Goal: Task Accomplishment & Management: Use online tool/utility

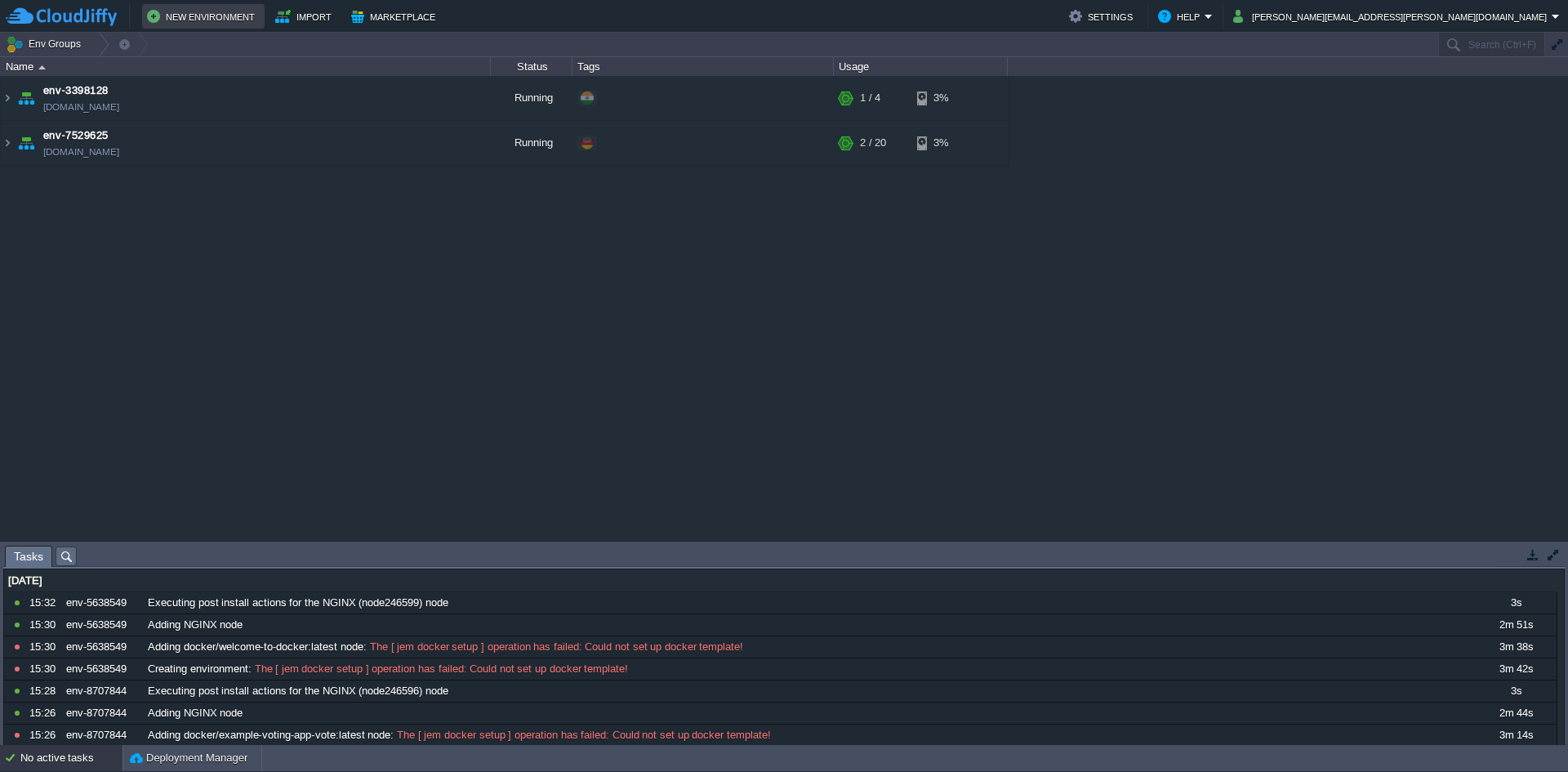
click at [220, 23] on button "New Environment" at bounding box center [203, 16] width 113 height 20
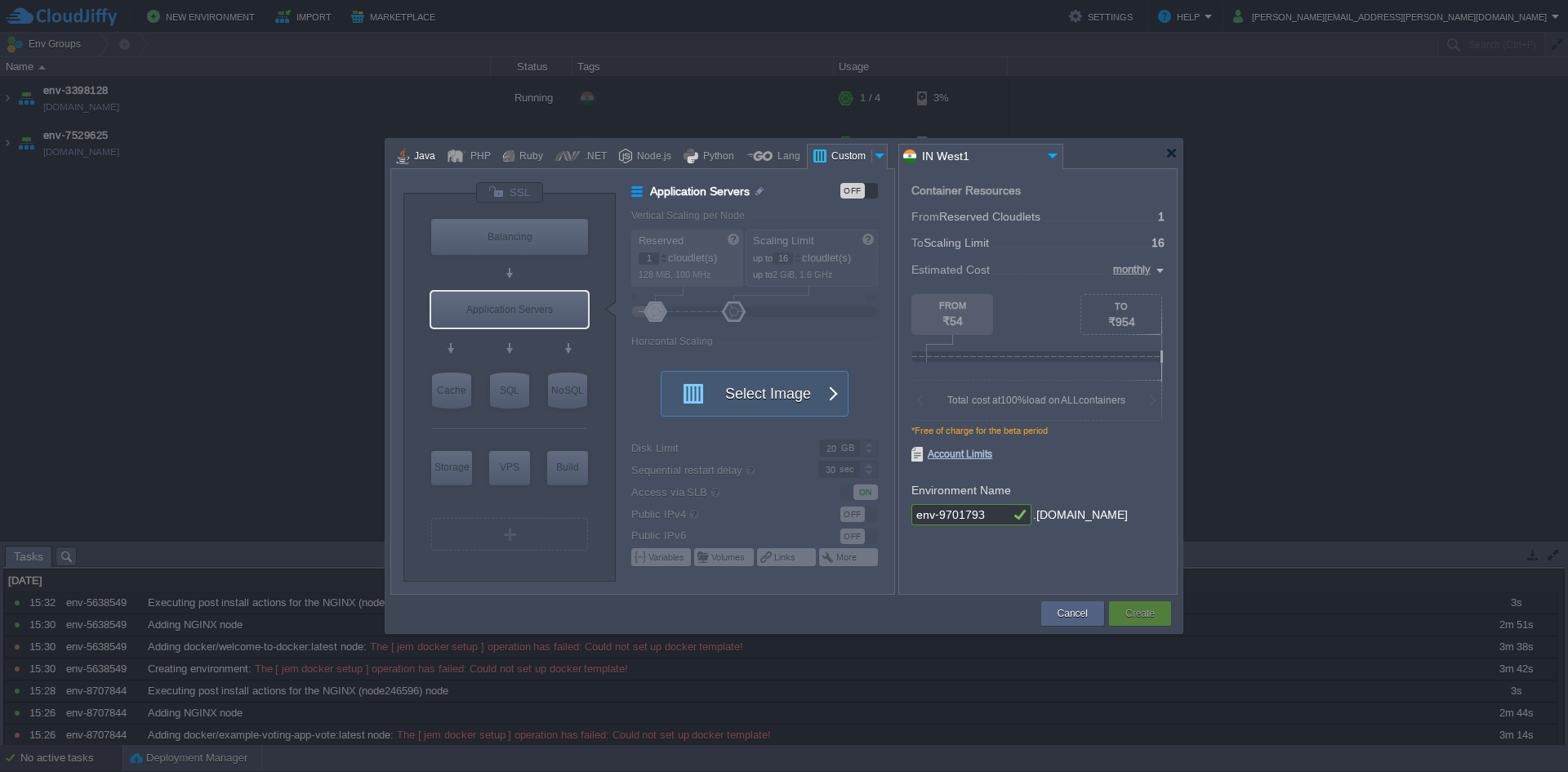
click at [404, 159] on div at bounding box center [403, 156] width 13 height 25
type input "Application Servers"
type input "6"
type input "Tomcat 11.0.10"
type input "Oracle OpenJDK 24"
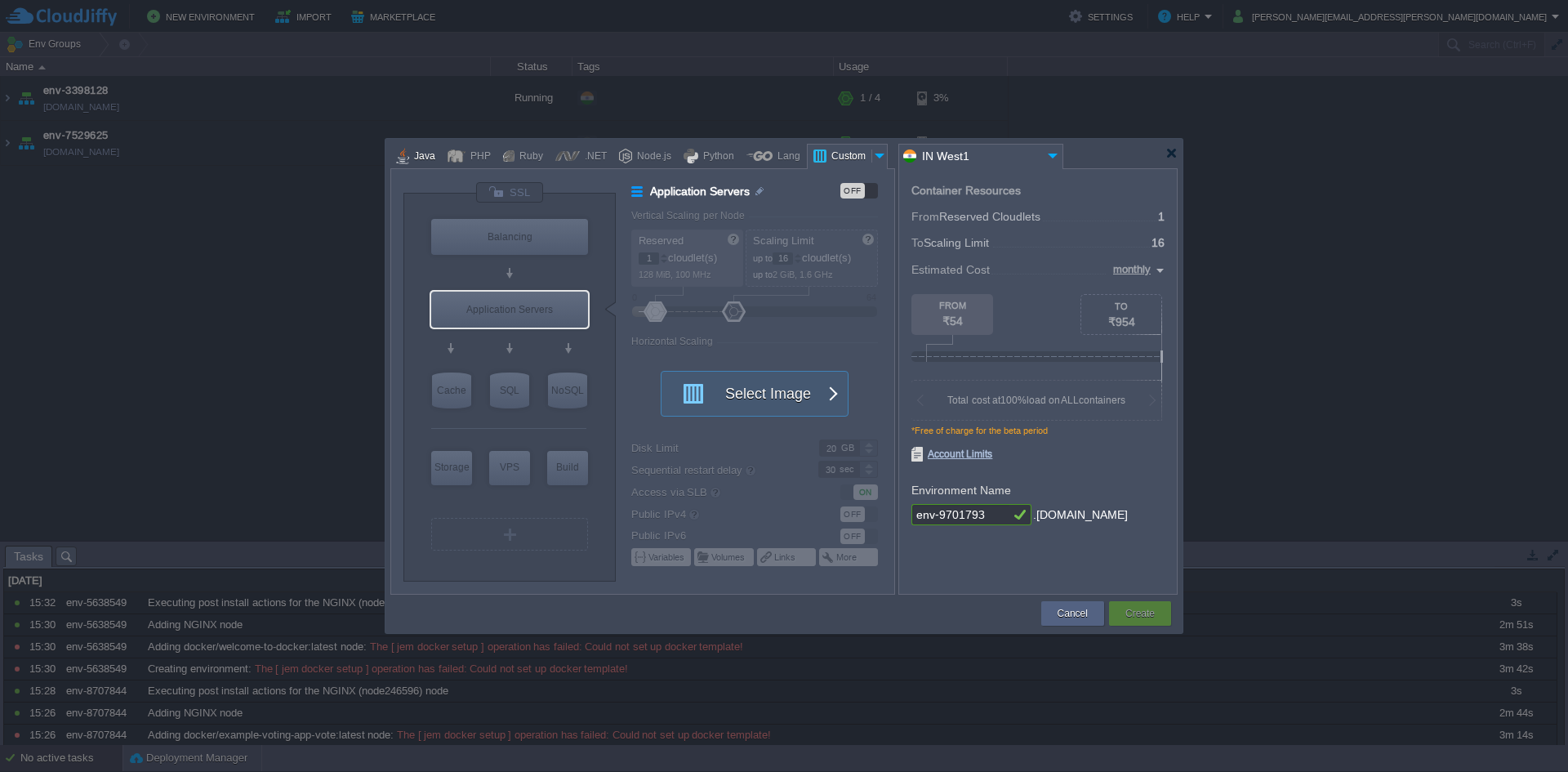
type input "Stateful"
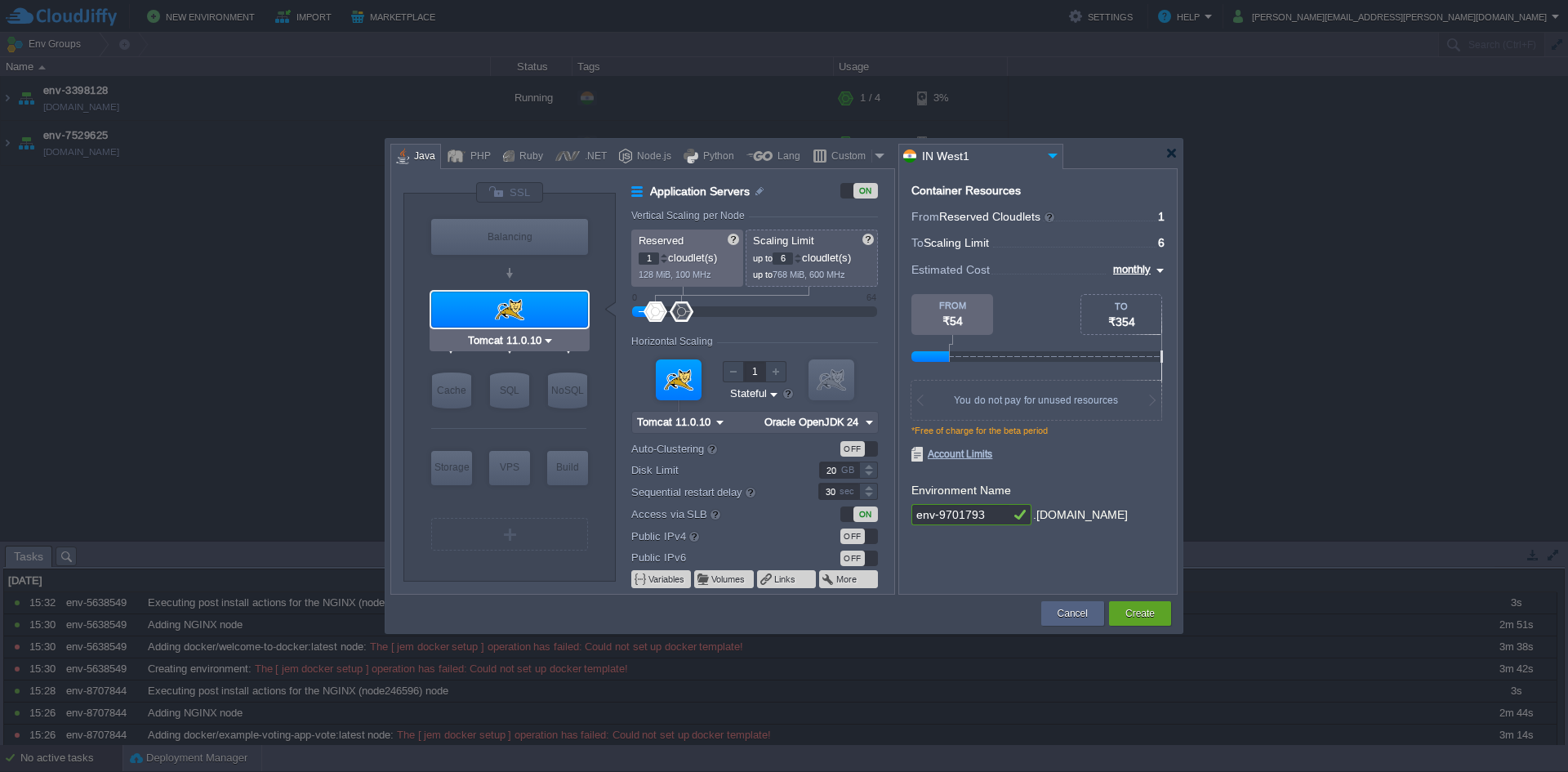
click at [532, 345] on input "Tomcat 11.0.10" at bounding box center [503, 340] width 78 height 16
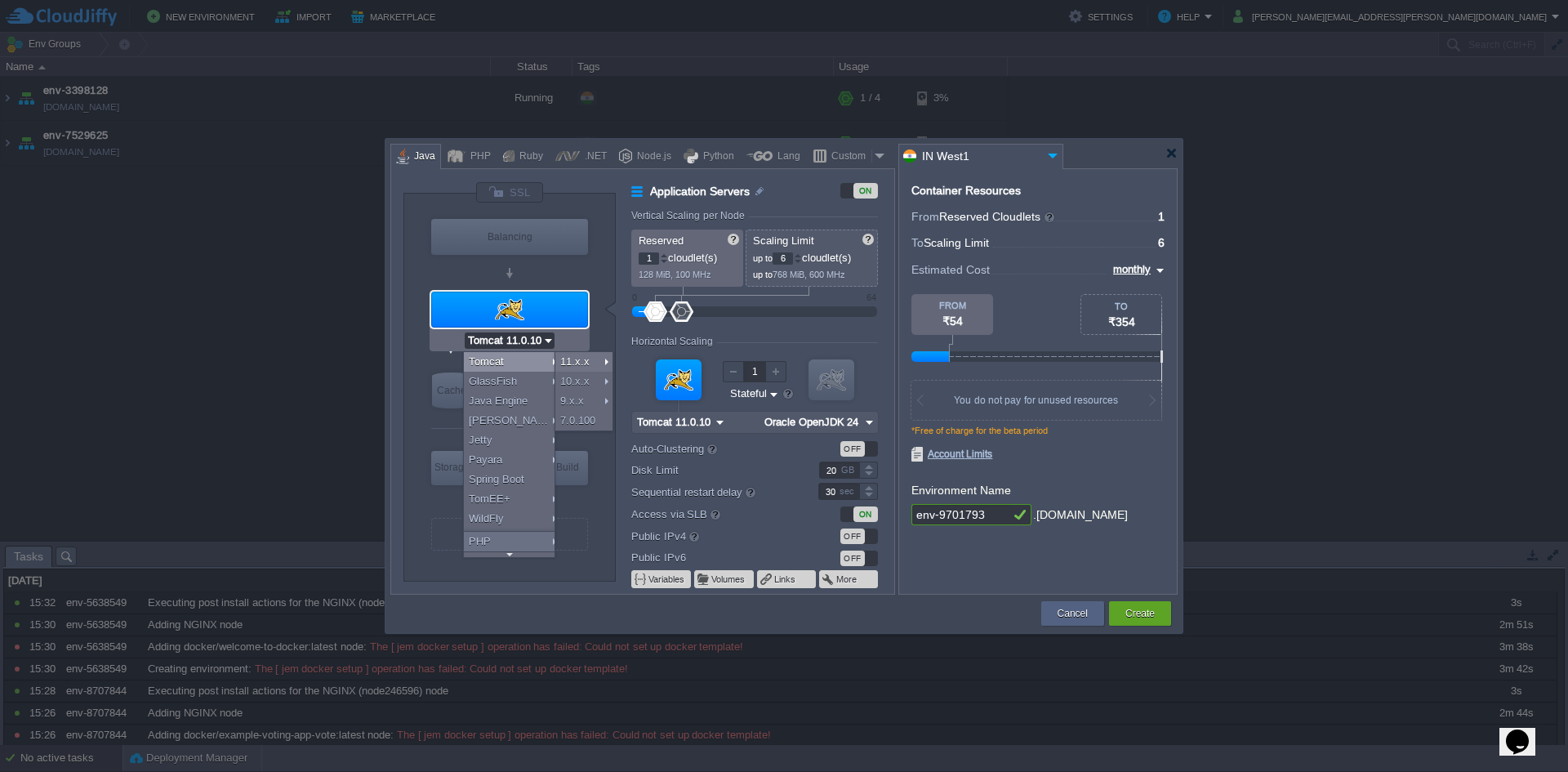
click at [543, 340] on img at bounding box center [548, 340] width 12 height 16
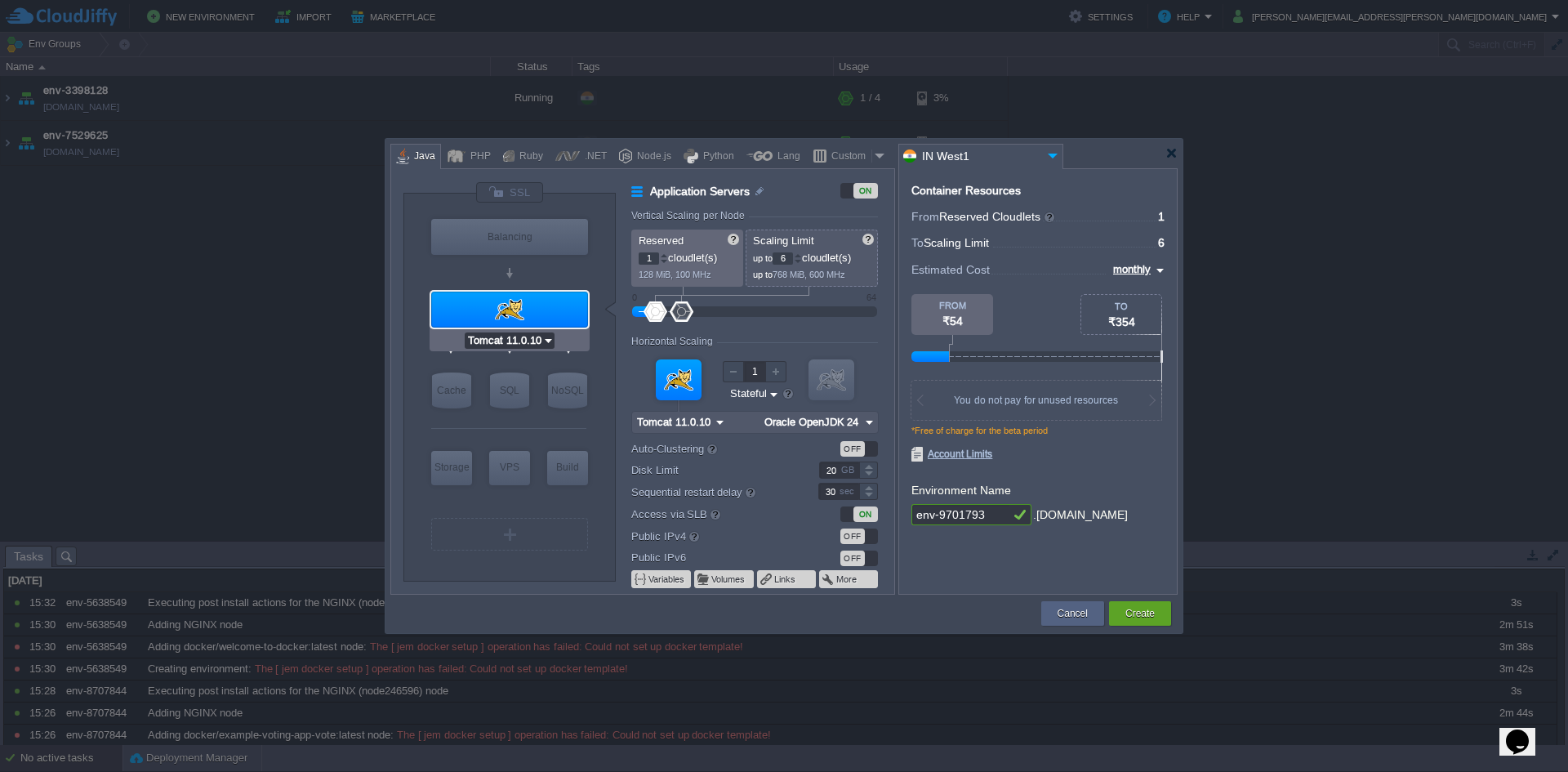
type input "NGINX 1.28.0"
click at [482, 156] on div "PHP" at bounding box center [478, 156] width 26 height 25
type input "Application Servers"
type input "4"
type input "Apache [DATE]"
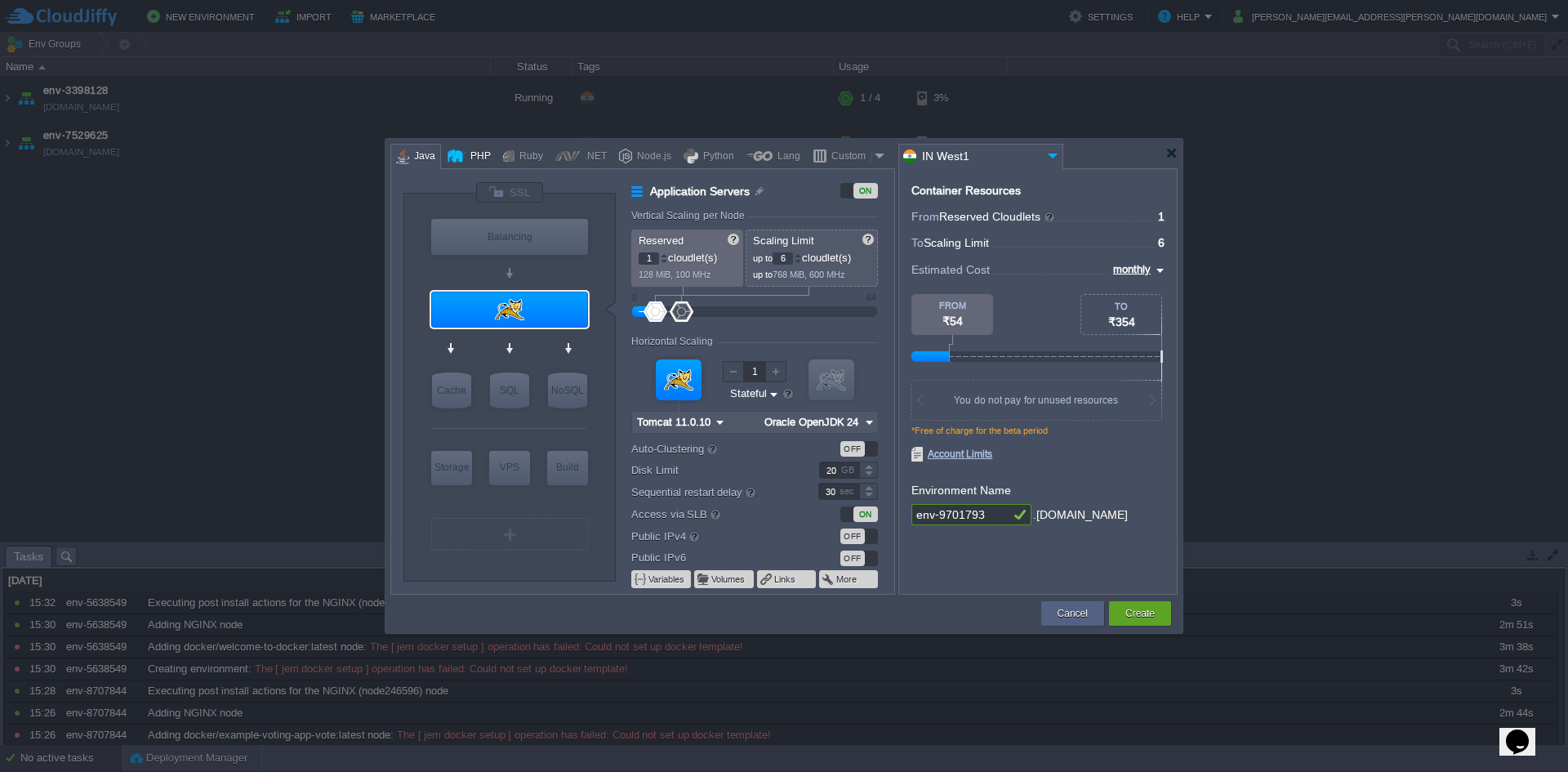
type input "PHP [DATE]"
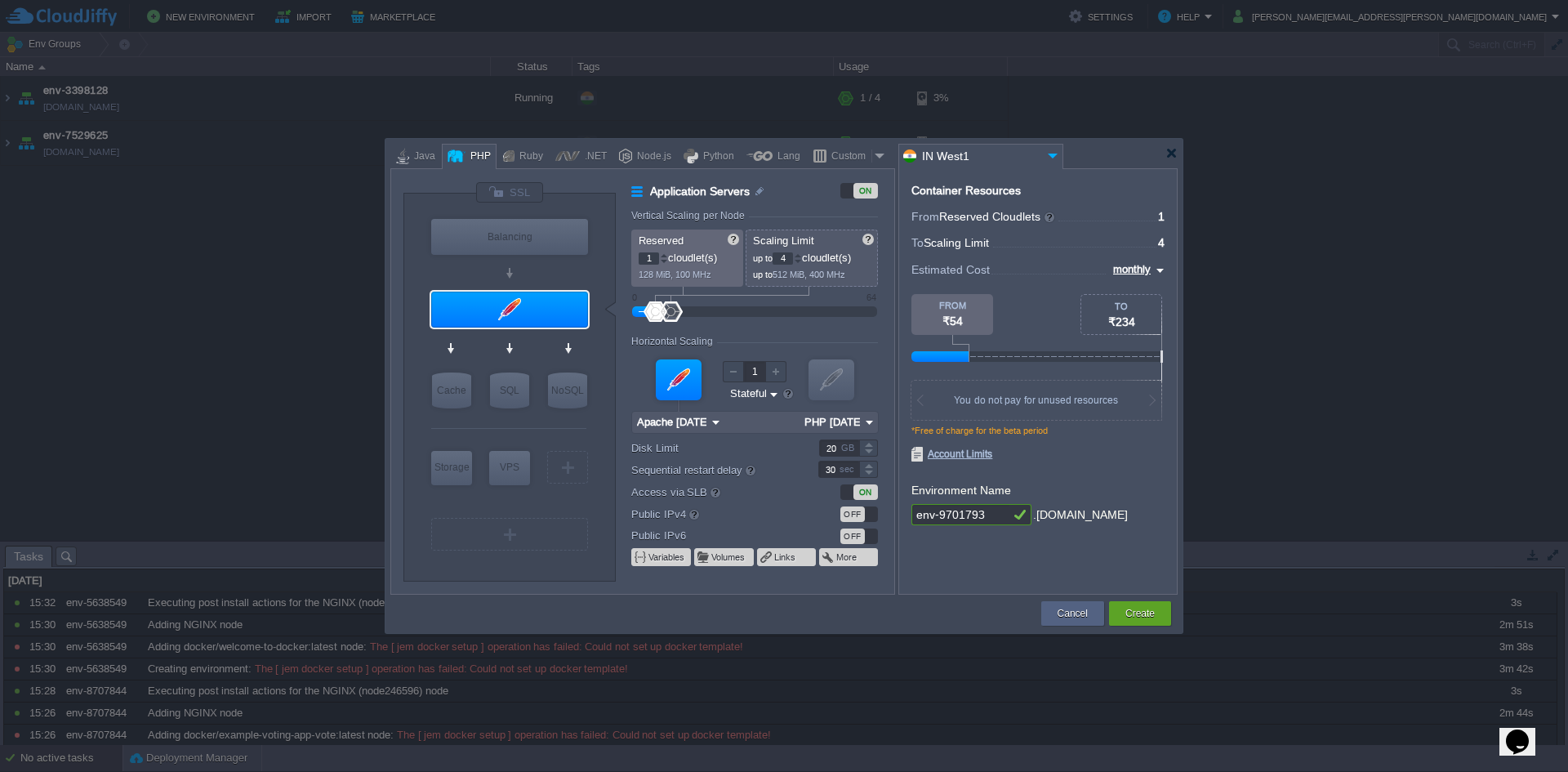
type input "Apache [DATE]"
click at [544, 338] on img at bounding box center [545, 340] width 12 height 16
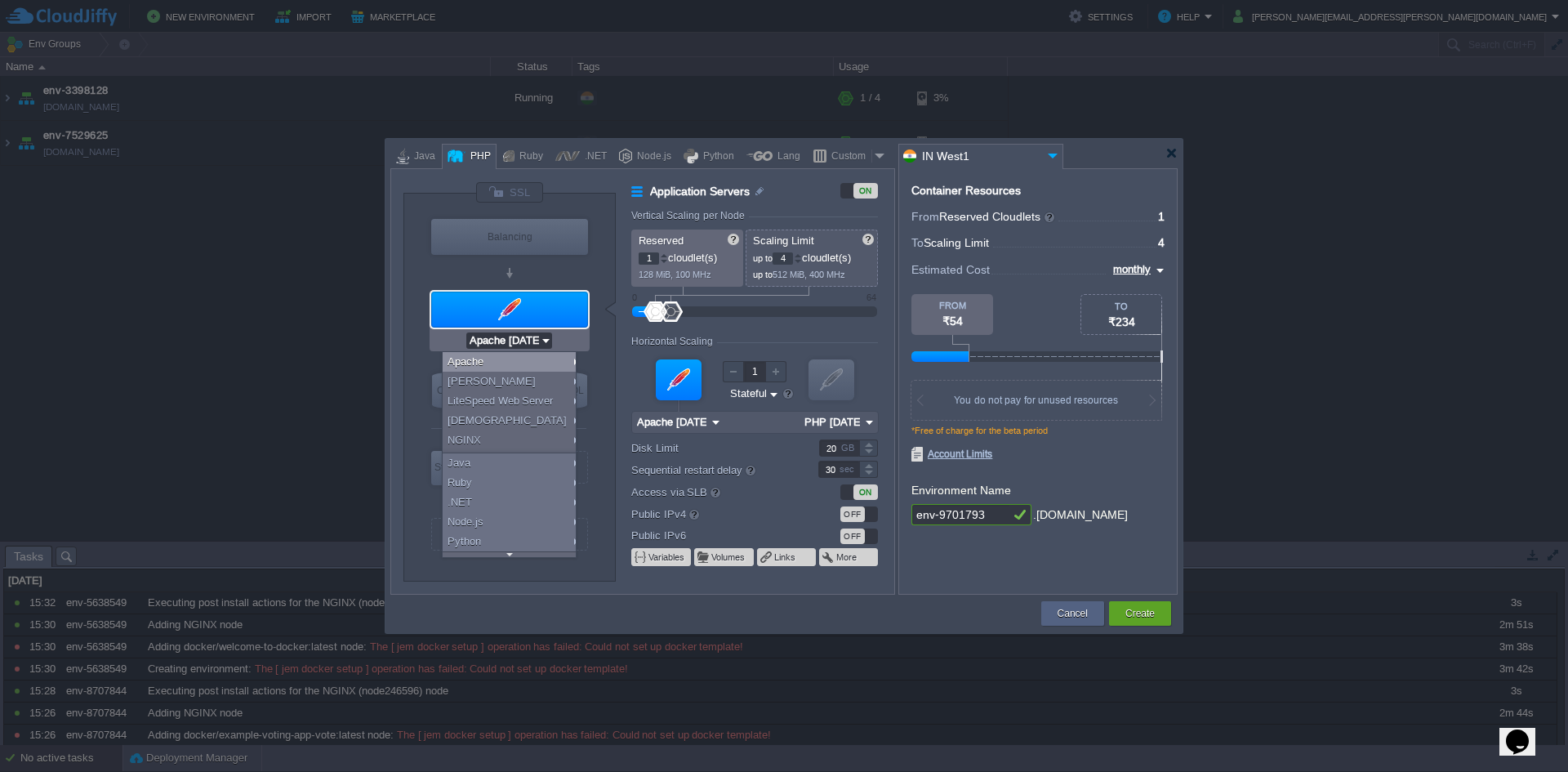
click at [501, 340] on input "Apache [DATE]" at bounding box center [503, 340] width 74 height 16
click at [420, 152] on div "Java" at bounding box center [423, 156] width 27 height 25
type input "Application Servers"
type input "6"
type input "Tomcat 11.0.10"
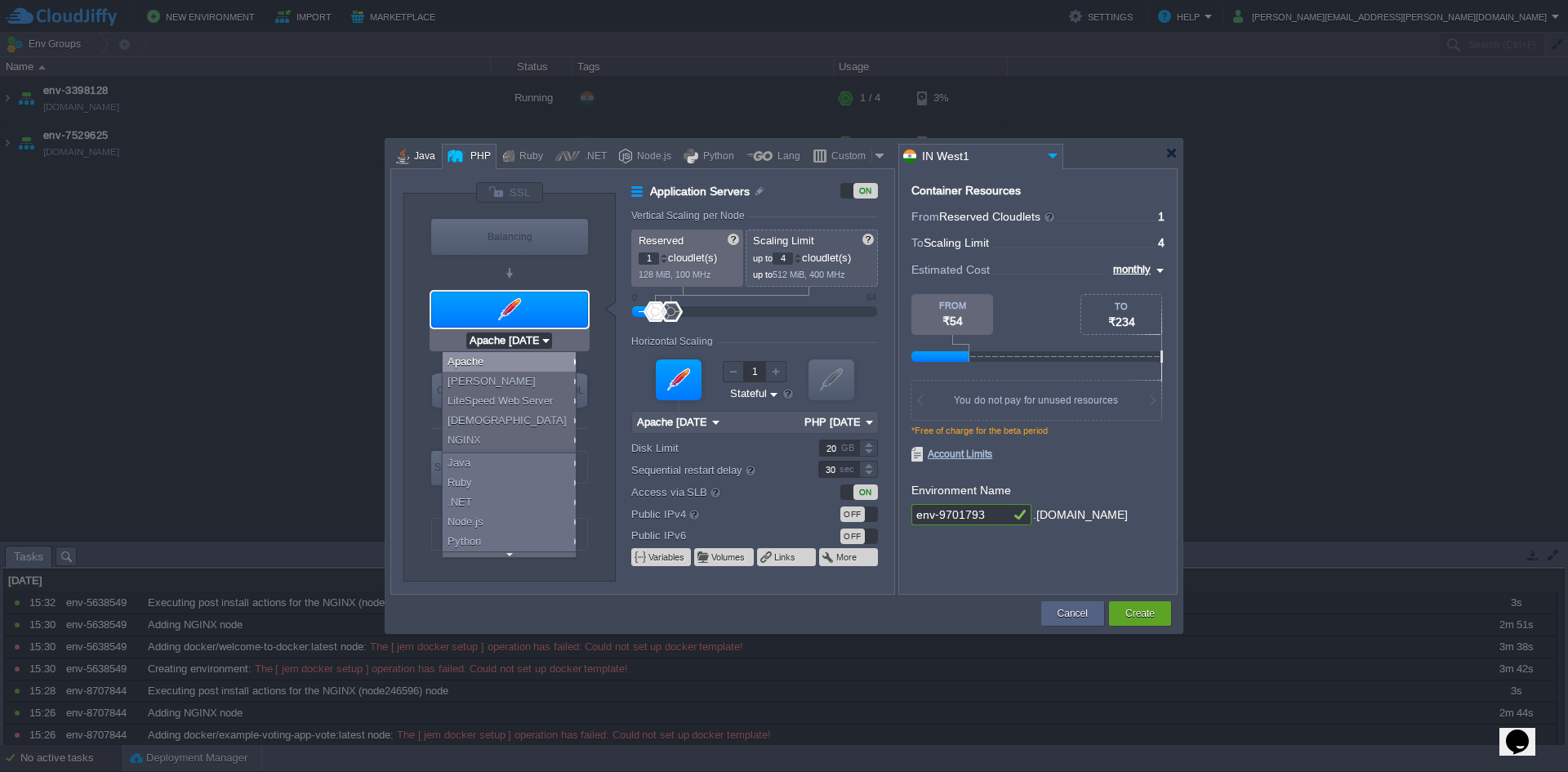
type input "Oracle OpenJDK 24"
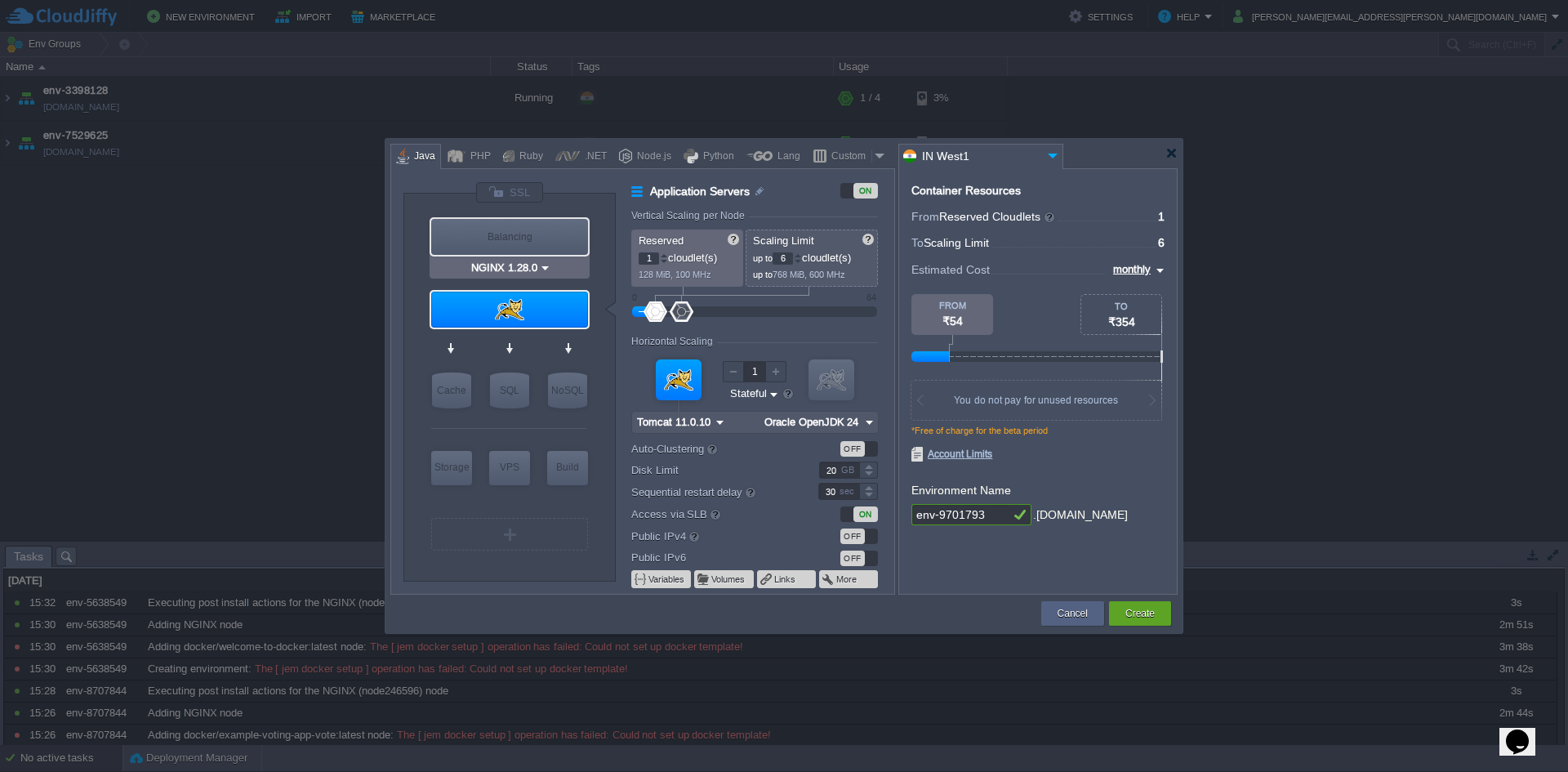
type input "Tomcat 11.0.10"
click at [510, 339] on input "Tomcat 11.0.10" at bounding box center [503, 340] width 78 height 16
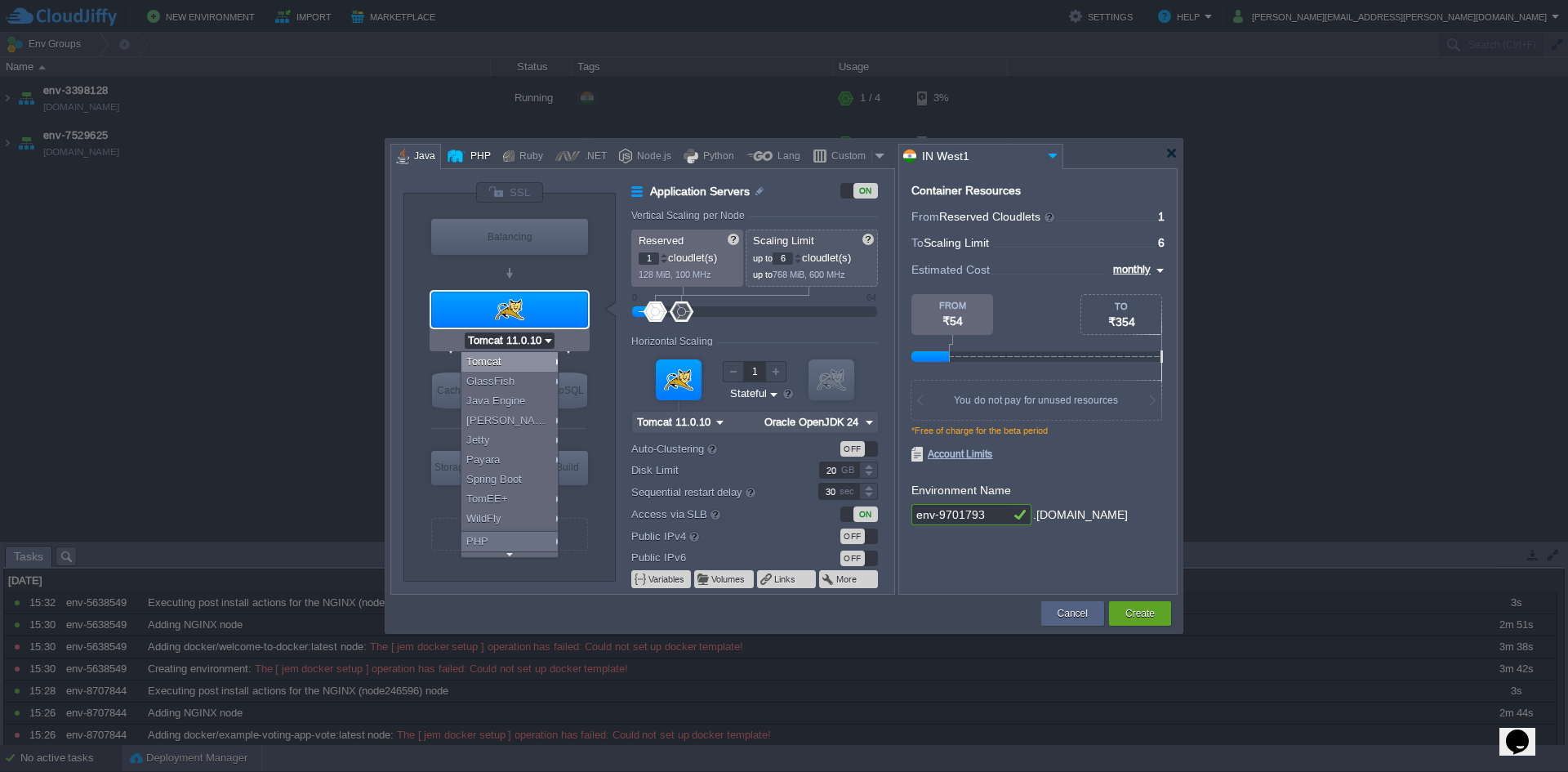
click at [478, 157] on div "PHP" at bounding box center [478, 156] width 26 height 25
type input "Application Servers"
type input "4"
type input "Apache [DATE]"
type input "PHP [DATE]"
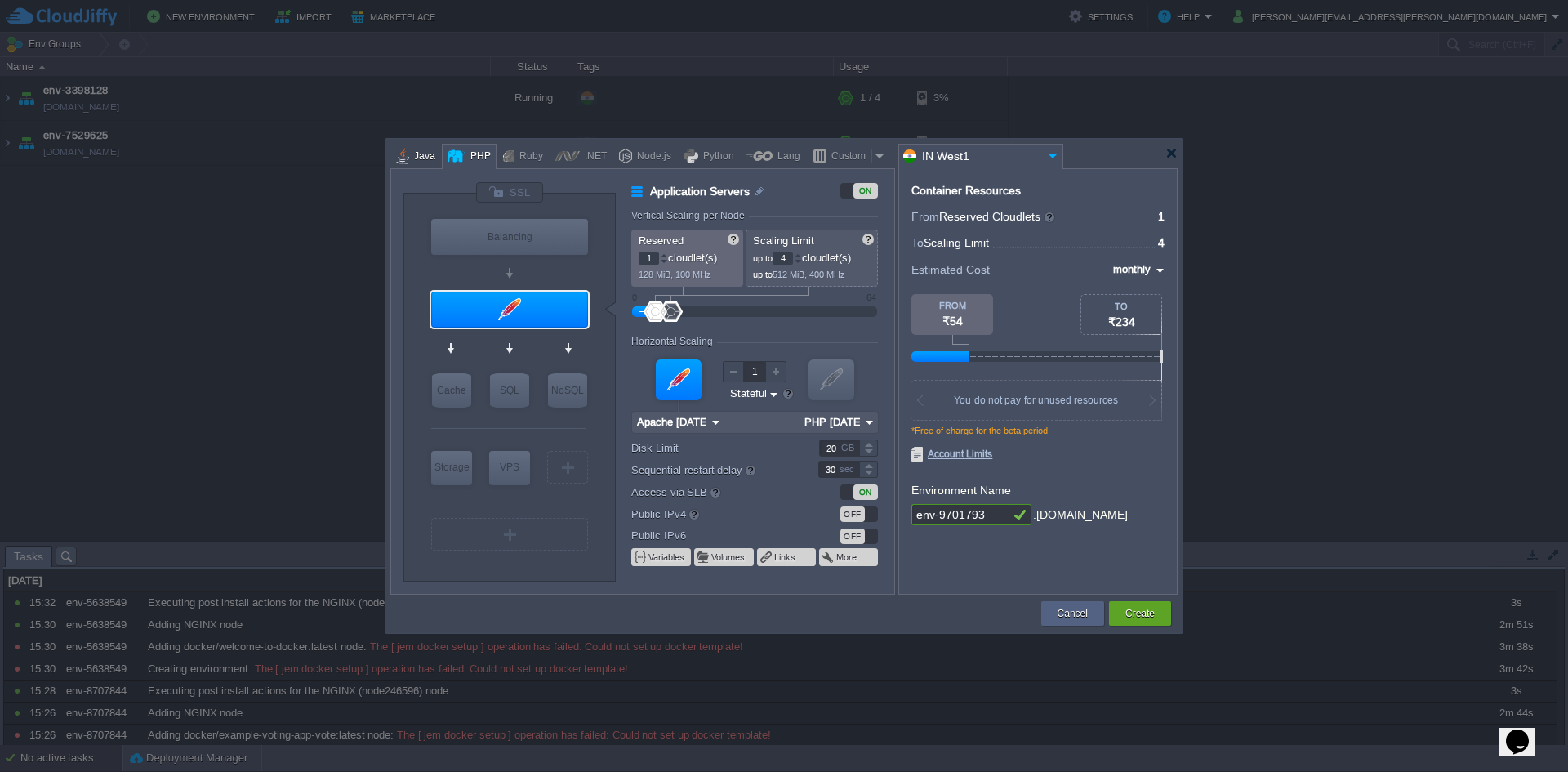
click at [430, 157] on div "Java" at bounding box center [423, 156] width 27 height 25
type input "Application Servers"
type input "6"
type input "Tomcat 11.0.10"
type input "Oracle OpenJDK 24"
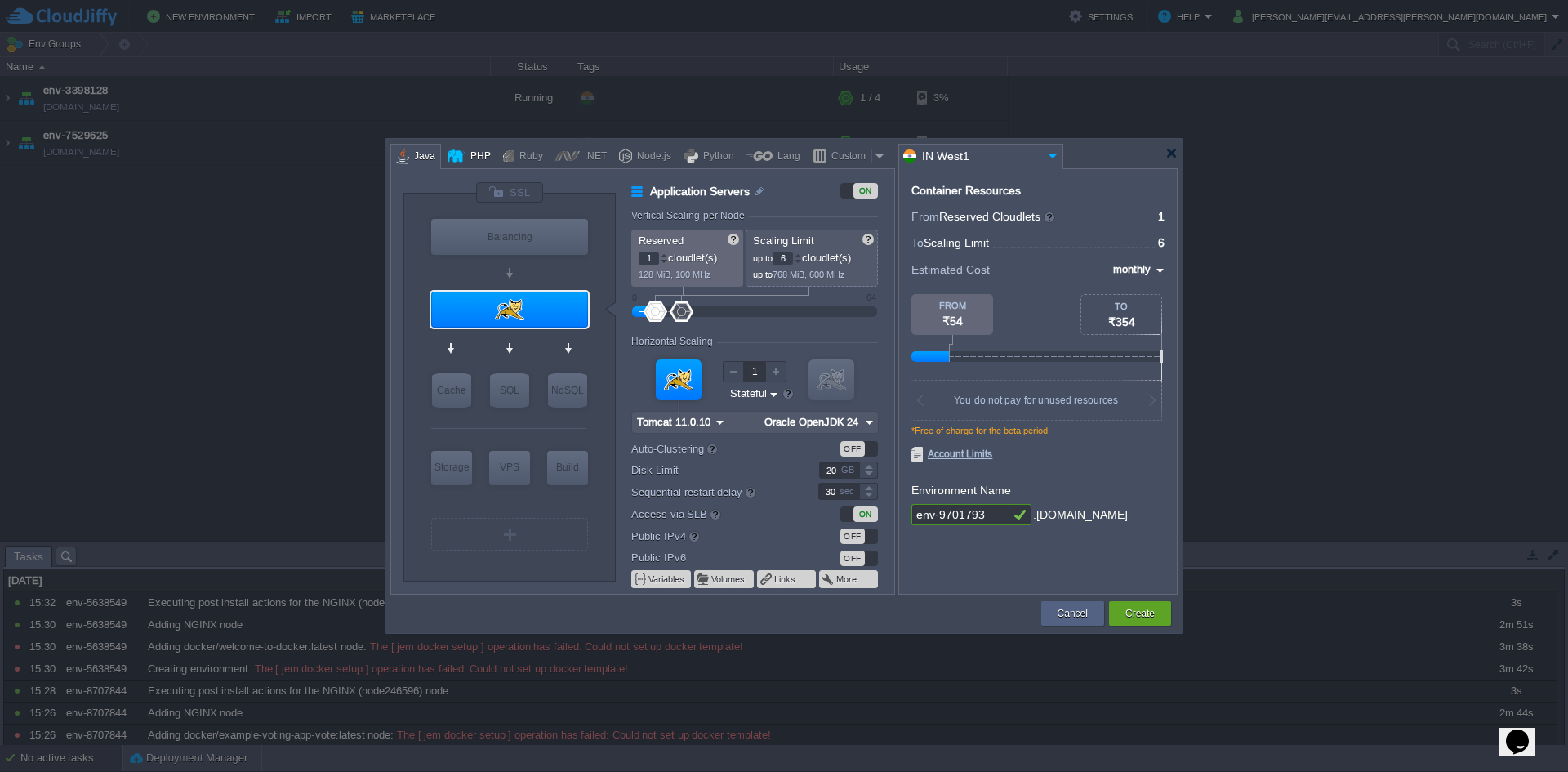
click at [452, 157] on div at bounding box center [456, 156] width 18 height 25
type input "Application Servers"
type input "4"
type input "Apache [DATE]"
type input "PHP [DATE]"
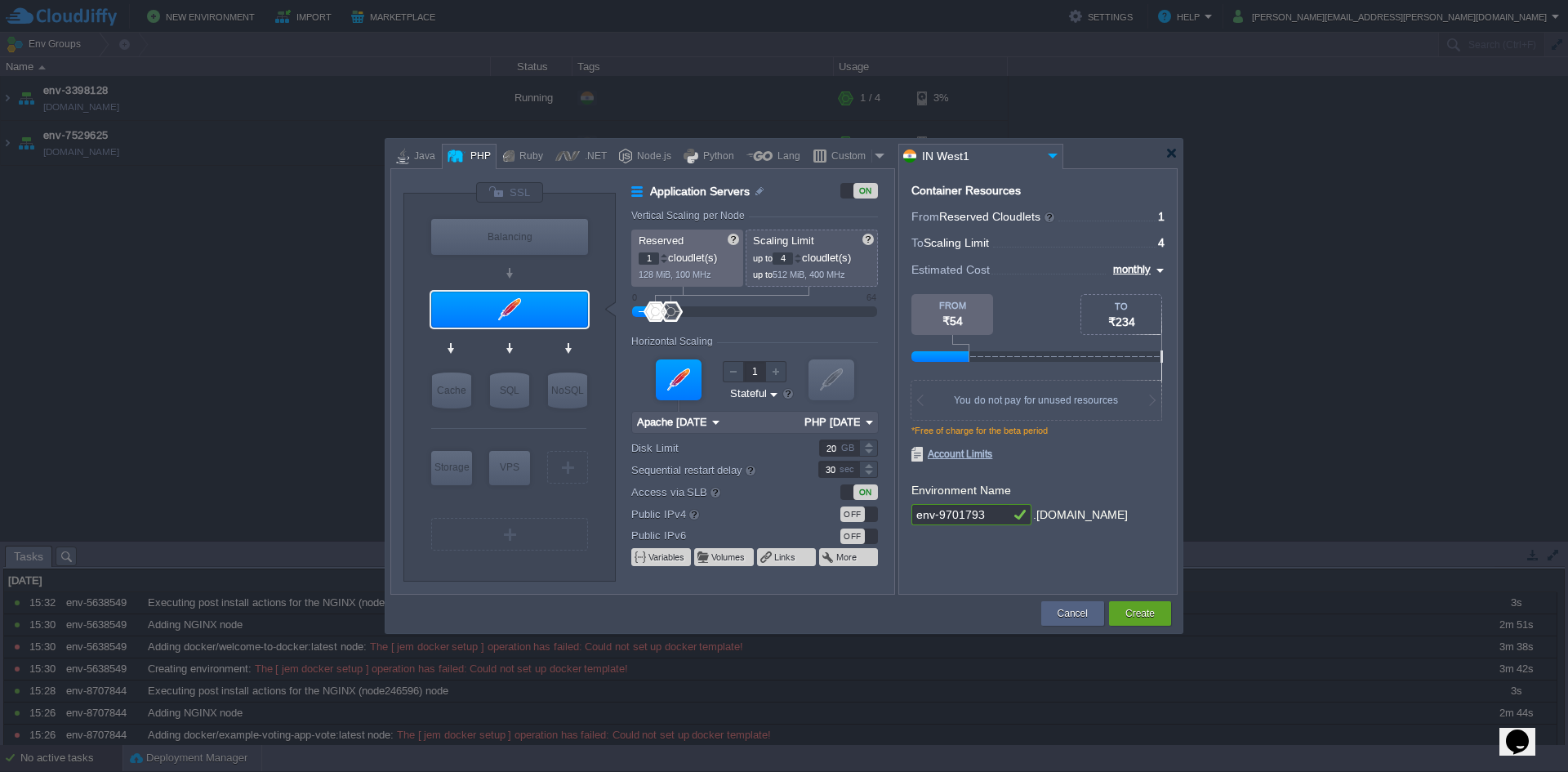
type input "Apache [DATE]"
click at [525, 338] on input "Apache [DATE]" at bounding box center [503, 340] width 74 height 16
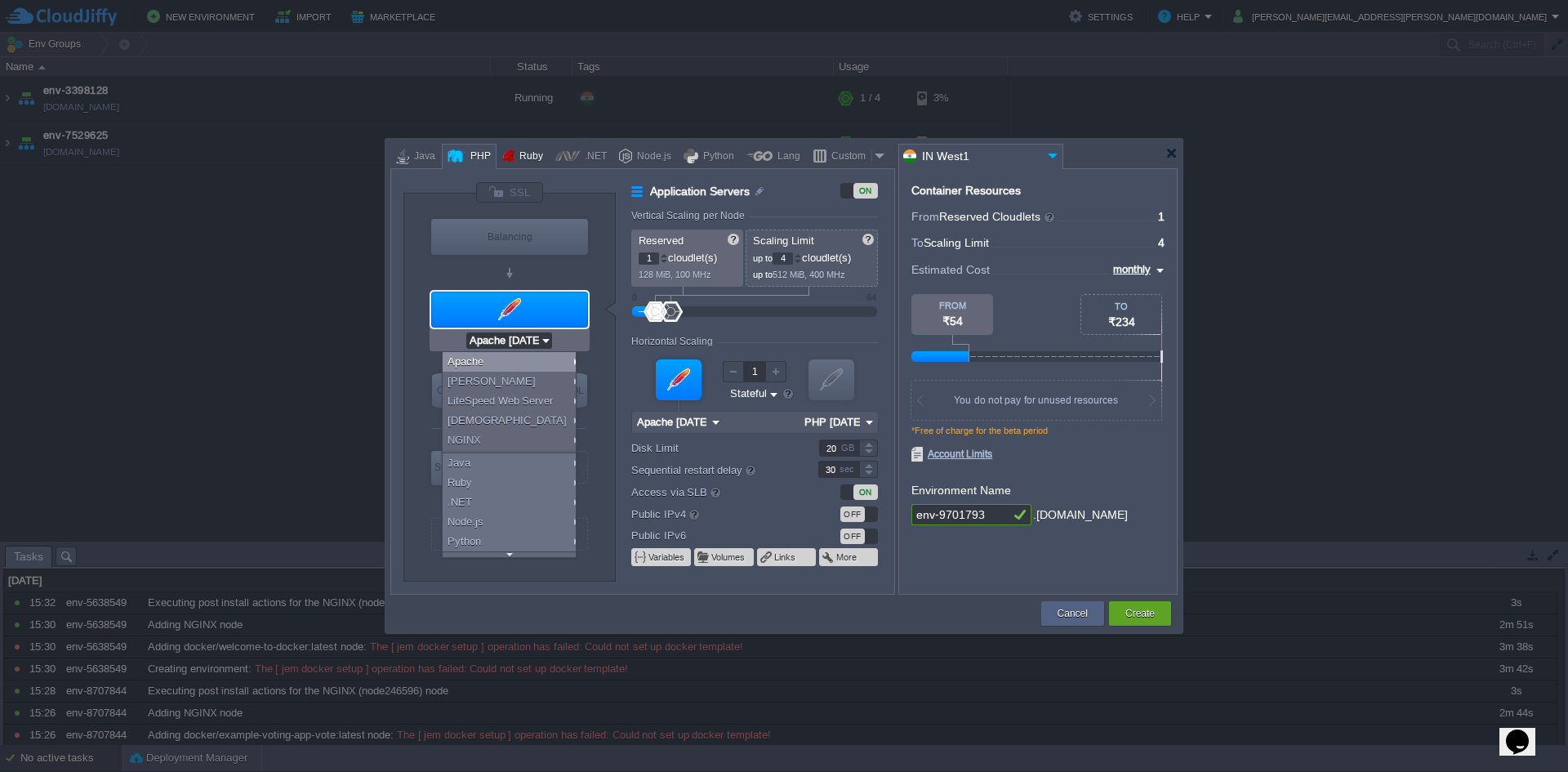
click at [525, 154] on div "Ruby" at bounding box center [529, 156] width 28 height 25
type input "Application Servers"
type input "8"
type input "Apache Ruby [DATE]"
type input "Ruby 3.4.5"
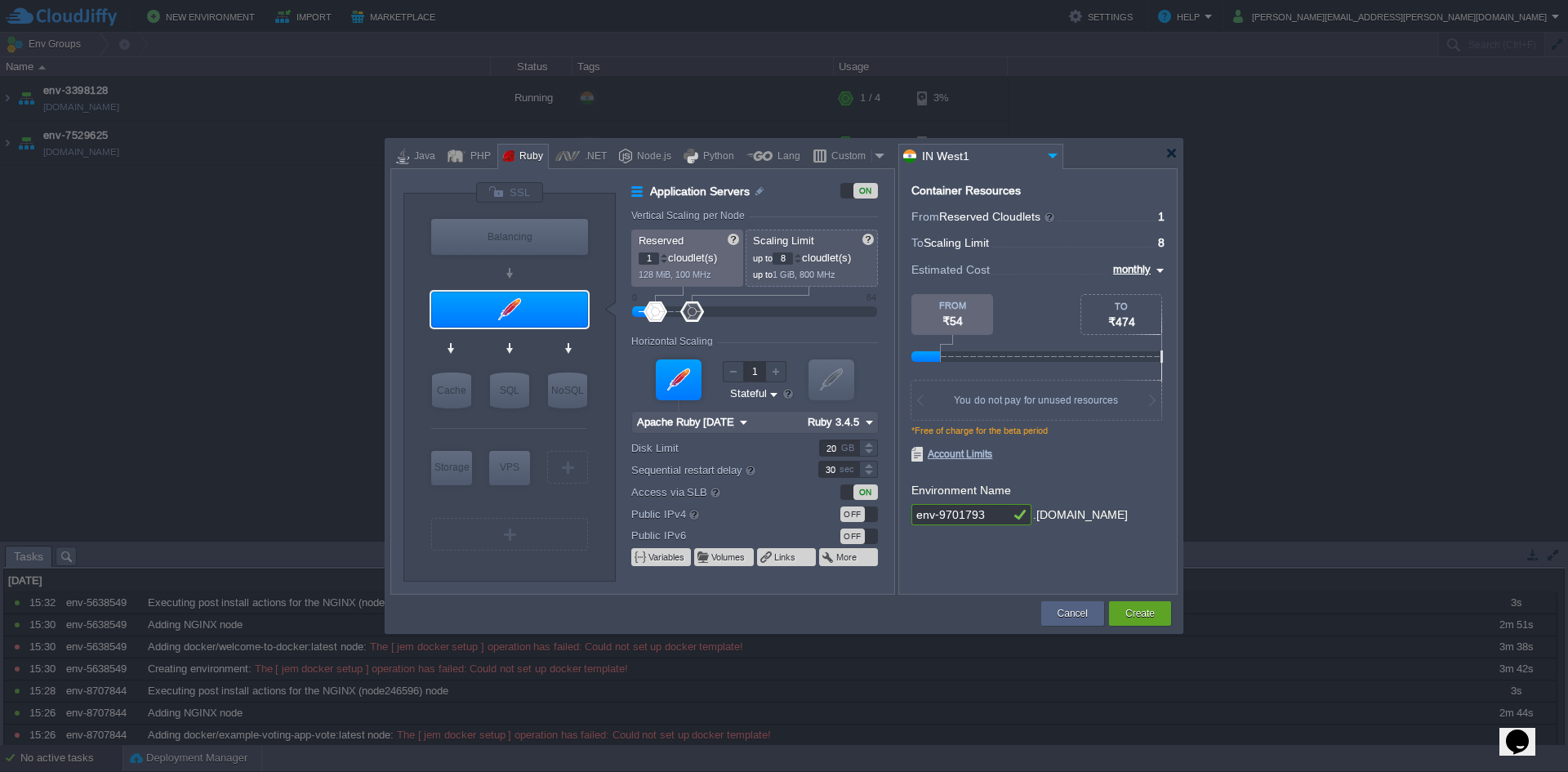
type input "Apache Ruby [DATE]"
click at [546, 343] on div at bounding box center [509, 350] width 155 height 38
click at [538, 344] on input "Apache Ruby [DATE]" at bounding box center [502, 340] width 101 height 16
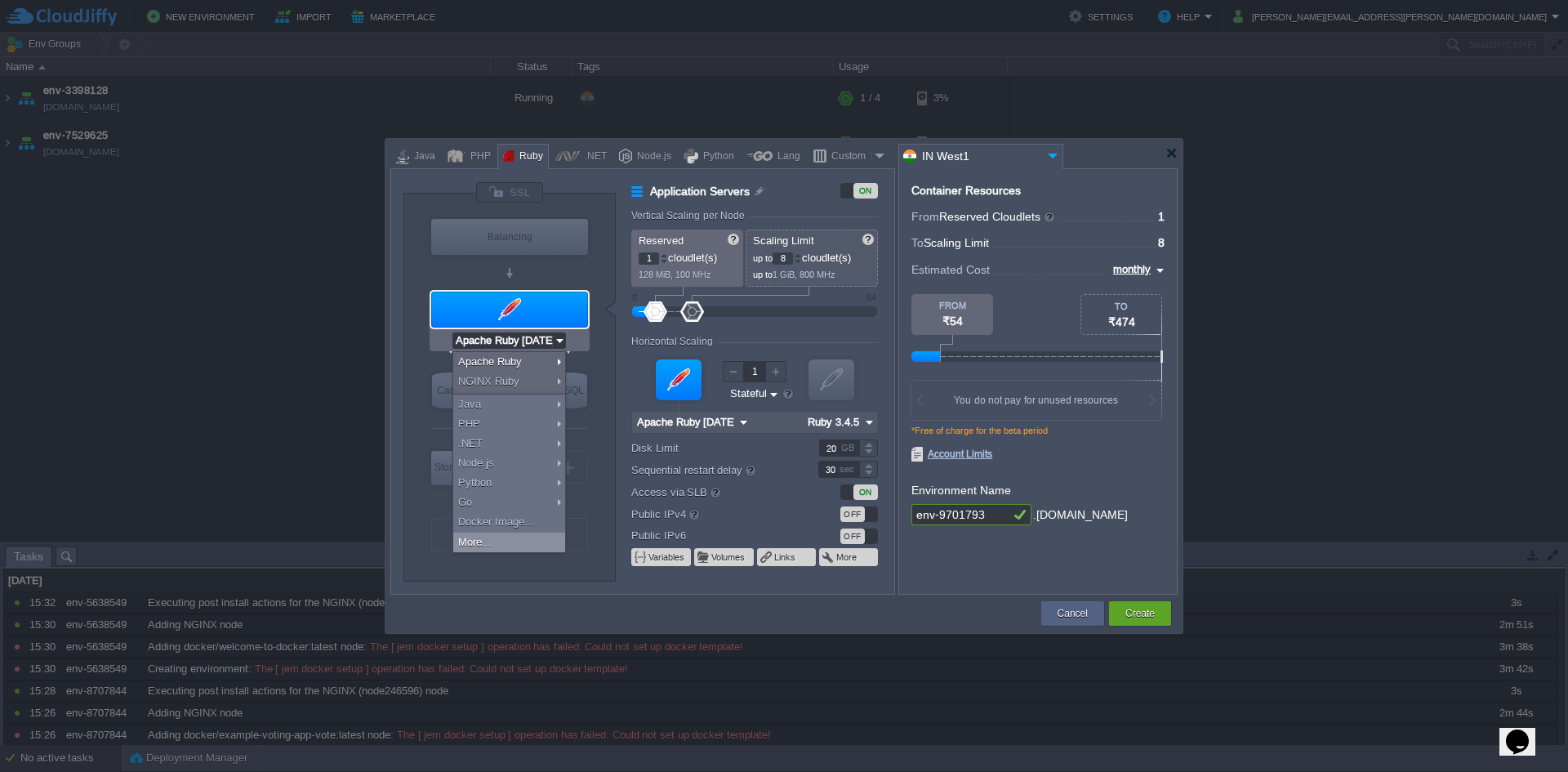
click at [503, 535] on div "More..." at bounding box center [509, 542] width 112 height 20
click at [508, 551] on div at bounding box center [509, 554] width 118 height 6
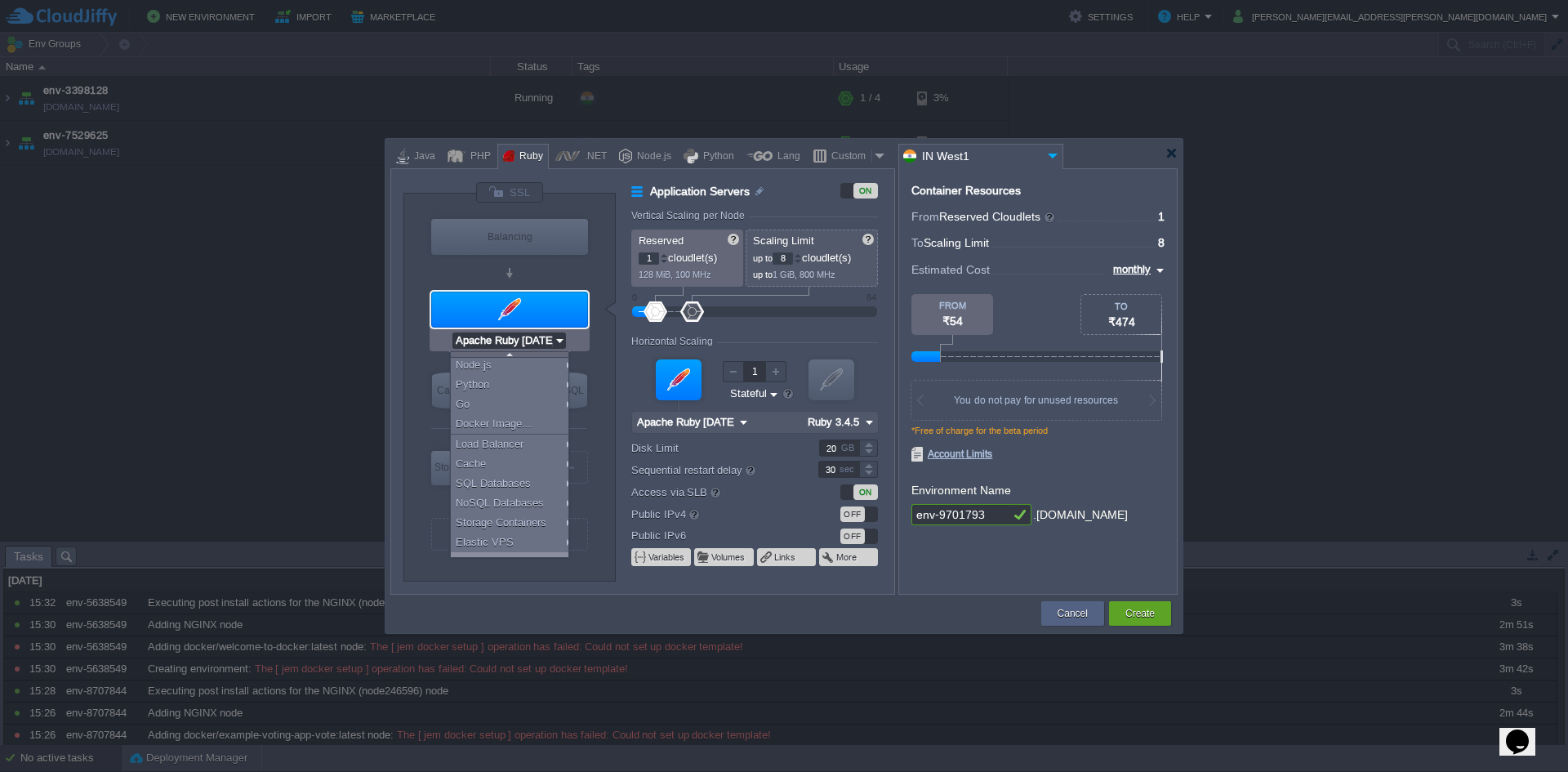
scroll to position [113, 0]
click at [508, 551] on div "Extra Services" at bounding box center [512, 547] width 123 height 20
type input "Extra Services"
type input "6"
type input "Docker Engine CE 27.5.1"
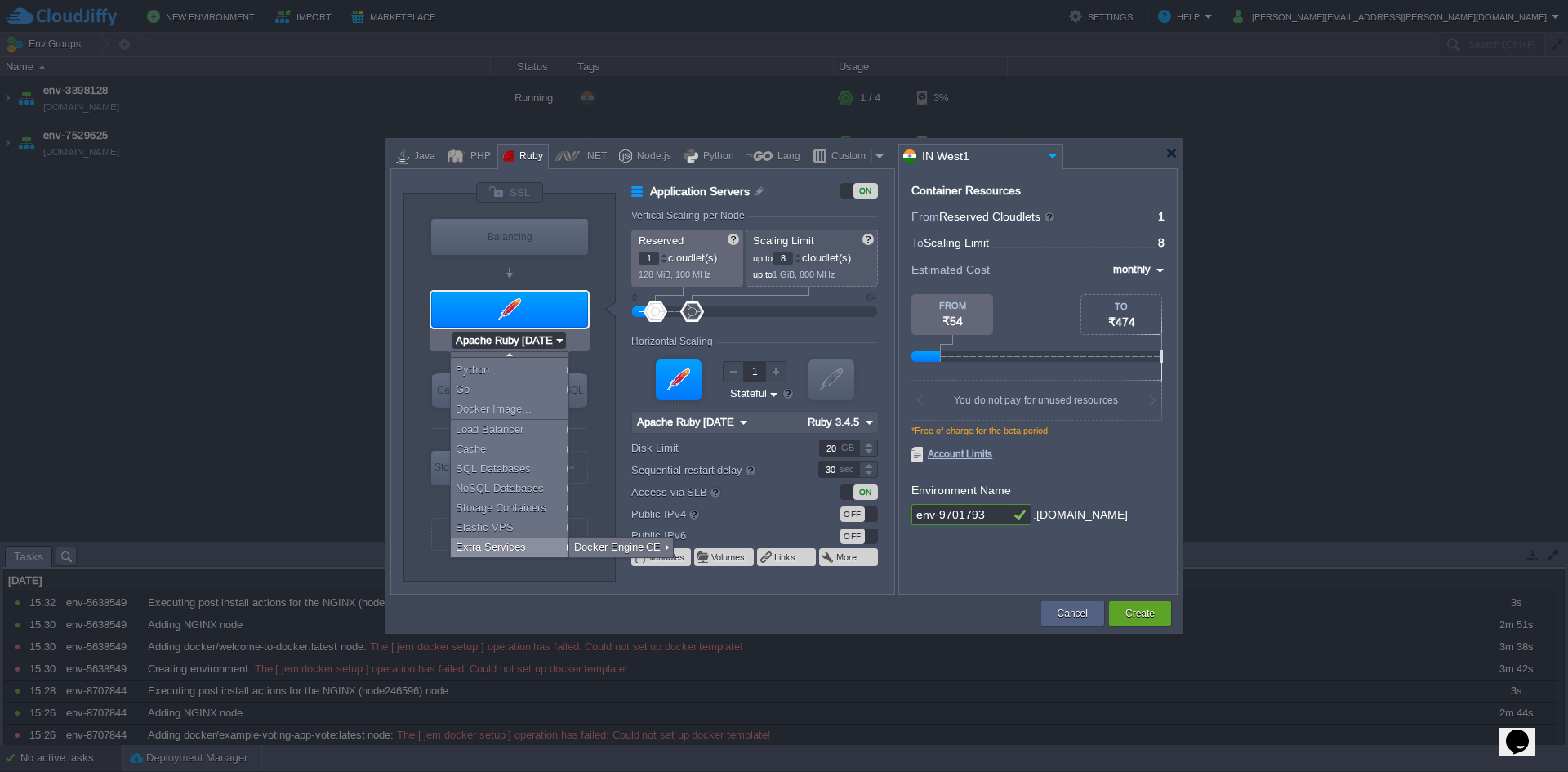
type input "27.5.1-almalinux-9"
type input "Stateless"
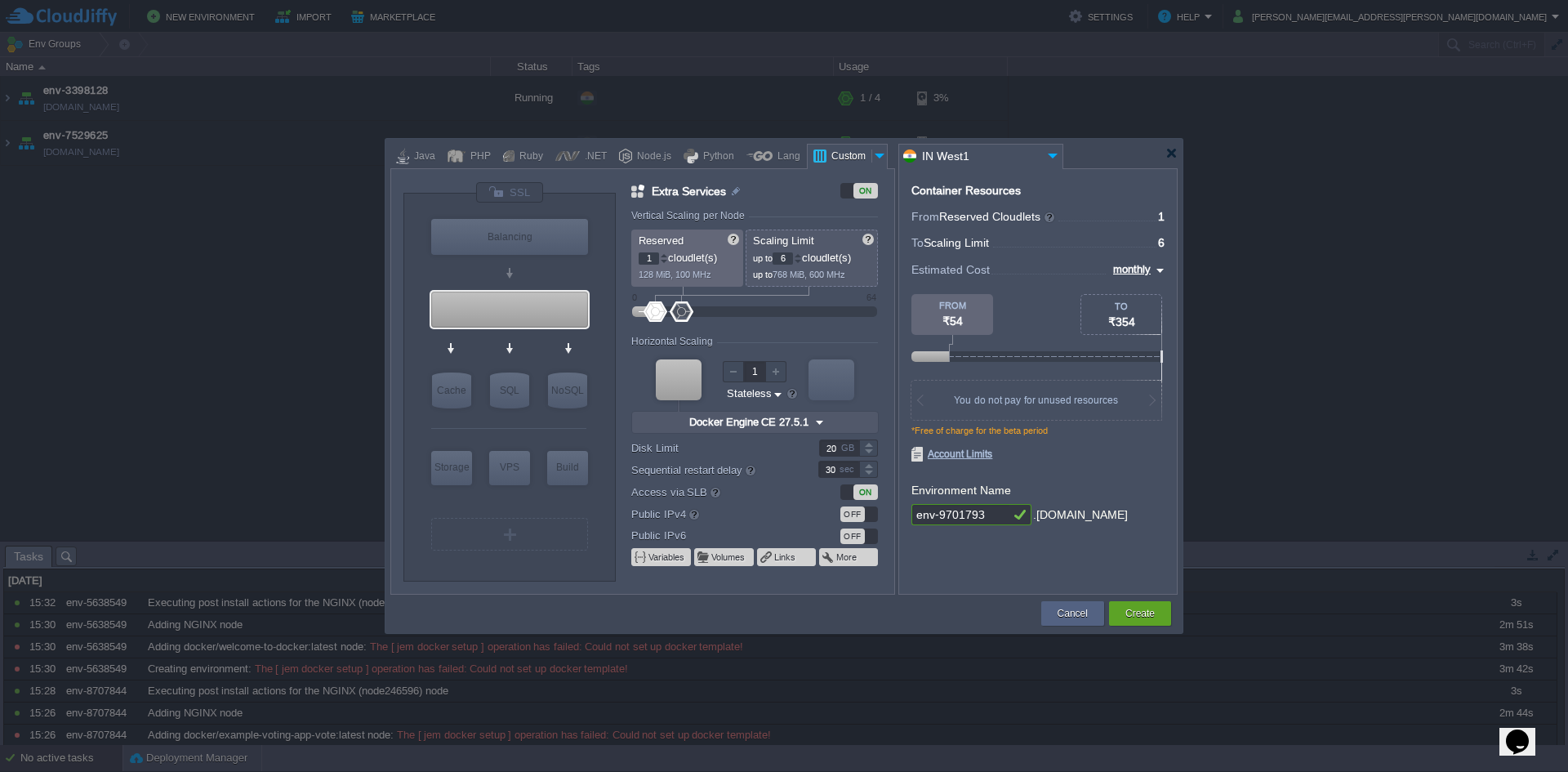
scroll to position [0, 0]
type input "Docker Image"
click at [534, 160] on div "Ruby" at bounding box center [529, 156] width 28 height 25
type input "Application Servers"
type input "8"
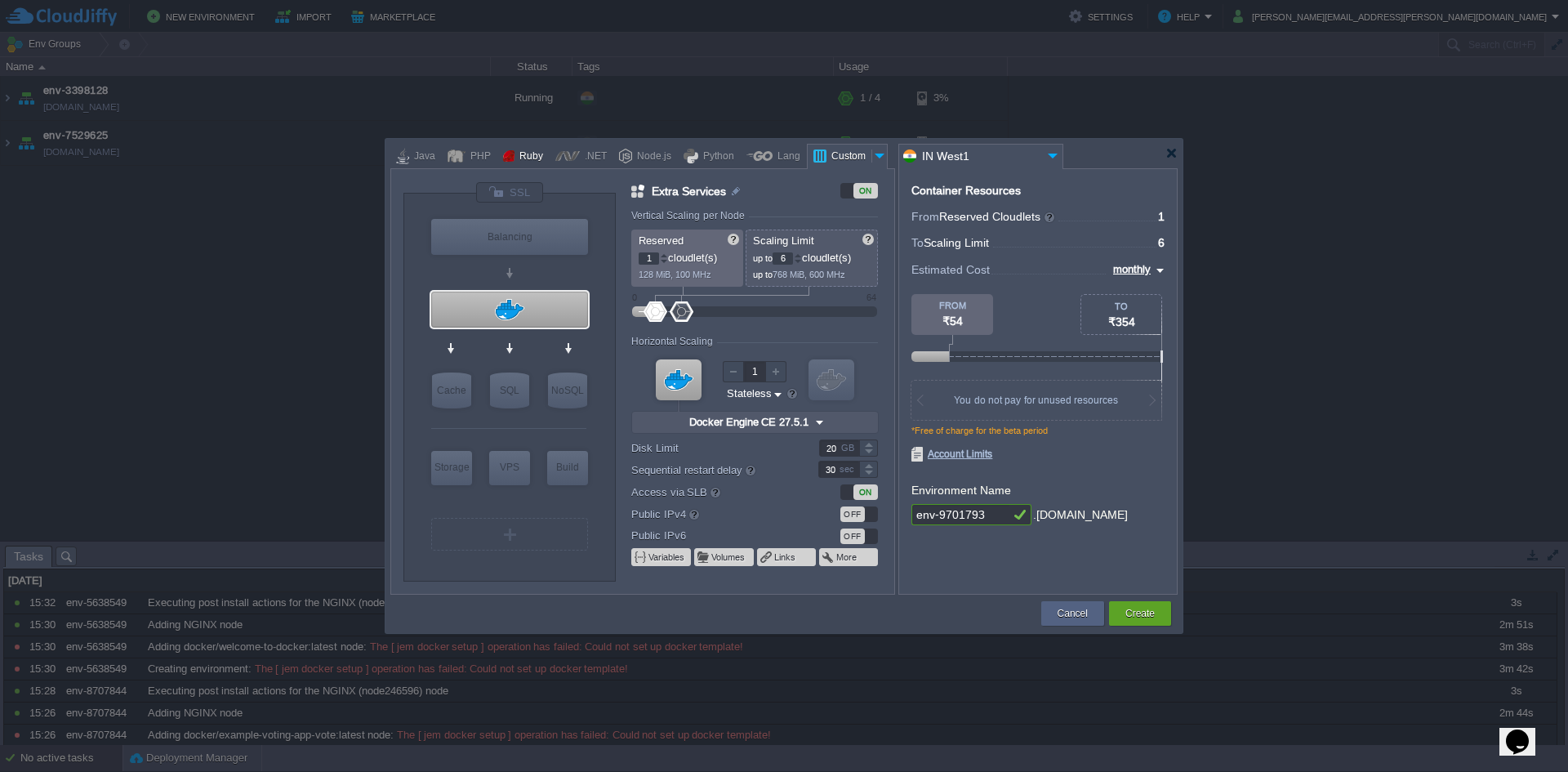
type input "Apache Ruby [DATE]"
type input "Ruby 3.4.5"
type input "Stateful"
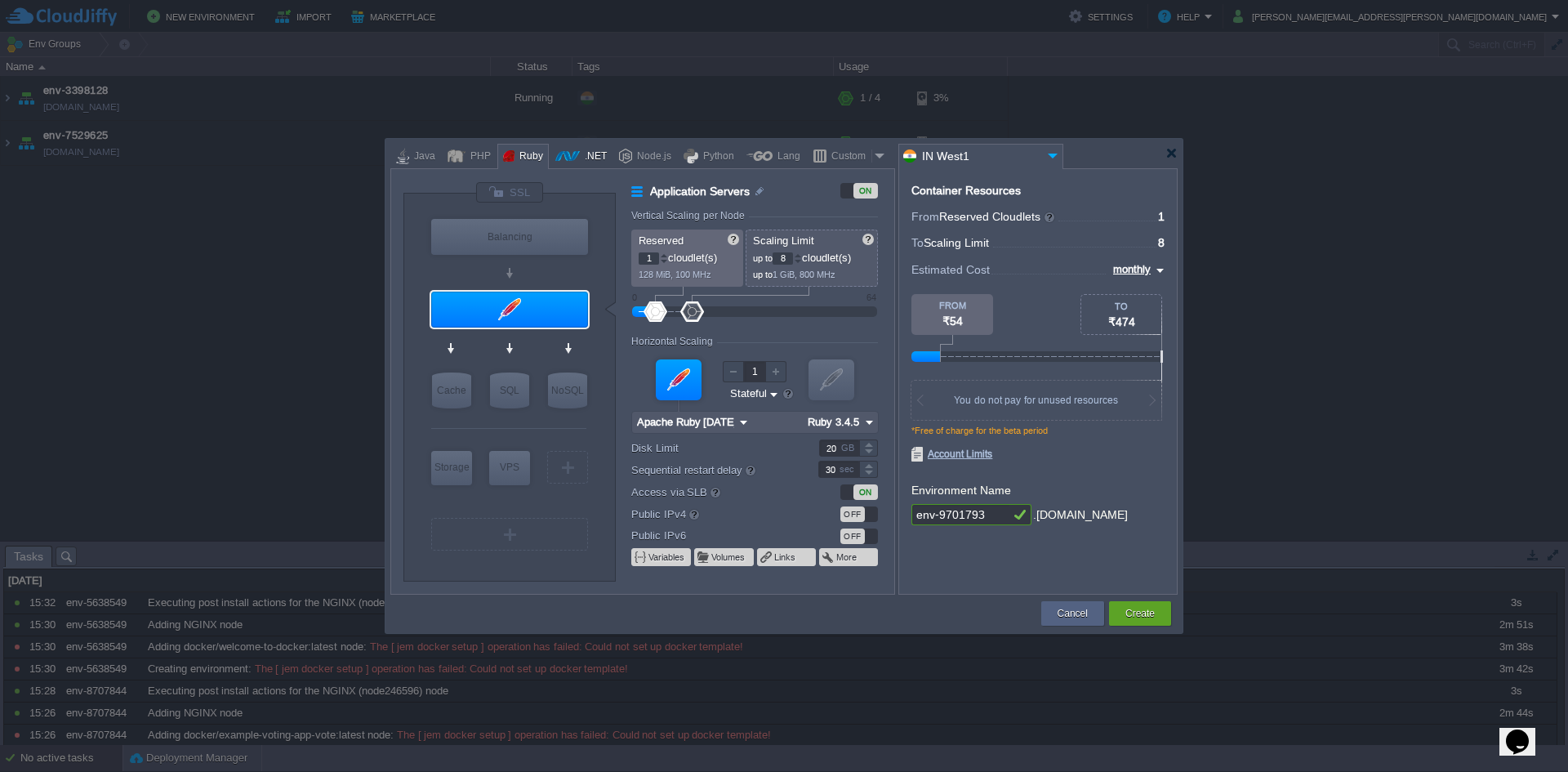
click at [574, 154] on div at bounding box center [568, 156] width 25 height 25
type input "Application Servers"
type input "6"
type input ".NET Core 9.0.301"
type input ".NET 9.0.301"
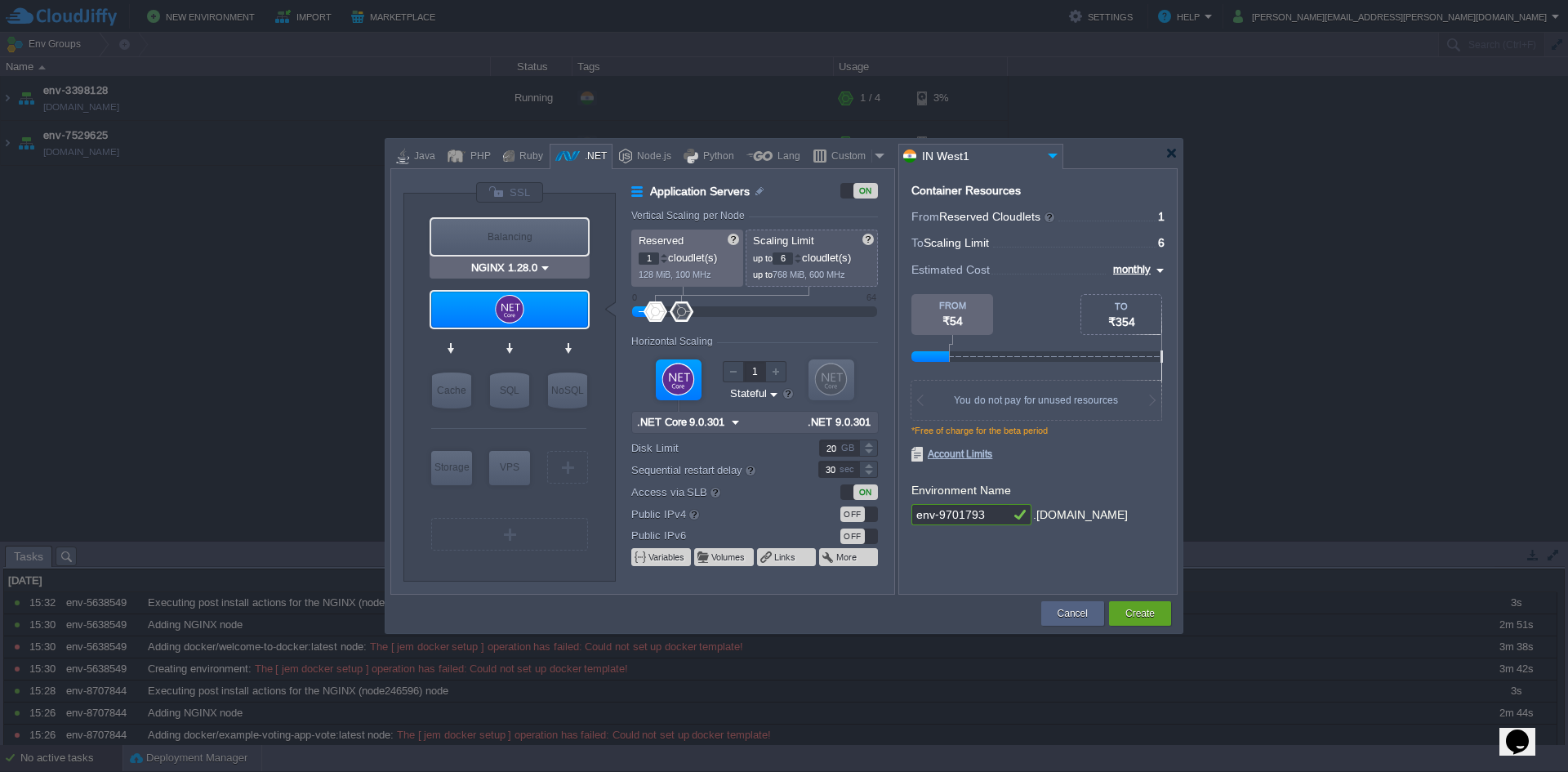
type input ".NET Core 9.0.301"
click at [551, 339] on img at bounding box center [556, 340] width 12 height 16
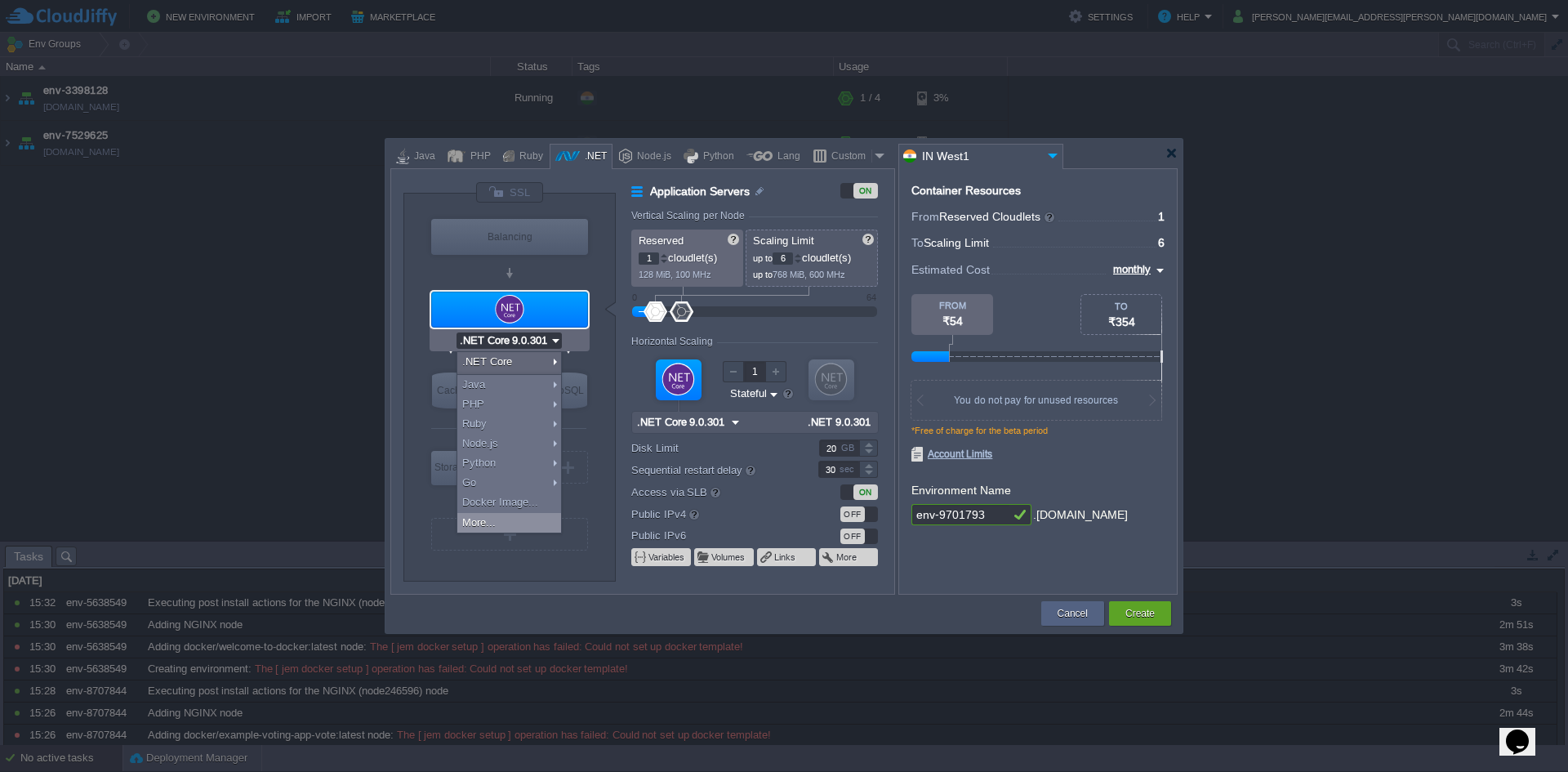
click at [521, 525] on div "More..." at bounding box center [508, 523] width 103 height 20
click at [660, 159] on div "Node.js" at bounding box center [651, 156] width 39 height 25
type input "Application Servers"
type input "4"
type input "8"
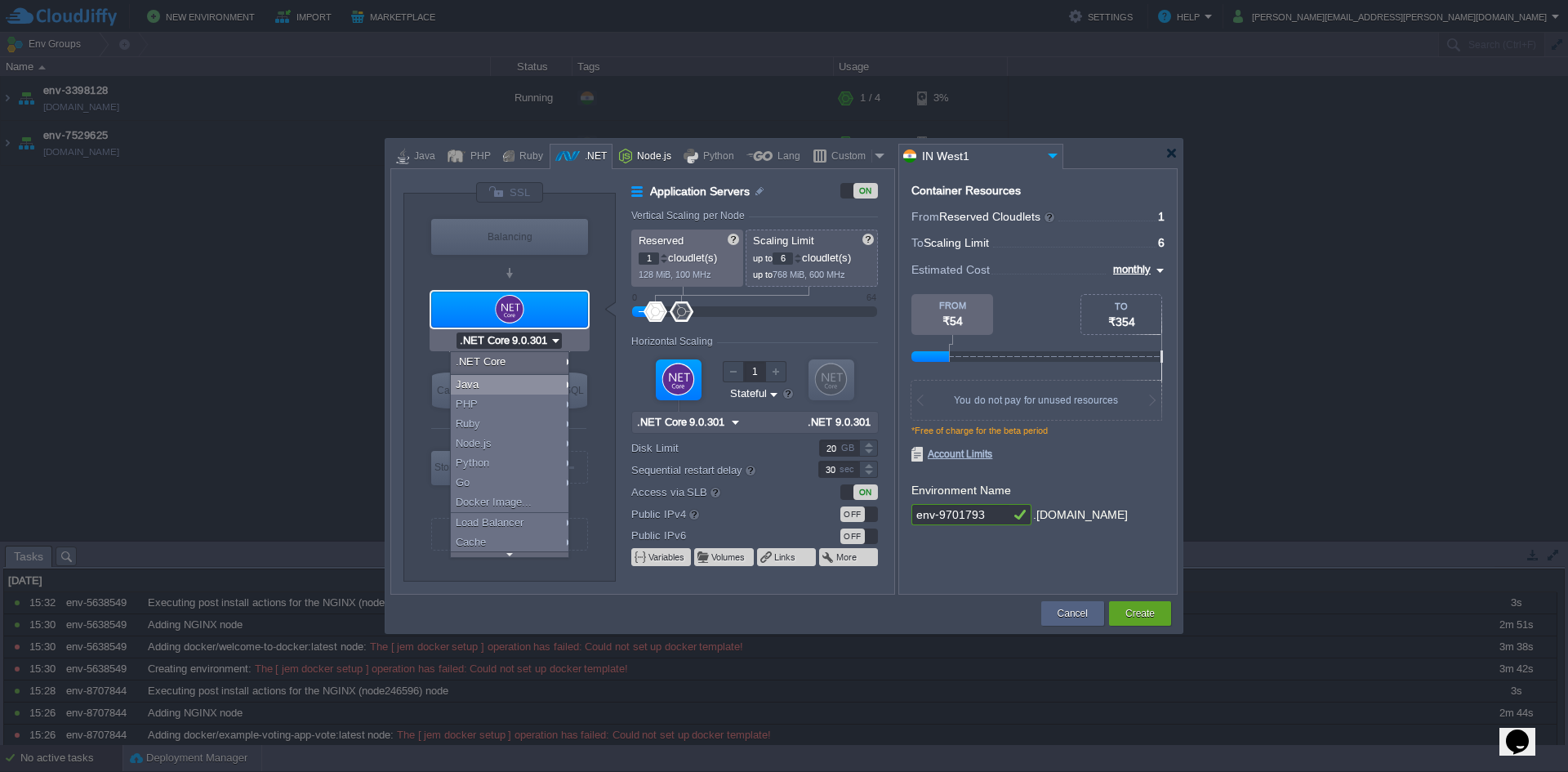
type input "Node.js 24.7.0 LTS"
type input "24.7.0-pm2"
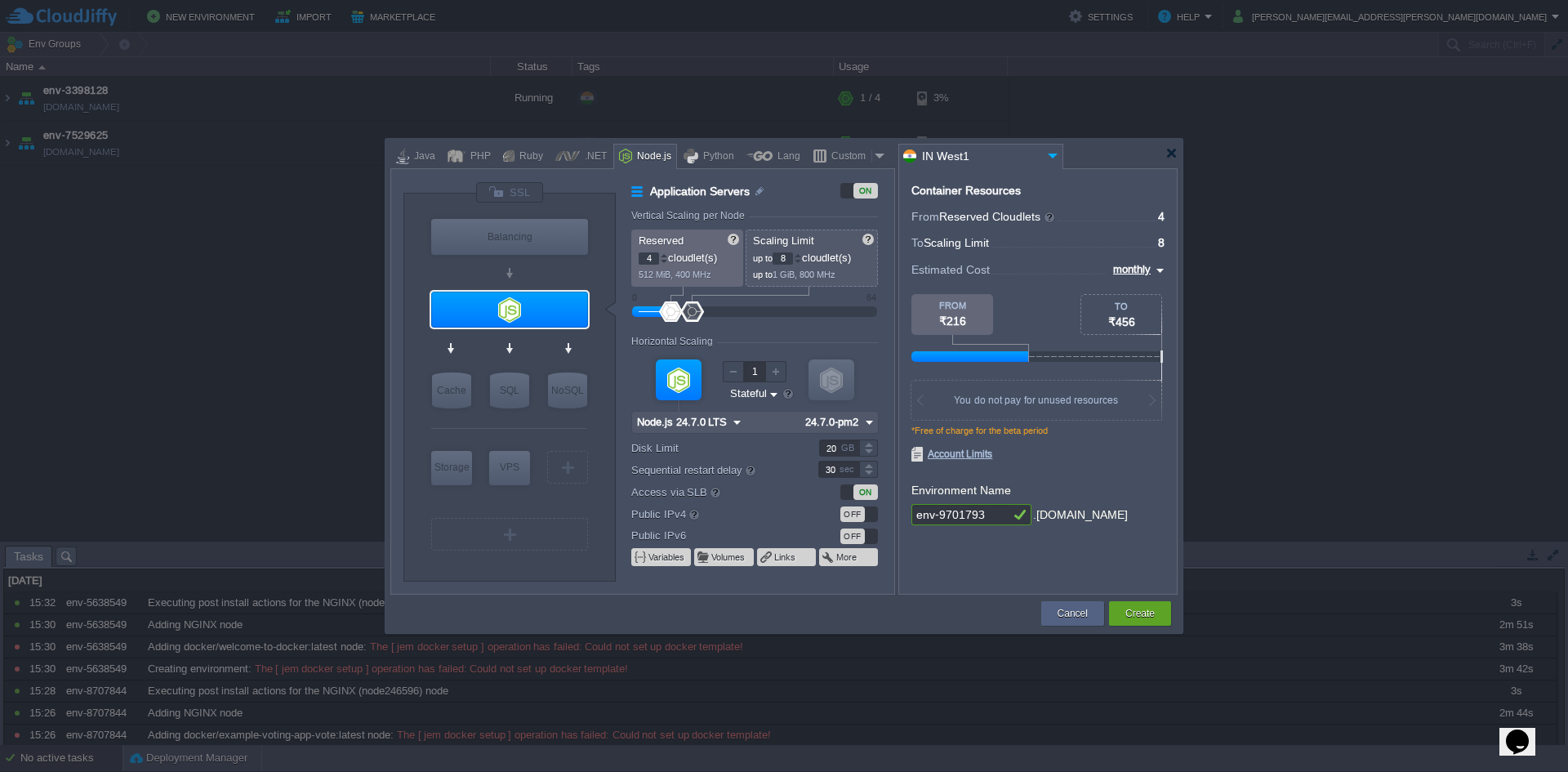
type input "Node.js 24.7.0 LTS"
click at [519, 343] on input "Node.js 24.7.0 LTS" at bounding box center [503, 340] width 95 height 16
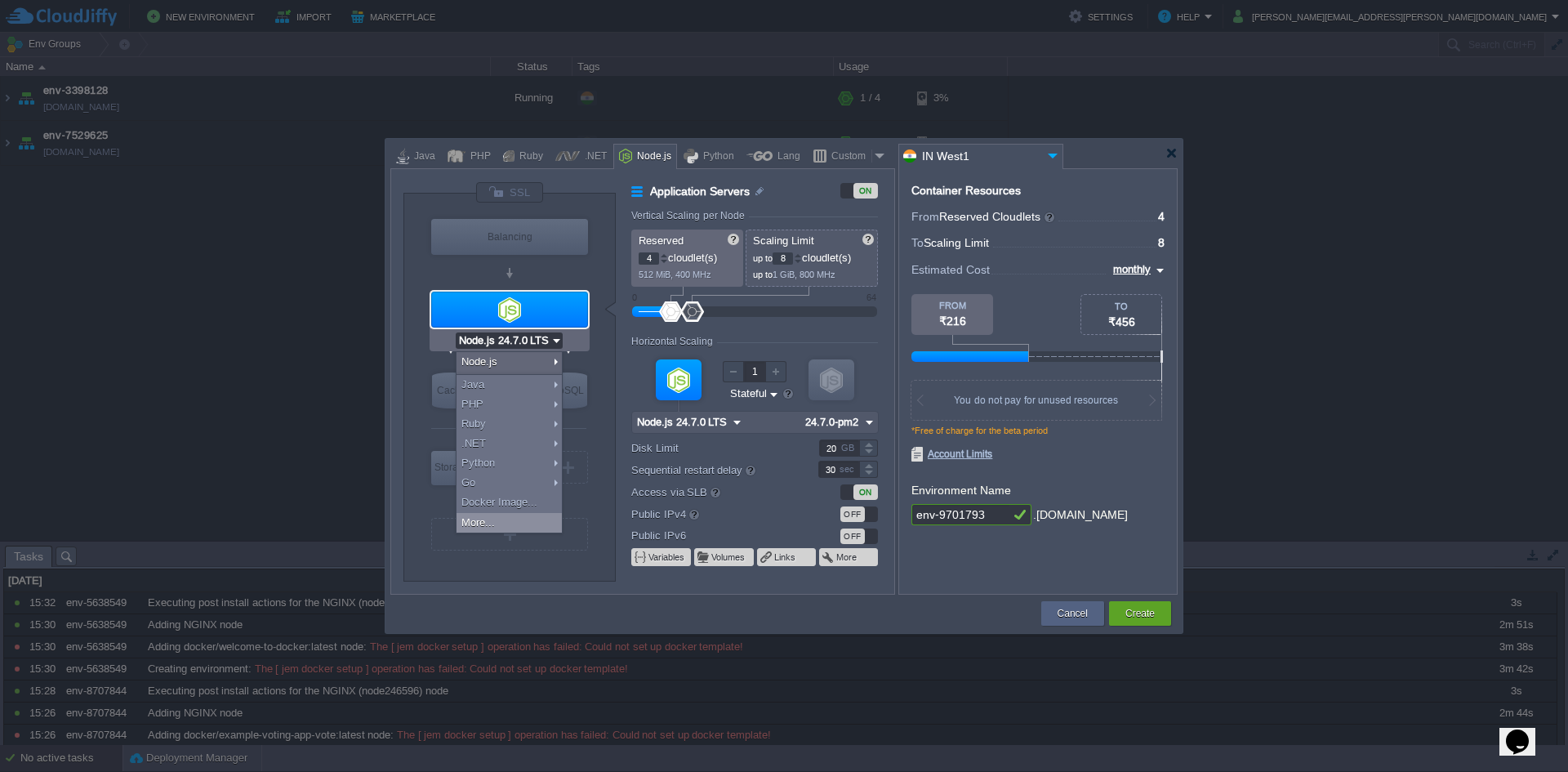
click at [492, 520] on div "More..." at bounding box center [508, 523] width 105 height 20
click at [701, 145] on div "Python" at bounding box center [716, 156] width 36 height 25
type input "Application Servers"
type input "1"
type input "4"
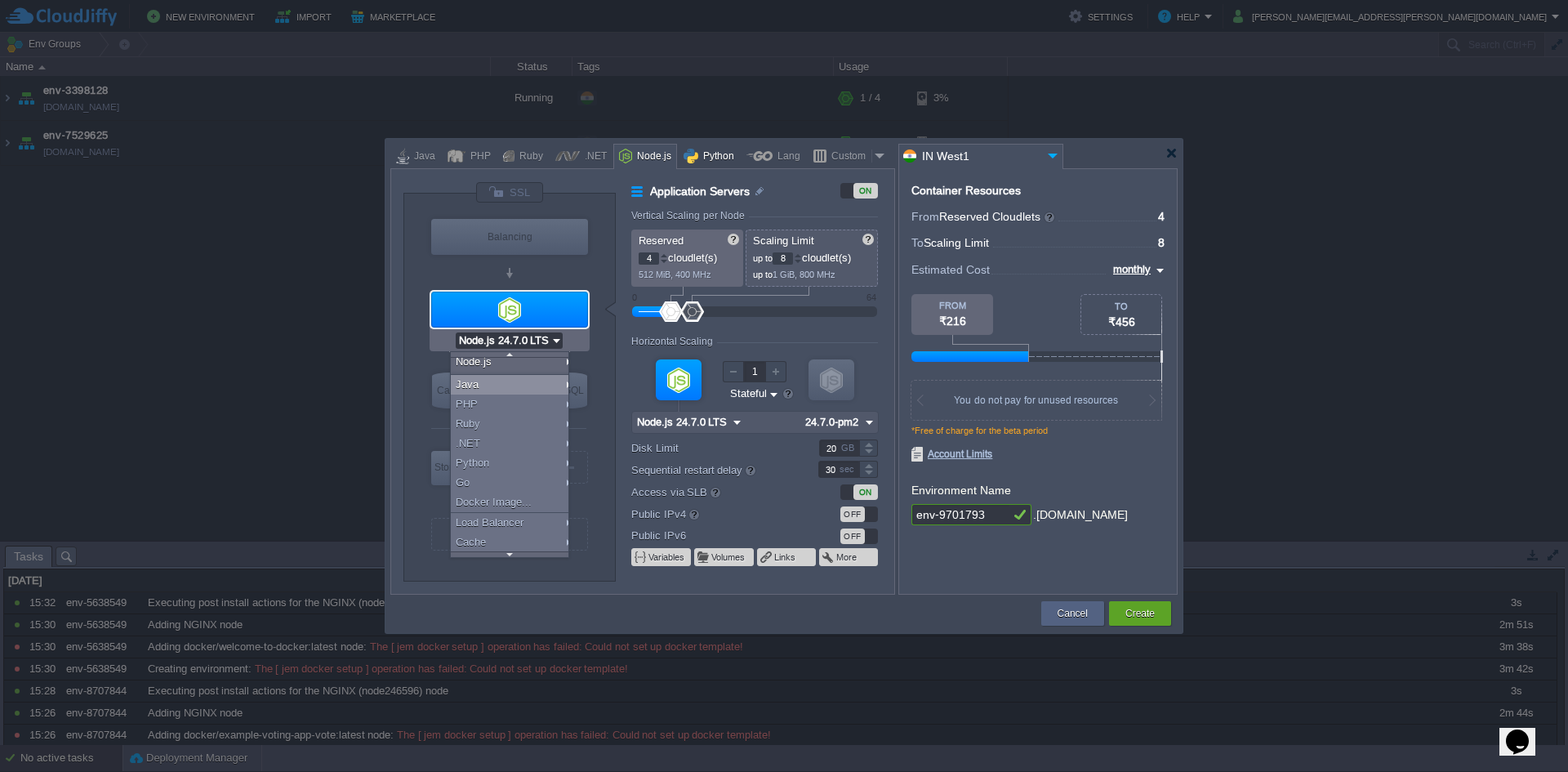
type input "Apache Python 2...."
type input "Python 3.13.7"
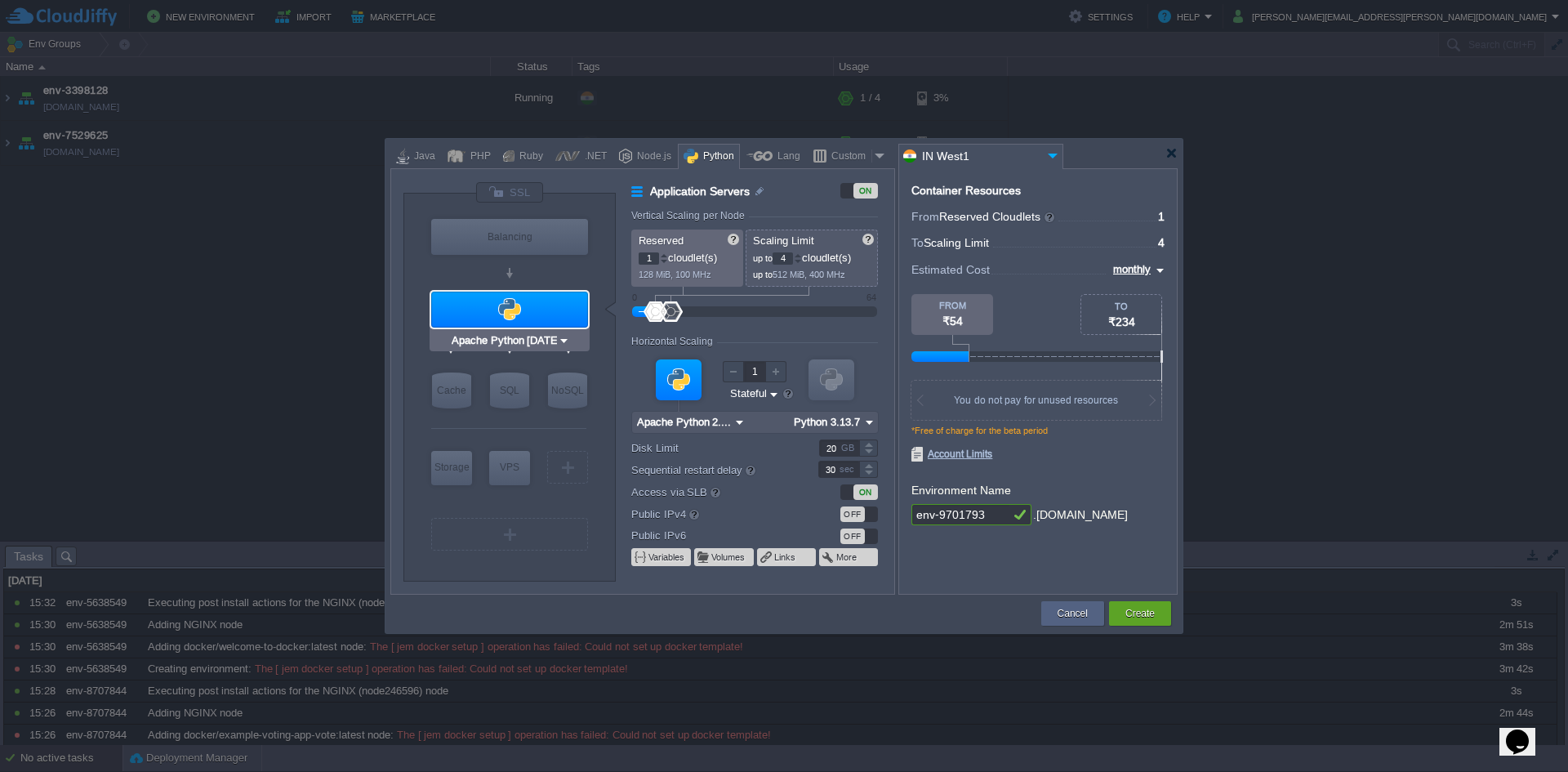
click at [501, 336] on input "Apache Python [DATE]" at bounding box center [502, 340] width 109 height 16
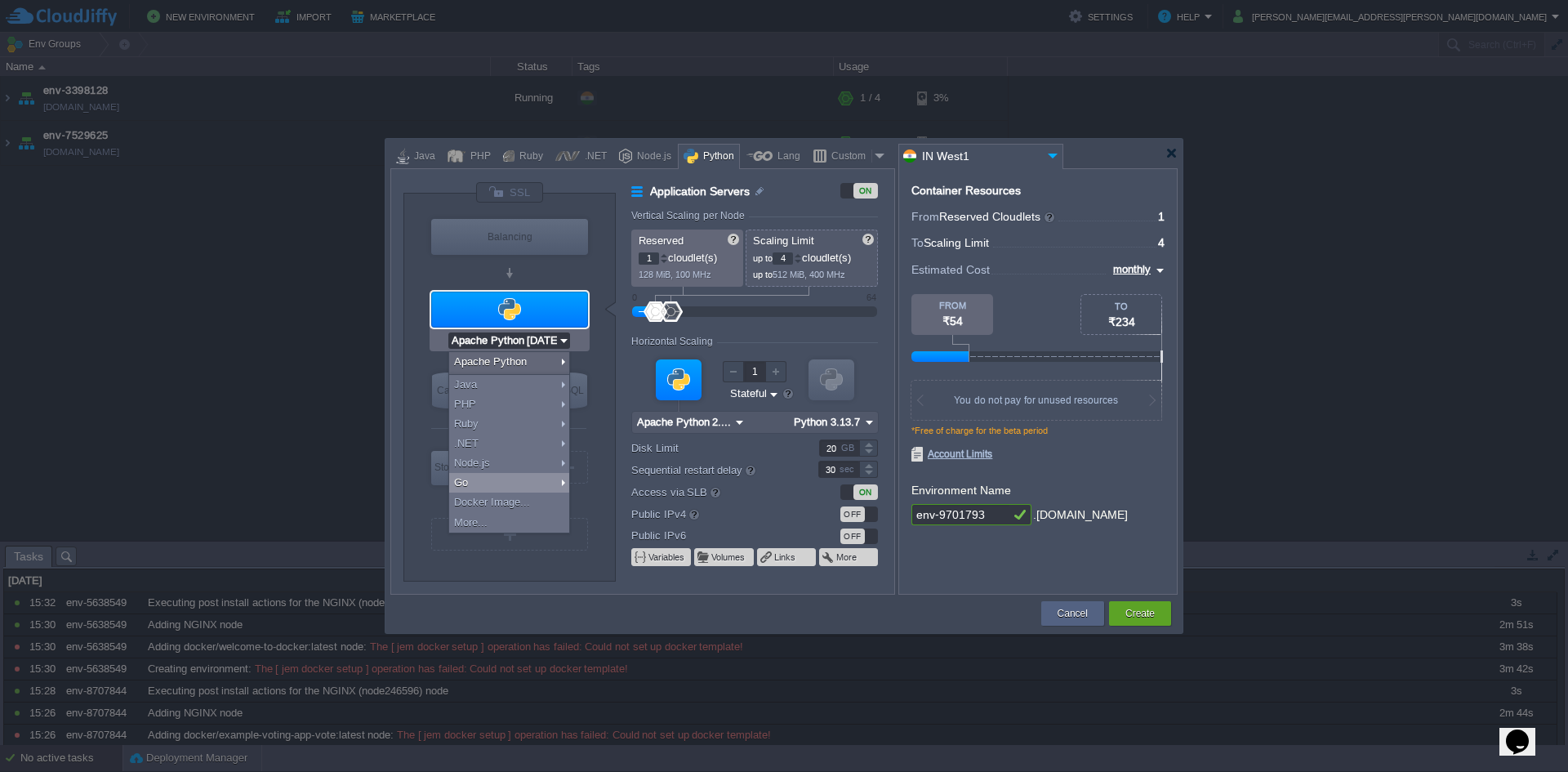
click at [344, 430] on div at bounding box center [784, 386] width 1568 height 772
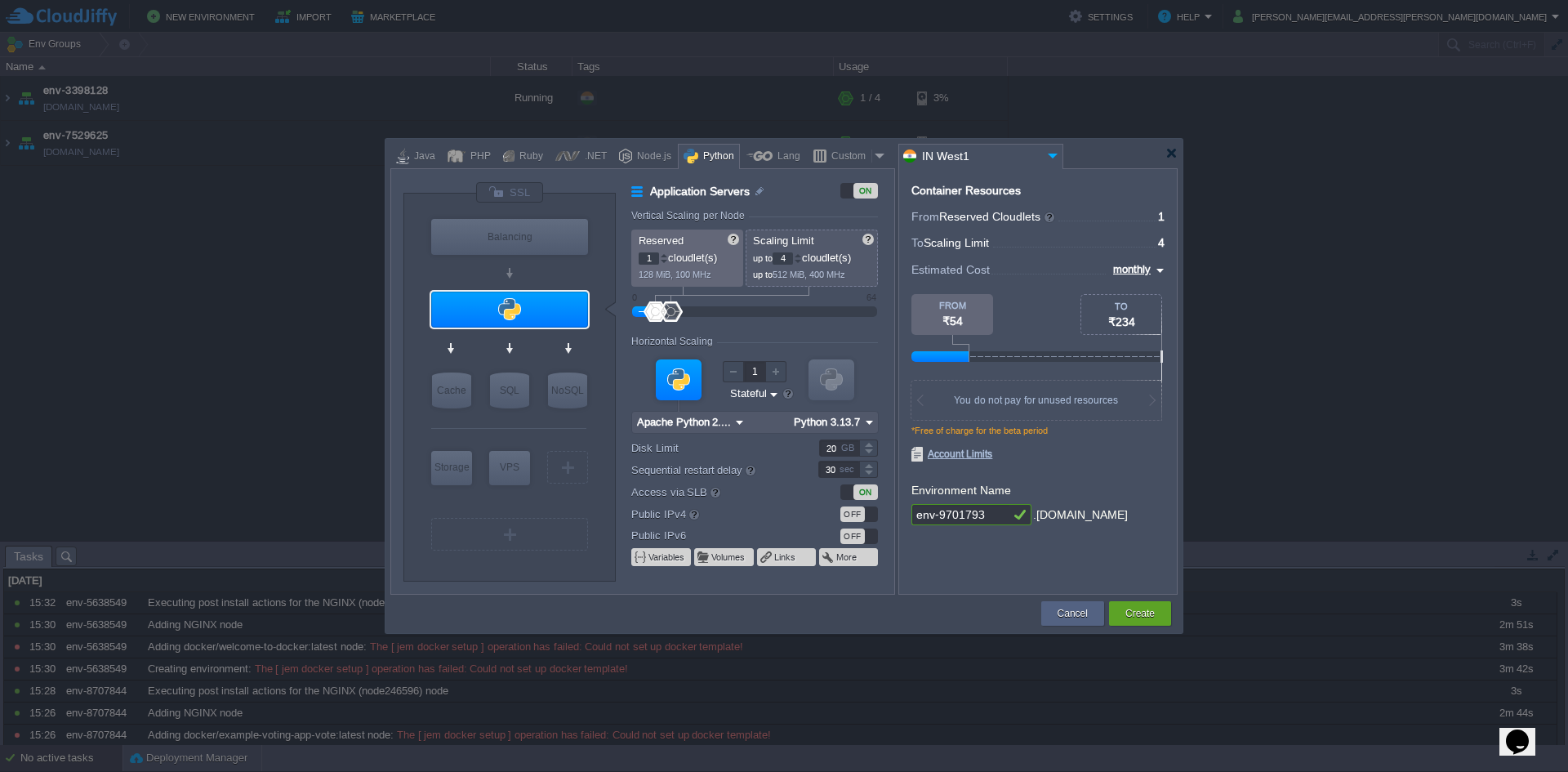
type input "Apache Python [DATE]"
click at [527, 333] on input "Apache Python [DATE]" at bounding box center [502, 340] width 109 height 16
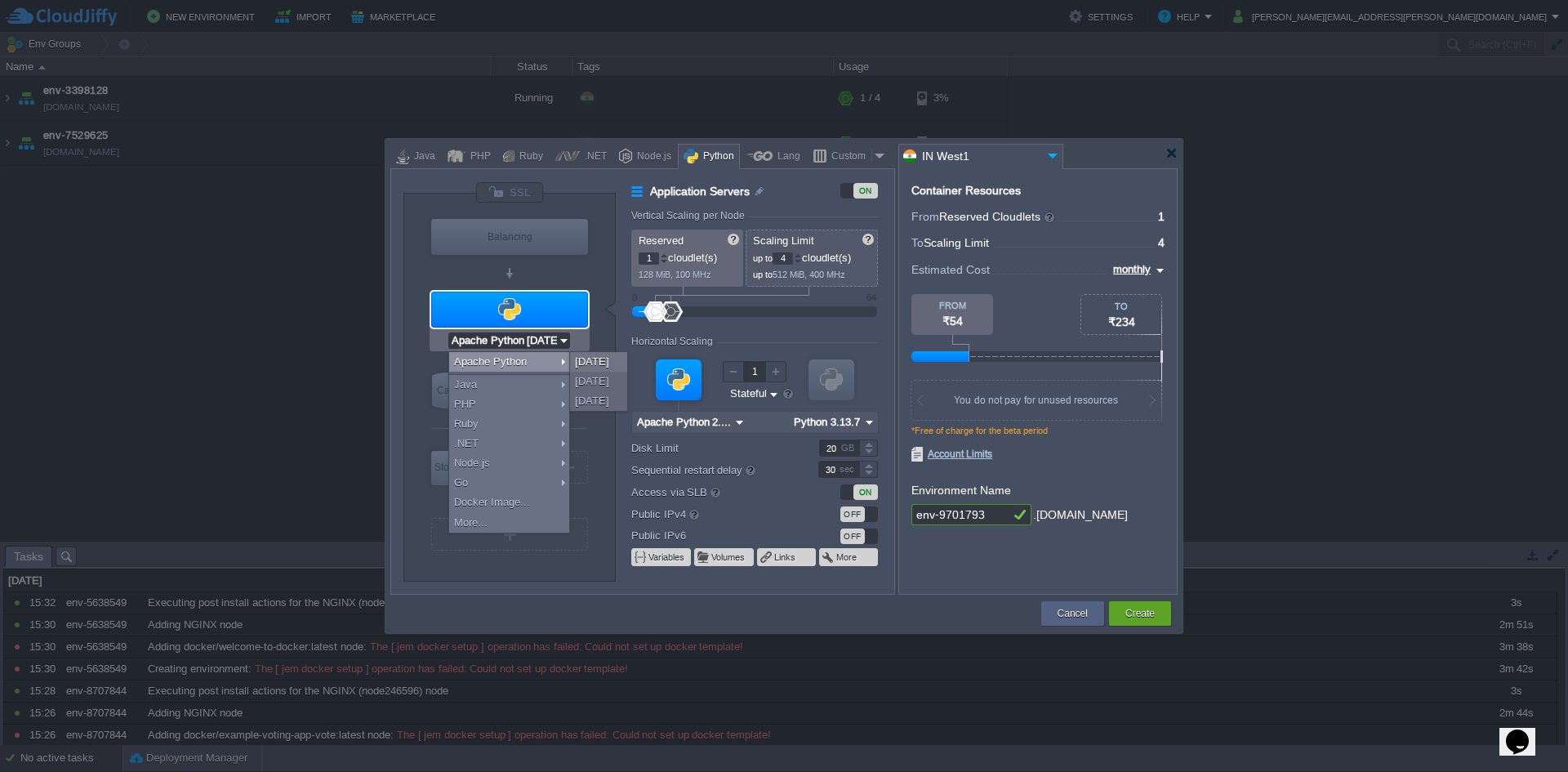
click at [527, 333] on input "Apache Python [DATE]" at bounding box center [502, 340] width 109 height 16
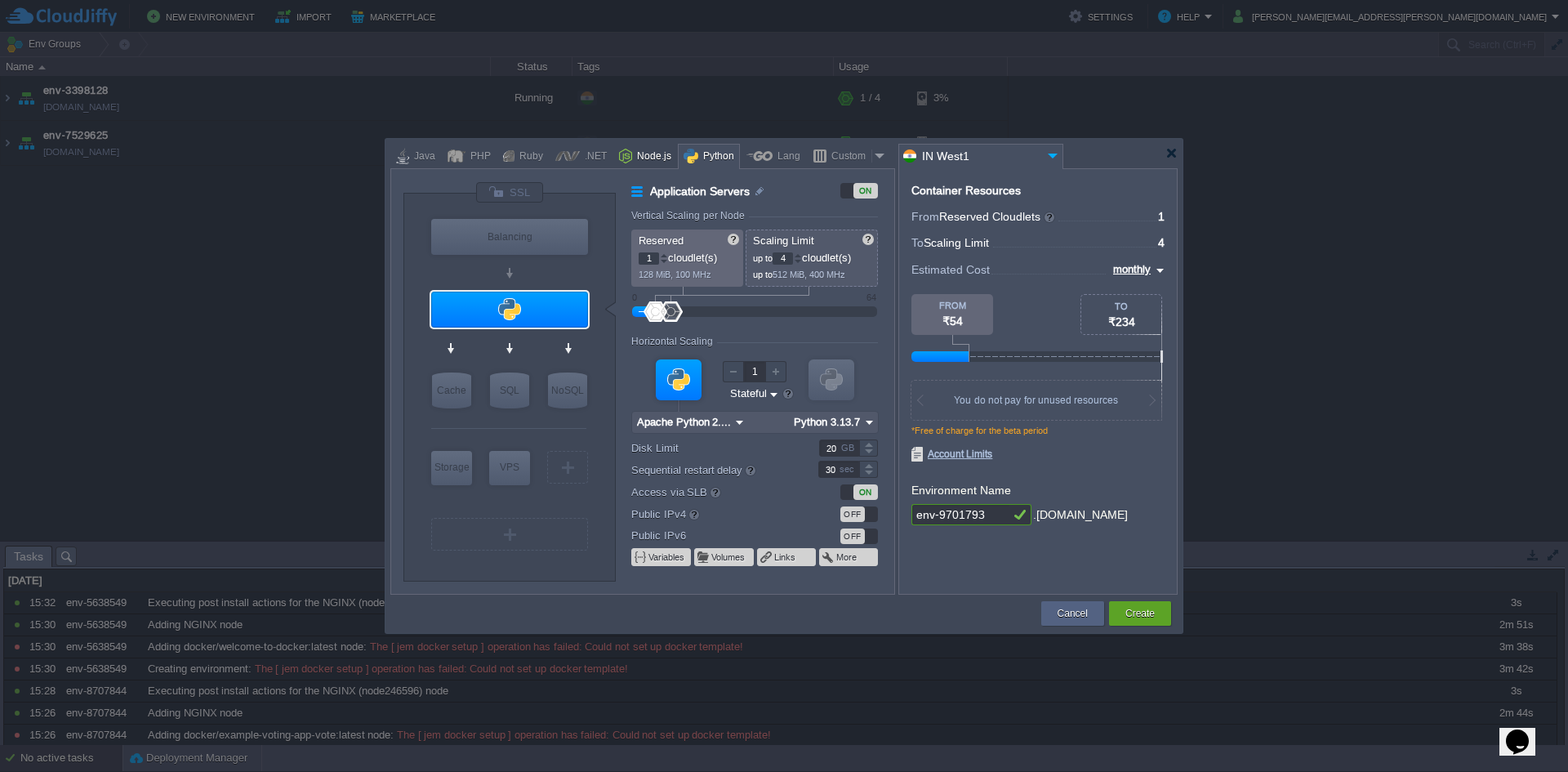
click at [644, 160] on div "Node.js" at bounding box center [651, 156] width 39 height 25
type input "Application Servers"
type input "4"
type input "8"
type input "Node.js 24.7.0 LTS"
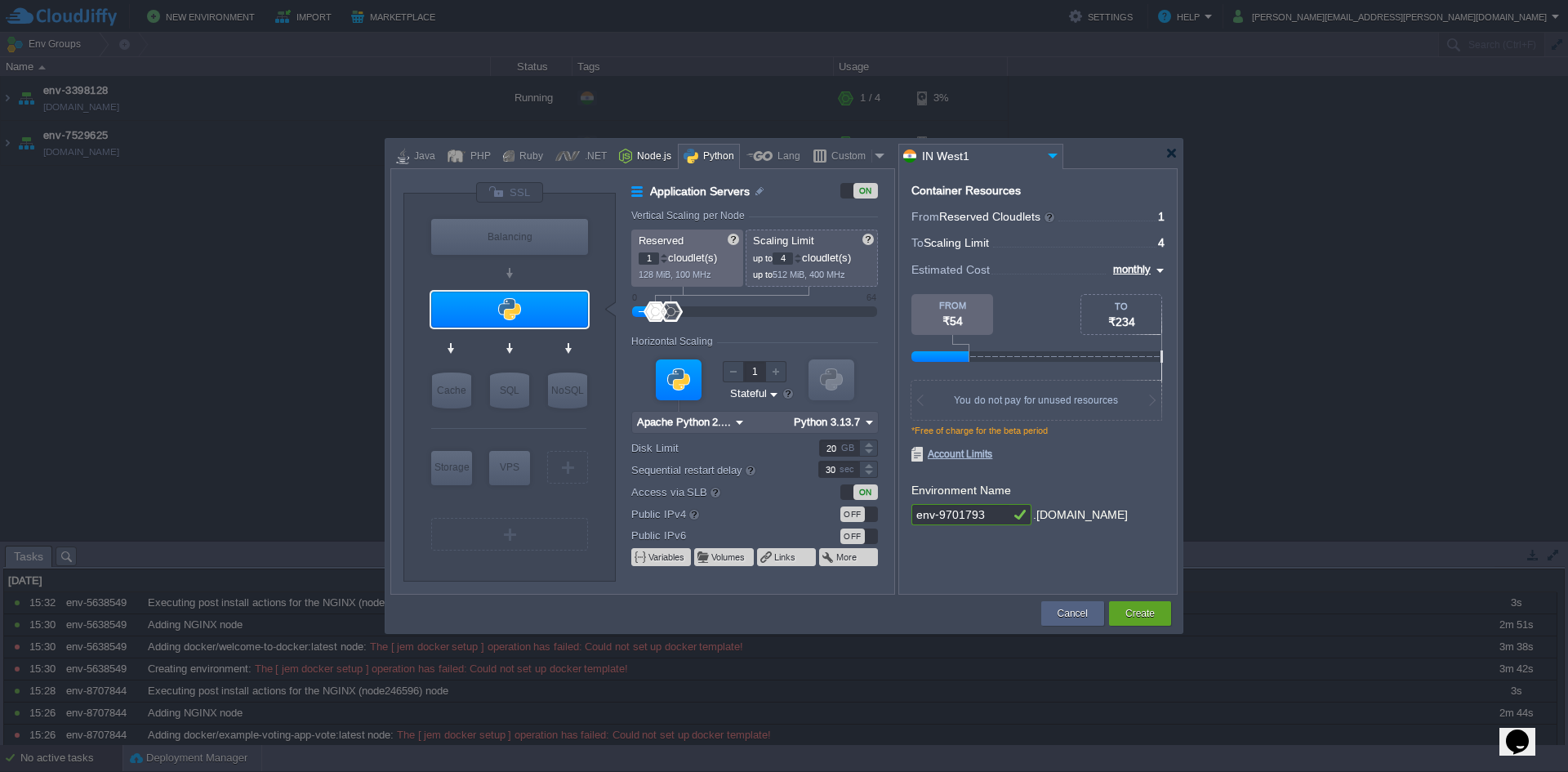
type input "24.7.0-pm2"
click at [757, 161] on div at bounding box center [759, 156] width 27 height 25
type input "Application Servers"
type input "1"
type input "6"
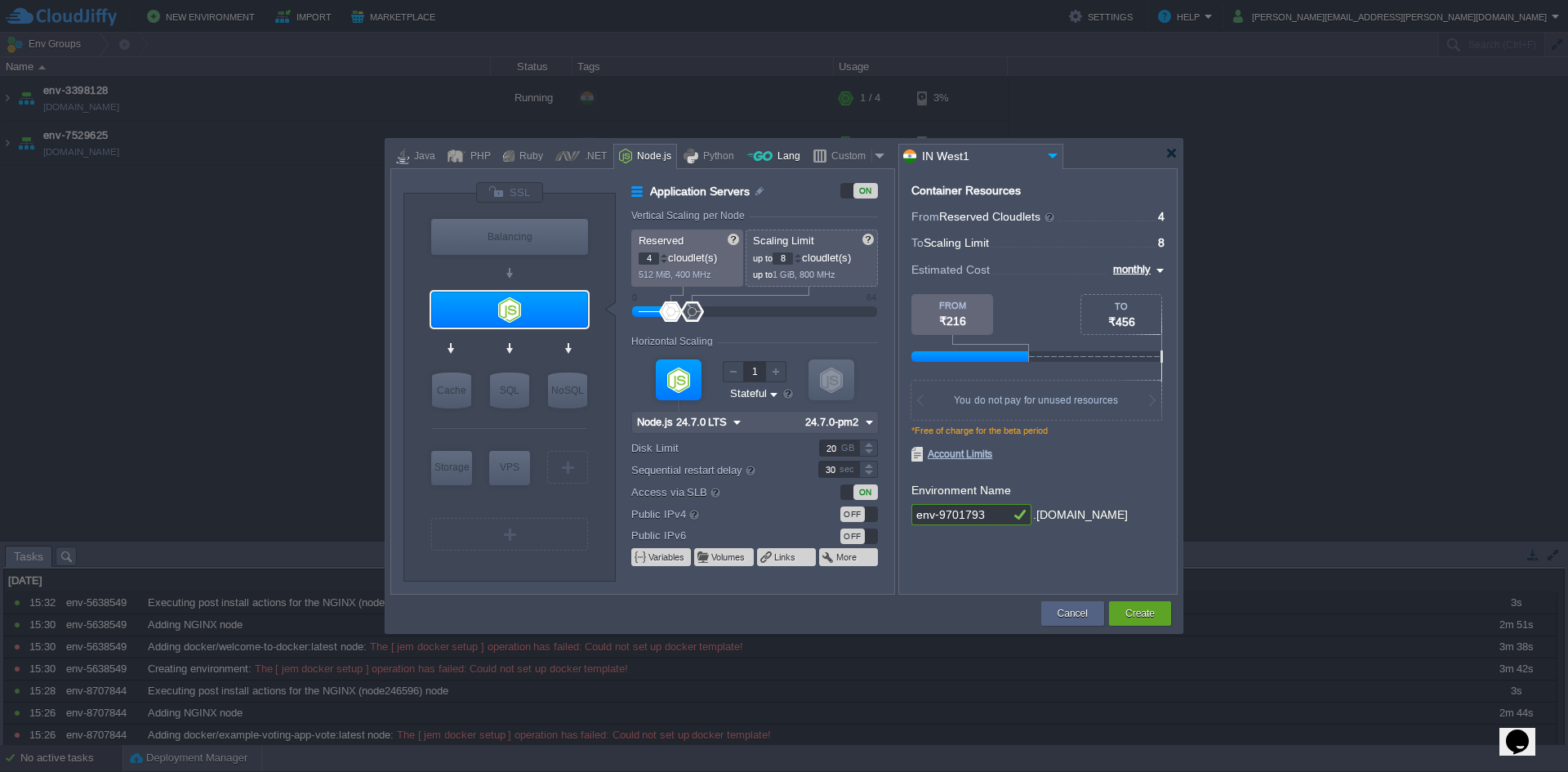
type input "Golang 1.25.0"
type input "1.25.0"
click at [657, 161] on div "Node.js" at bounding box center [651, 156] width 39 height 25
type input "Application Servers"
type input "4"
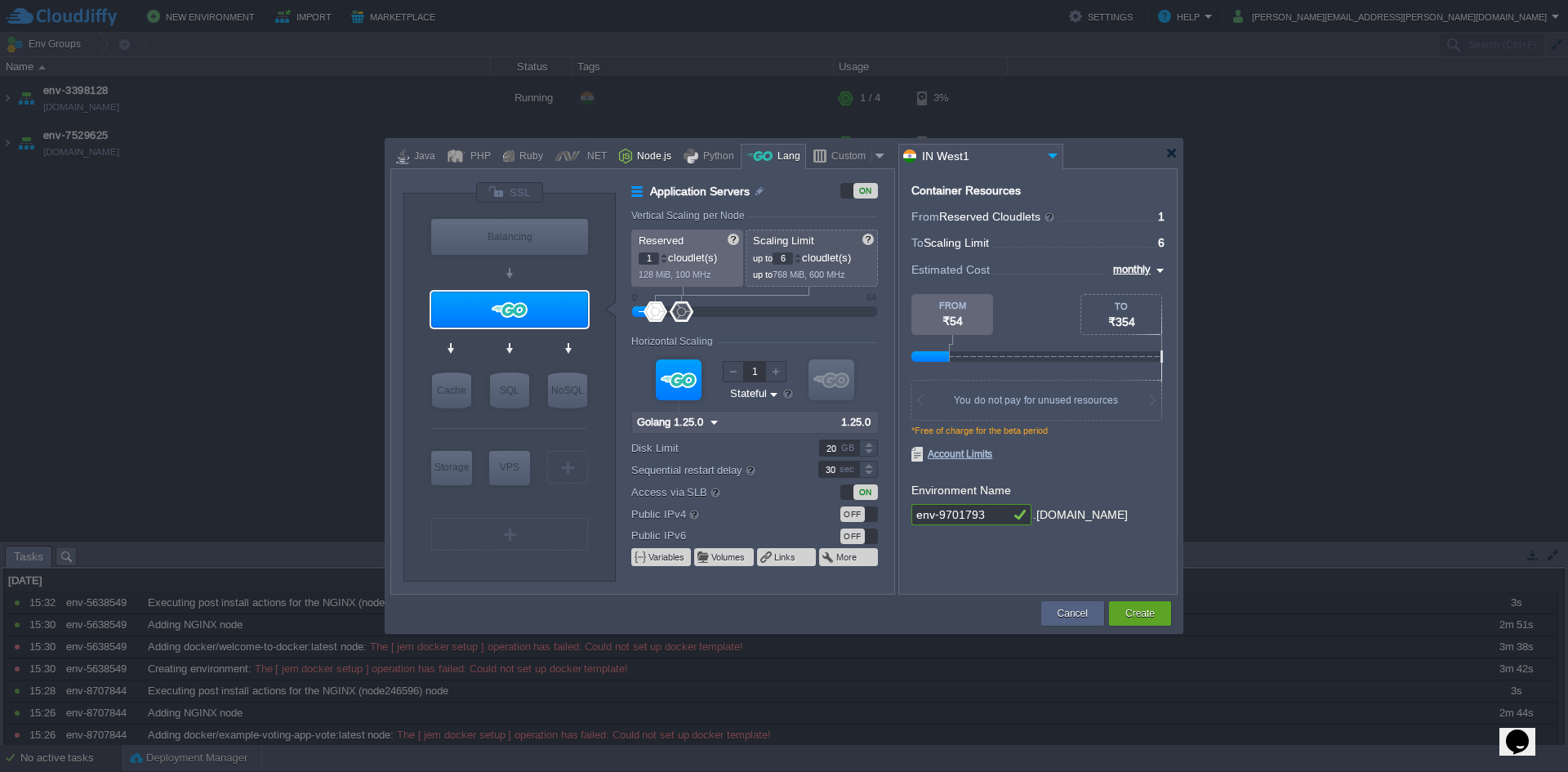
type input "8"
type input "Node.js 24.7.0 LTS"
type input "24.7.0-pm2"
click at [580, 161] on div ".NET" at bounding box center [593, 156] width 27 height 25
type input "Application Servers"
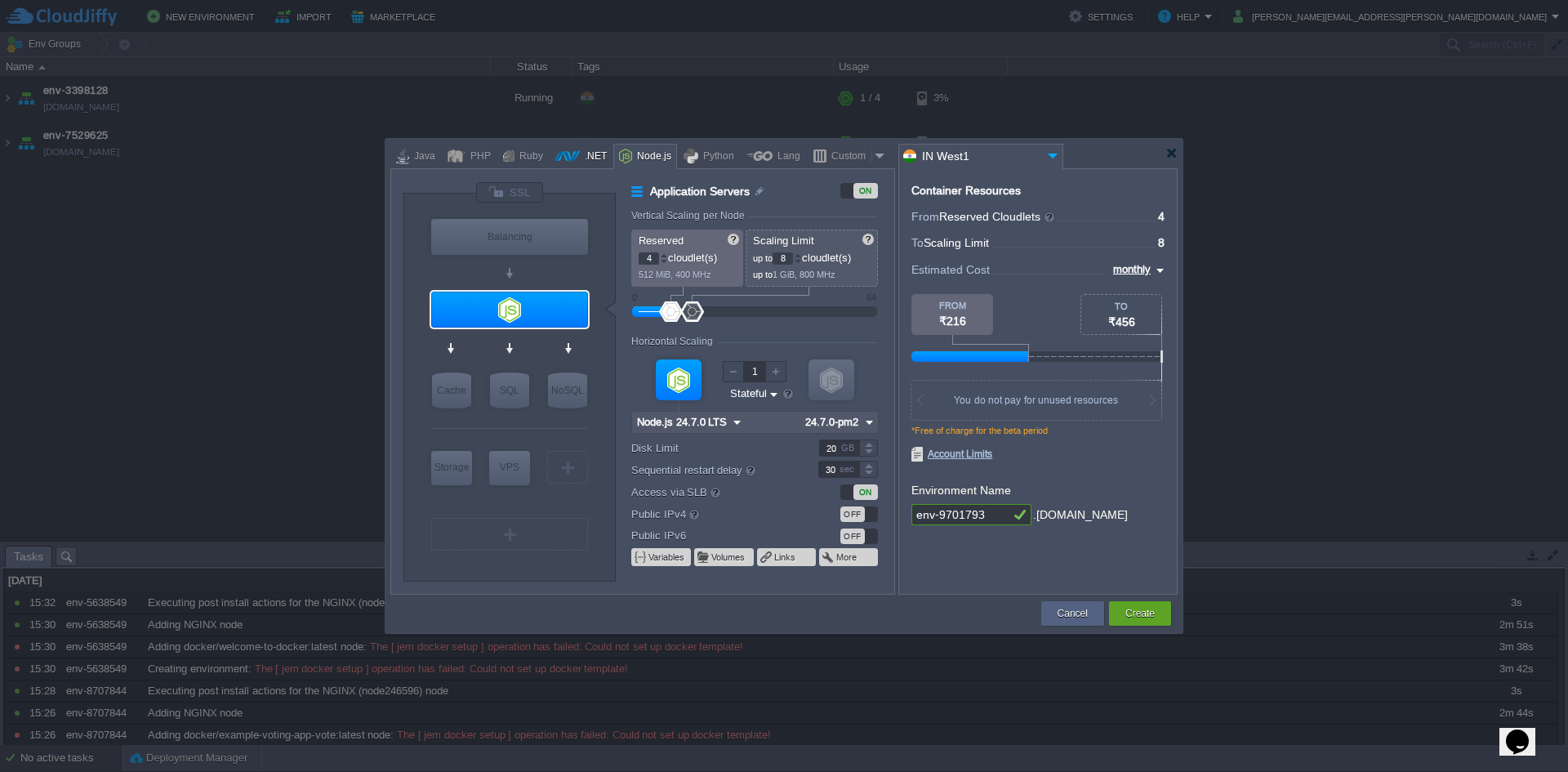
type input "1"
type input "6"
type input ".NET Core 9.0.301"
type input ".NET 9.0.301"
click at [516, 162] on div "Ruby" at bounding box center [529, 156] width 28 height 25
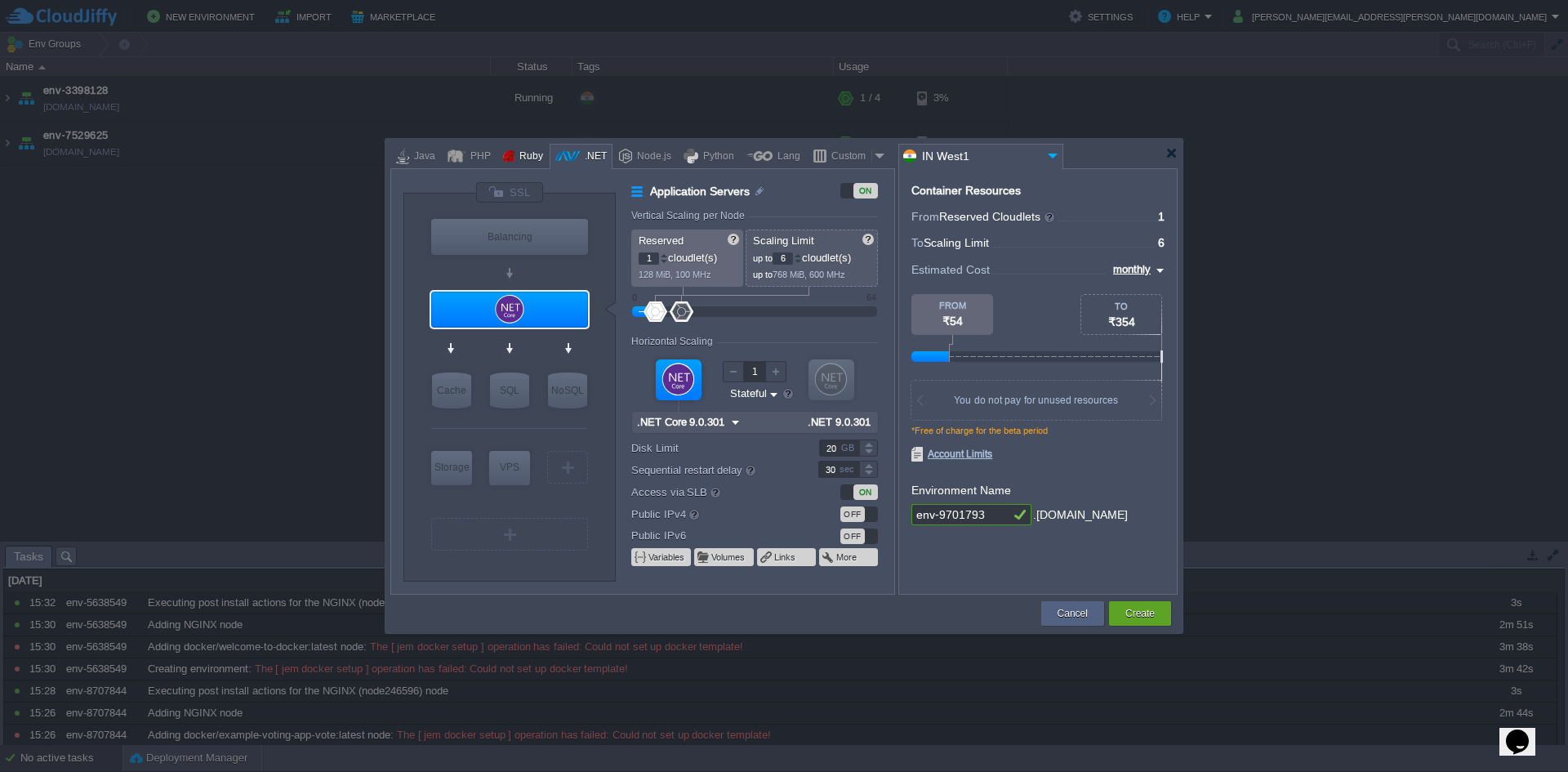
type input "Application Servers"
type input "8"
type input "Apache Ruby [DATE]"
type input "Ruby 3.4.5"
click at [445, 167] on div "PHP" at bounding box center [469, 156] width 55 height 26
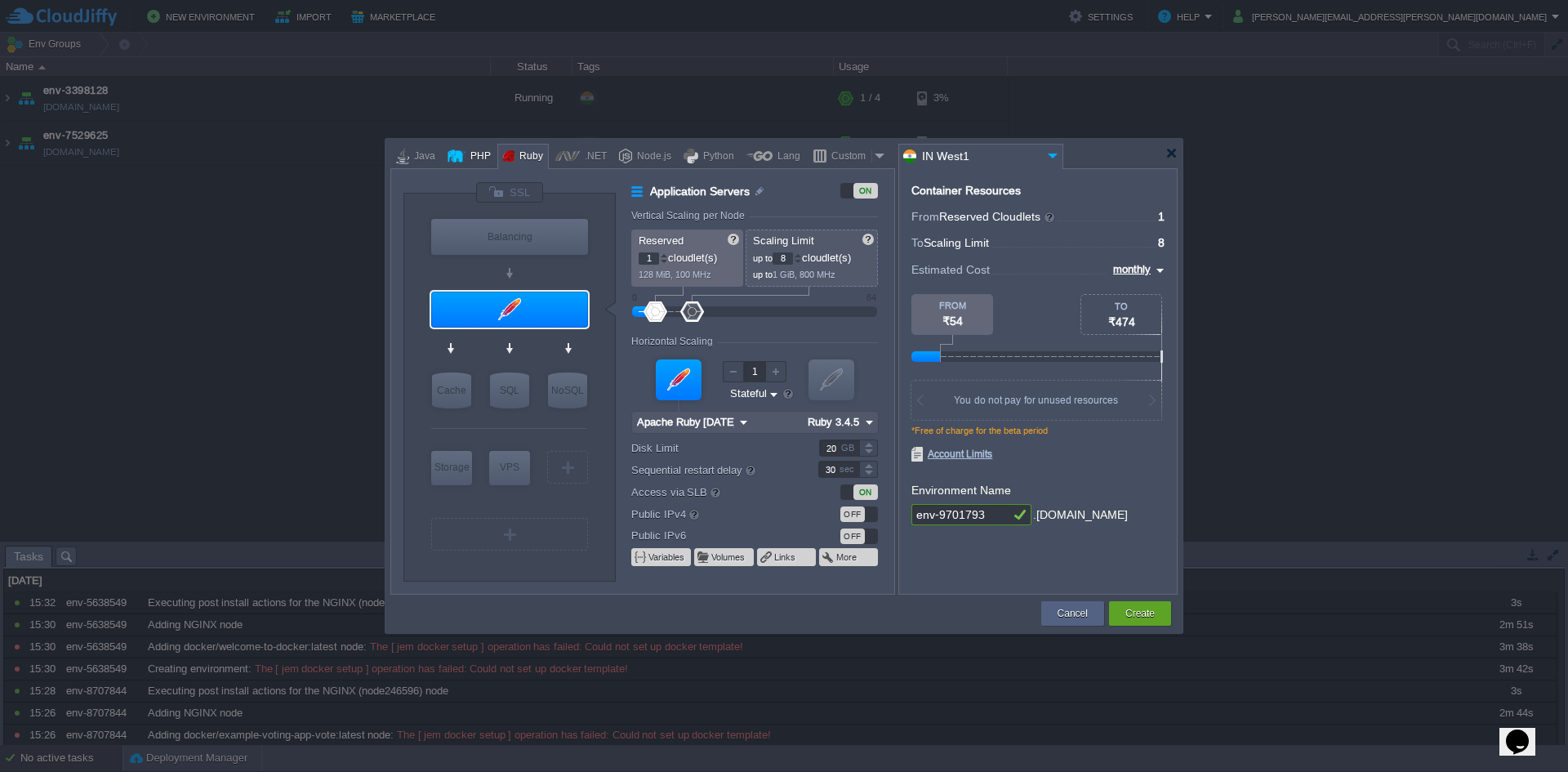
type input "Application Servers"
type input "4"
type input "Apache [DATE]"
type input "PHP [DATE]"
click at [428, 167] on div "Java" at bounding box center [423, 156] width 27 height 25
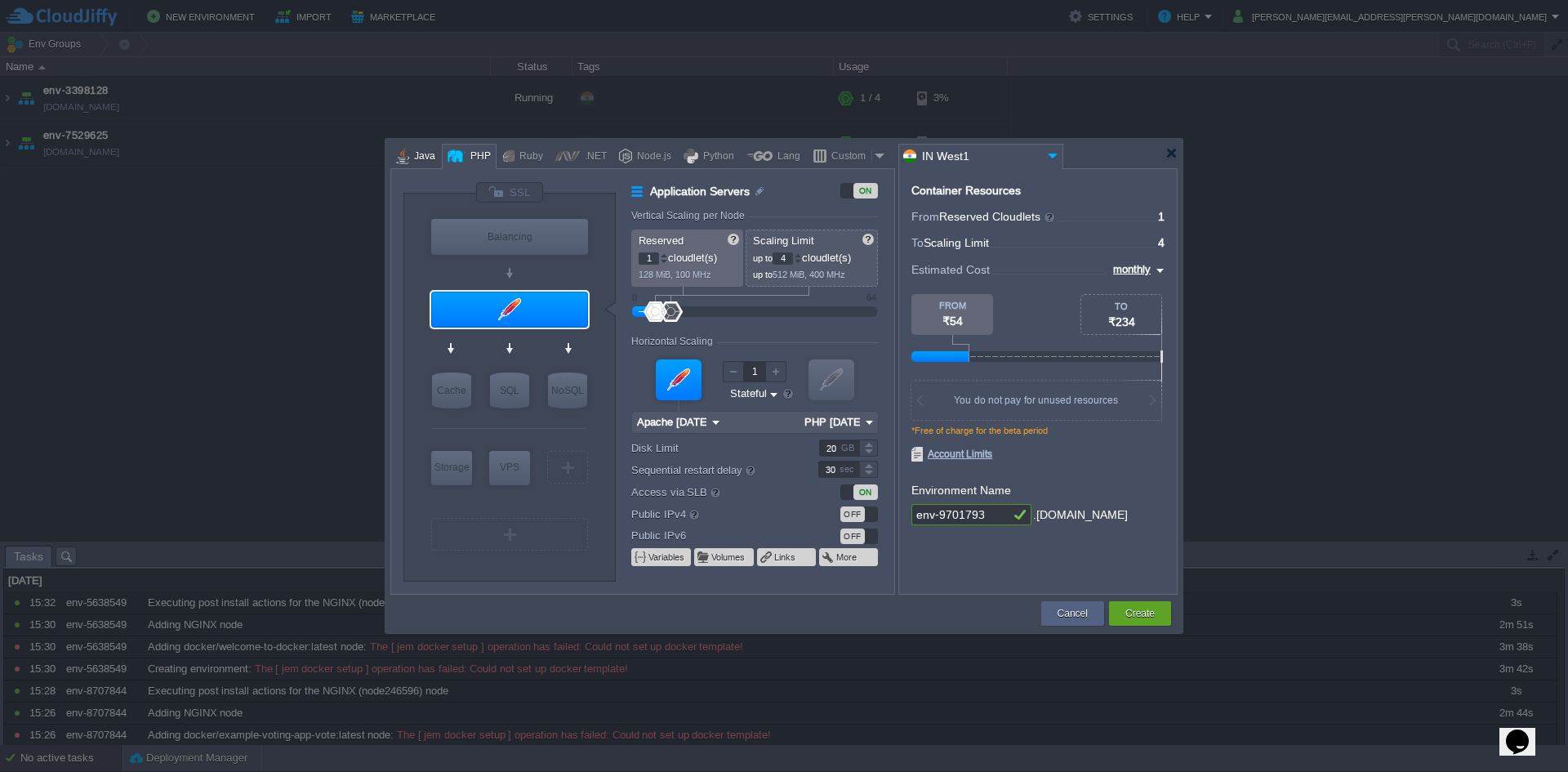
type input "Application Servers"
type input "6"
type input "Tomcat 11.0.10"
type input "Oracle OpenJDK 24"
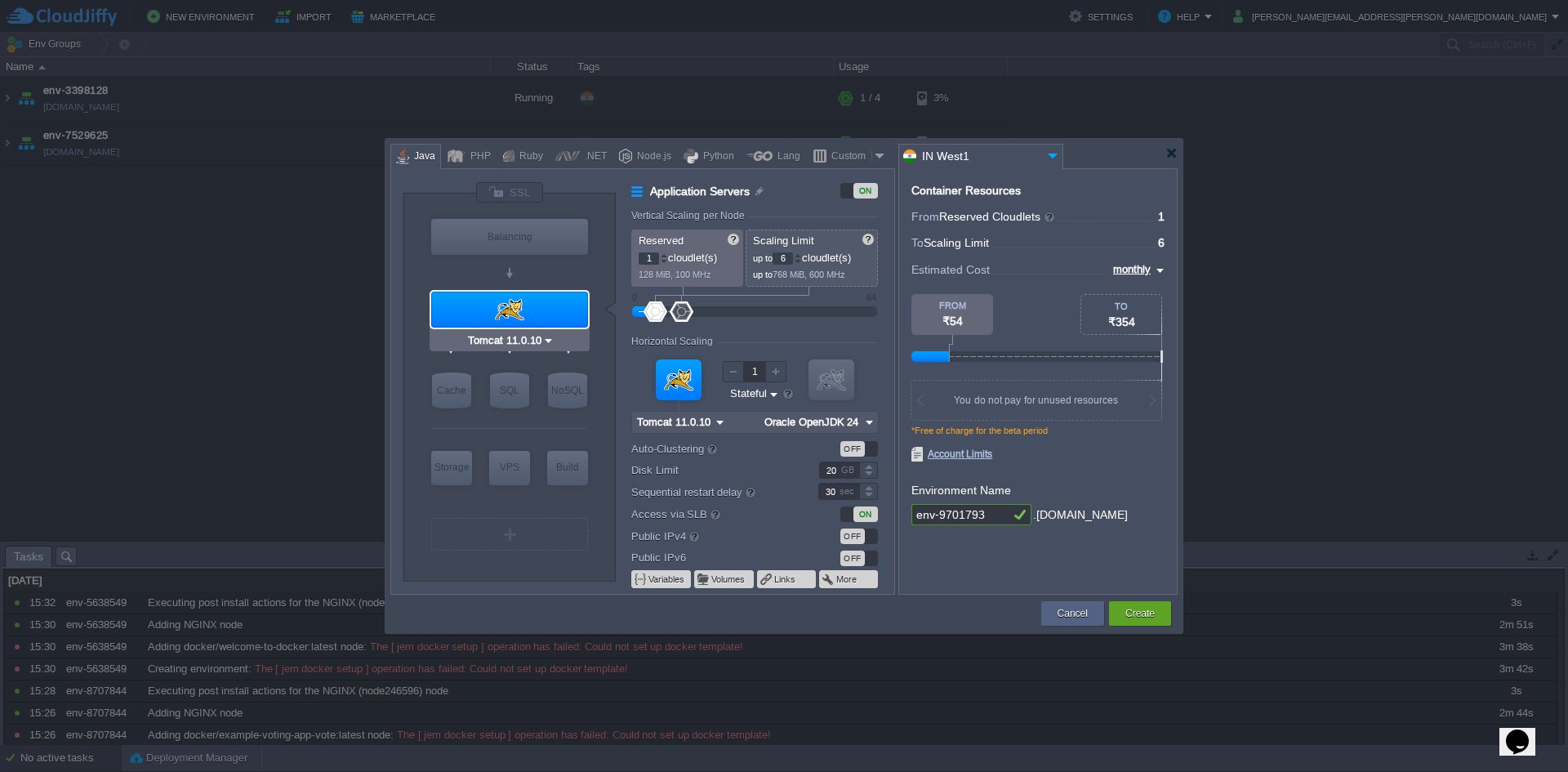
type input "NGINX 1.28.0"
click at [484, 162] on div "PHP" at bounding box center [478, 156] width 26 height 25
type input "Application Servers"
type input "4"
type input "Apache [DATE]"
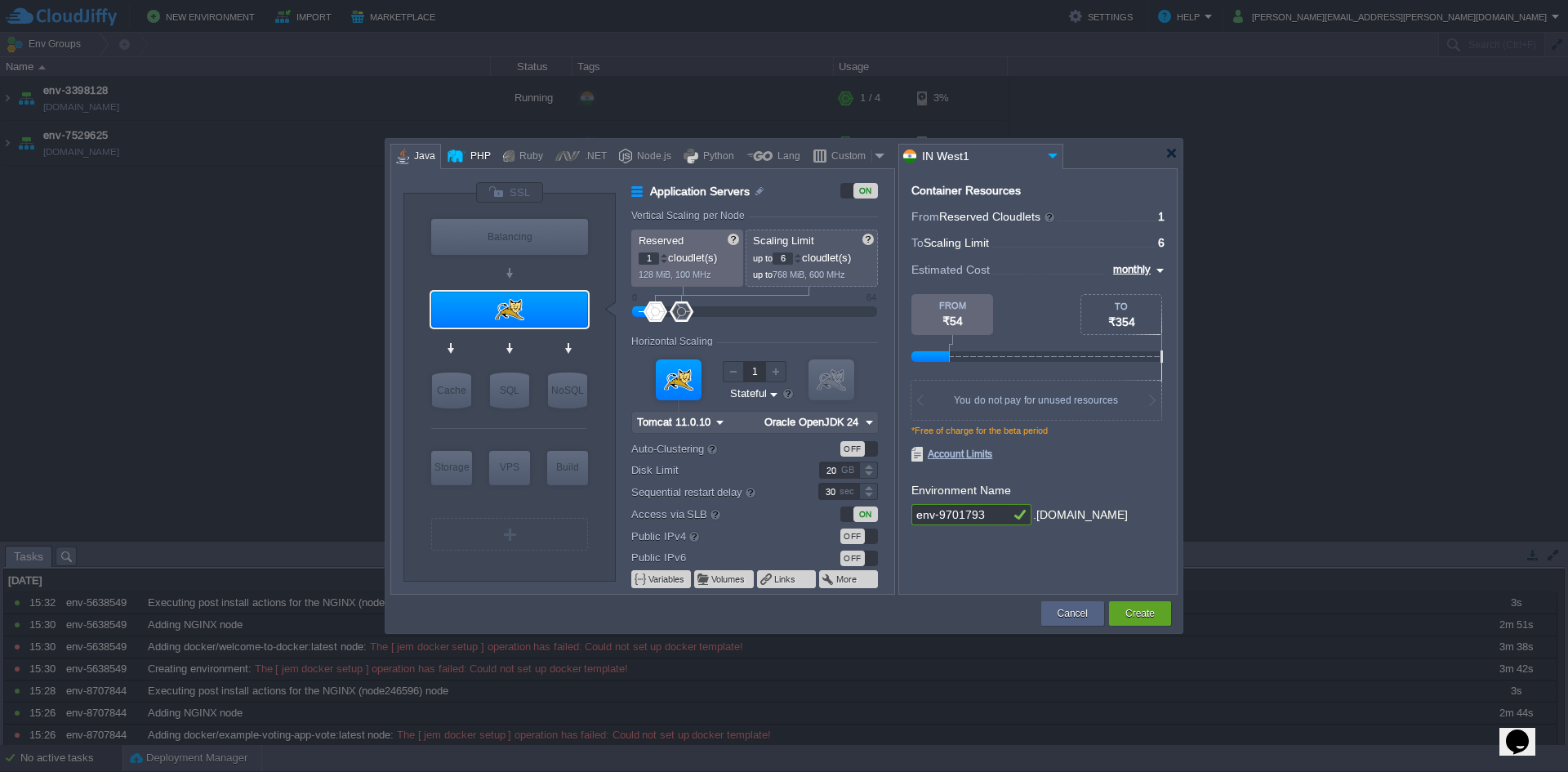
type input "PHP [DATE]"
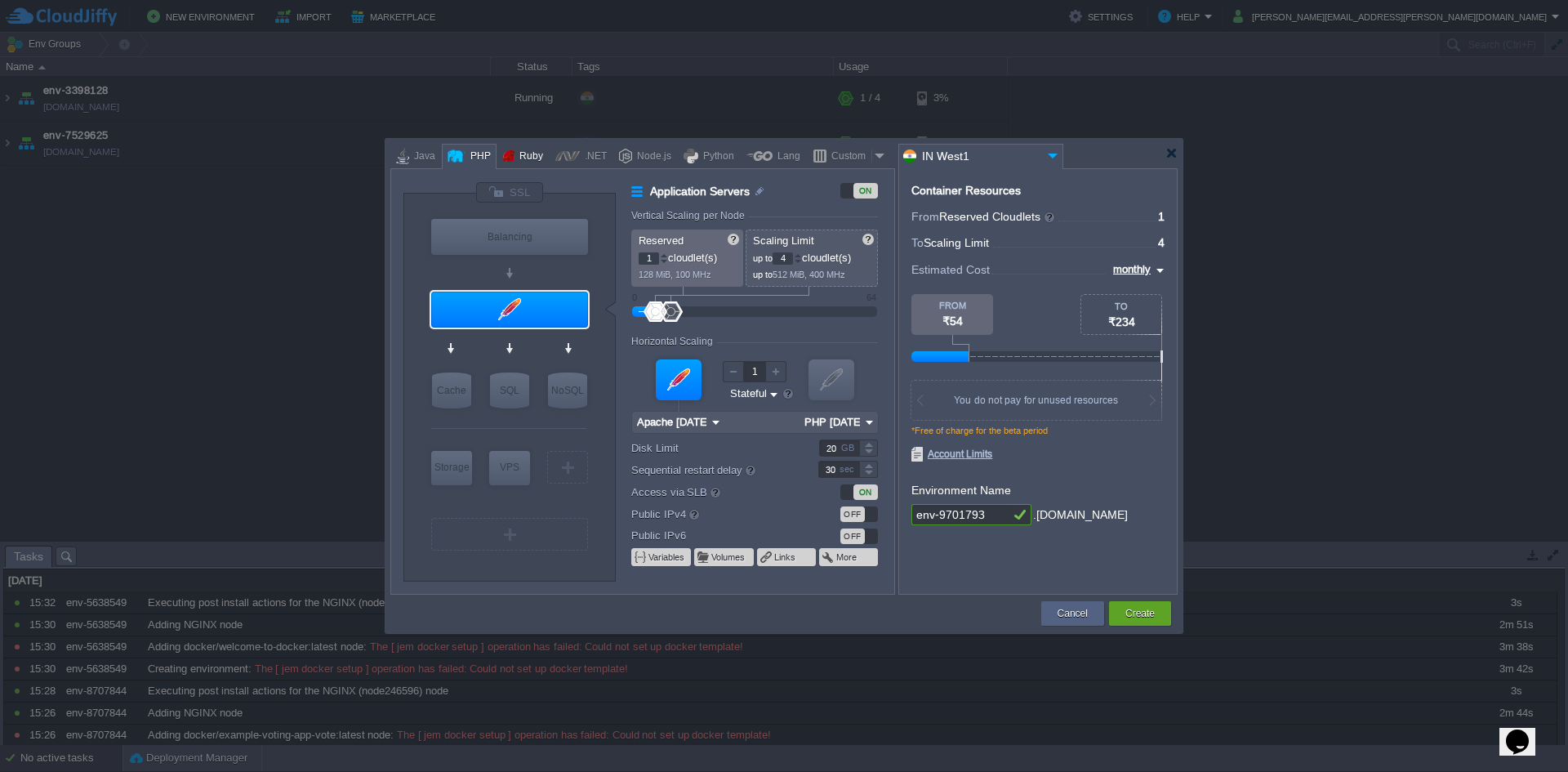
click at [517, 162] on div "Ruby" at bounding box center [529, 156] width 28 height 25
type input "Application Servers"
type input "8"
type input "Apache Ruby [DATE]"
type input "Ruby 3.4.5"
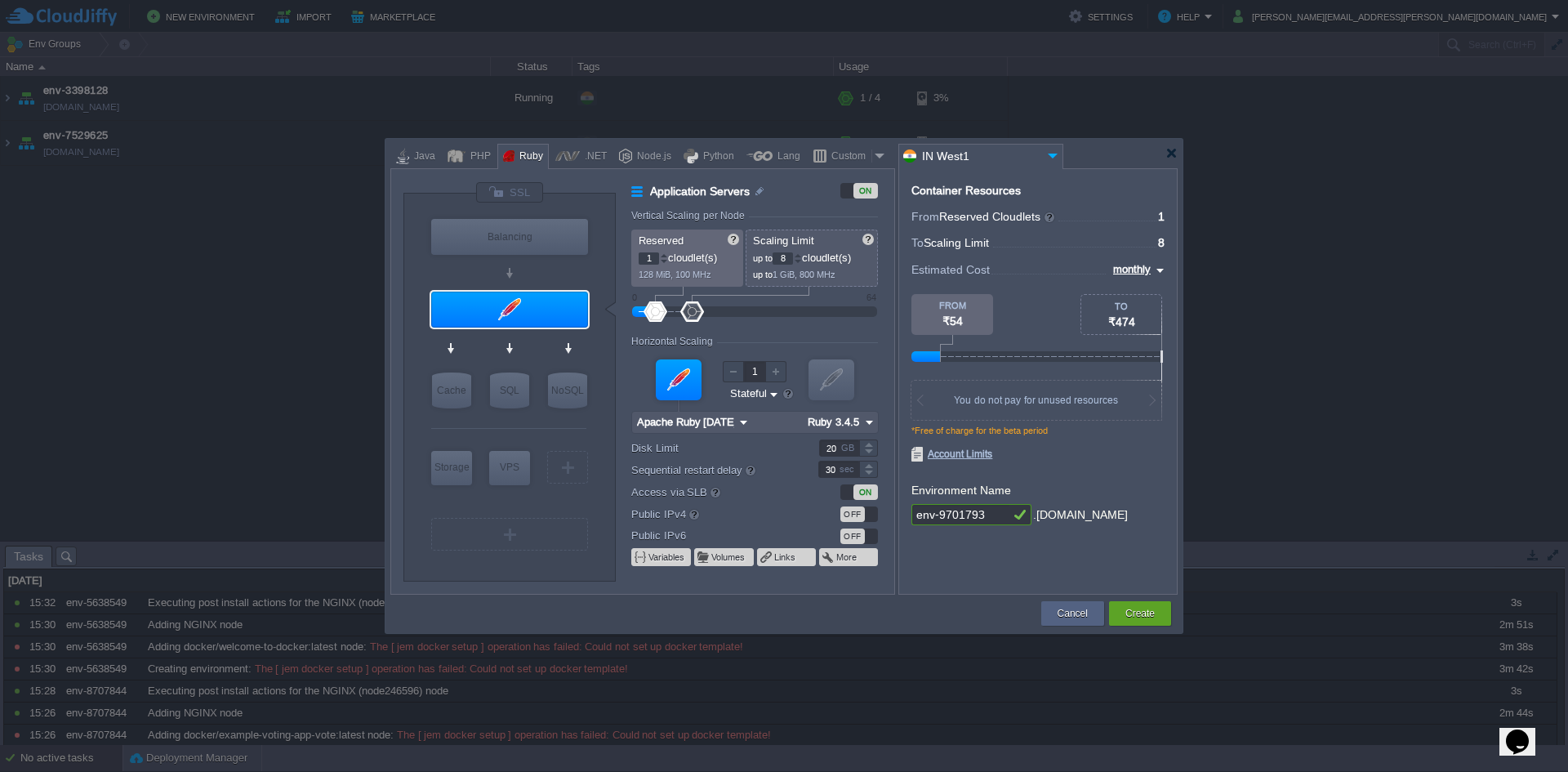
click at [544, 162] on div "Ruby" at bounding box center [523, 156] width 51 height 26
click at [556, 161] on div at bounding box center [568, 156] width 25 height 25
type input "Application Servers"
type input "6"
type input ".NET Core 9.0.301"
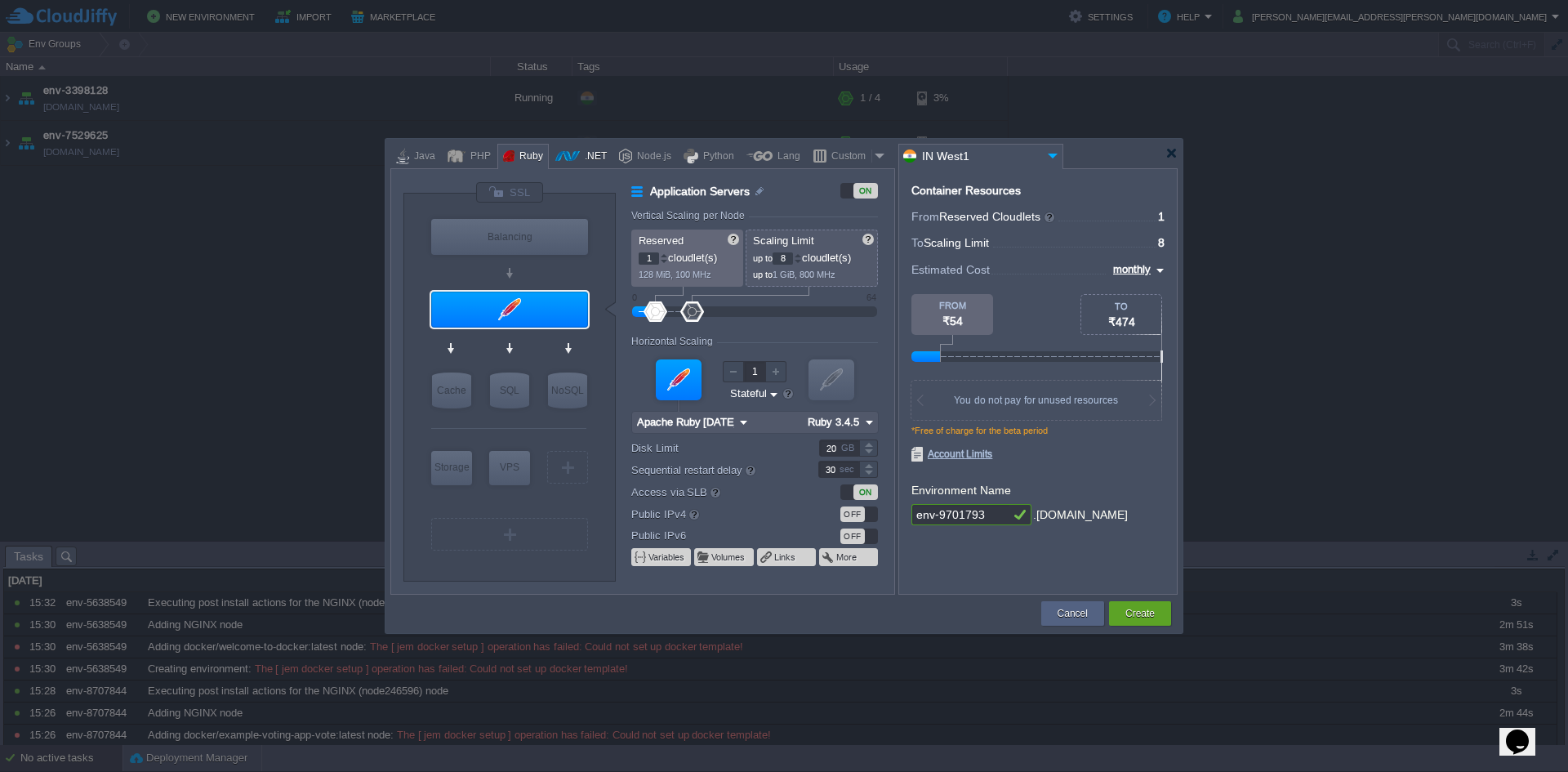
type input ".NET 9.0.301"
type input ".NET Core 9.0.301"
click at [506, 340] on input ".NET Core 9.0.301" at bounding box center [502, 340] width 93 height 16
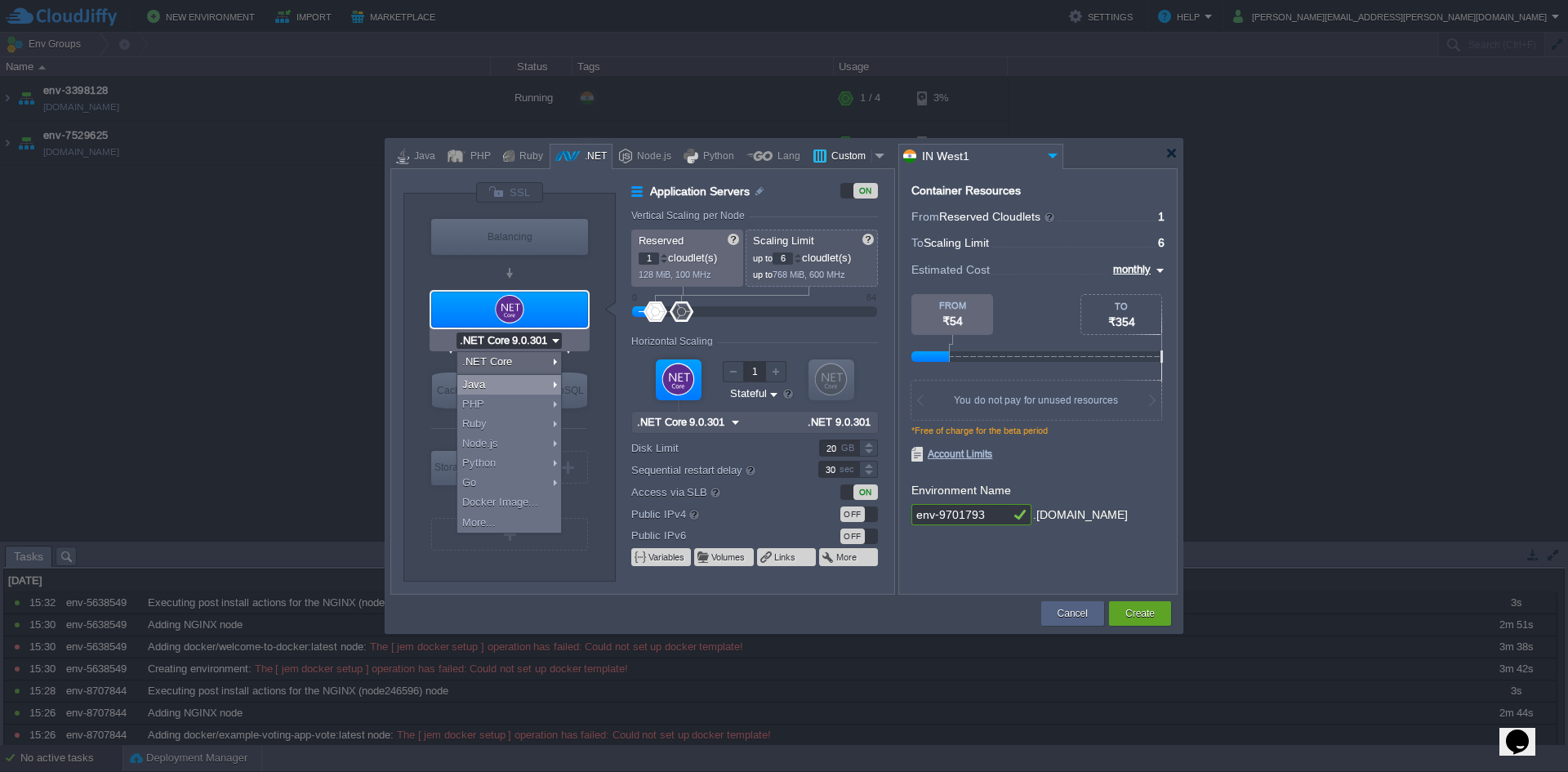
click at [872, 150] on div at bounding box center [880, 156] width 16 height 25
type input "Extra Services"
type input "Docker Engine CE 27.5.1"
type input "27.5.1-almalinux-9"
type input "Stateless"
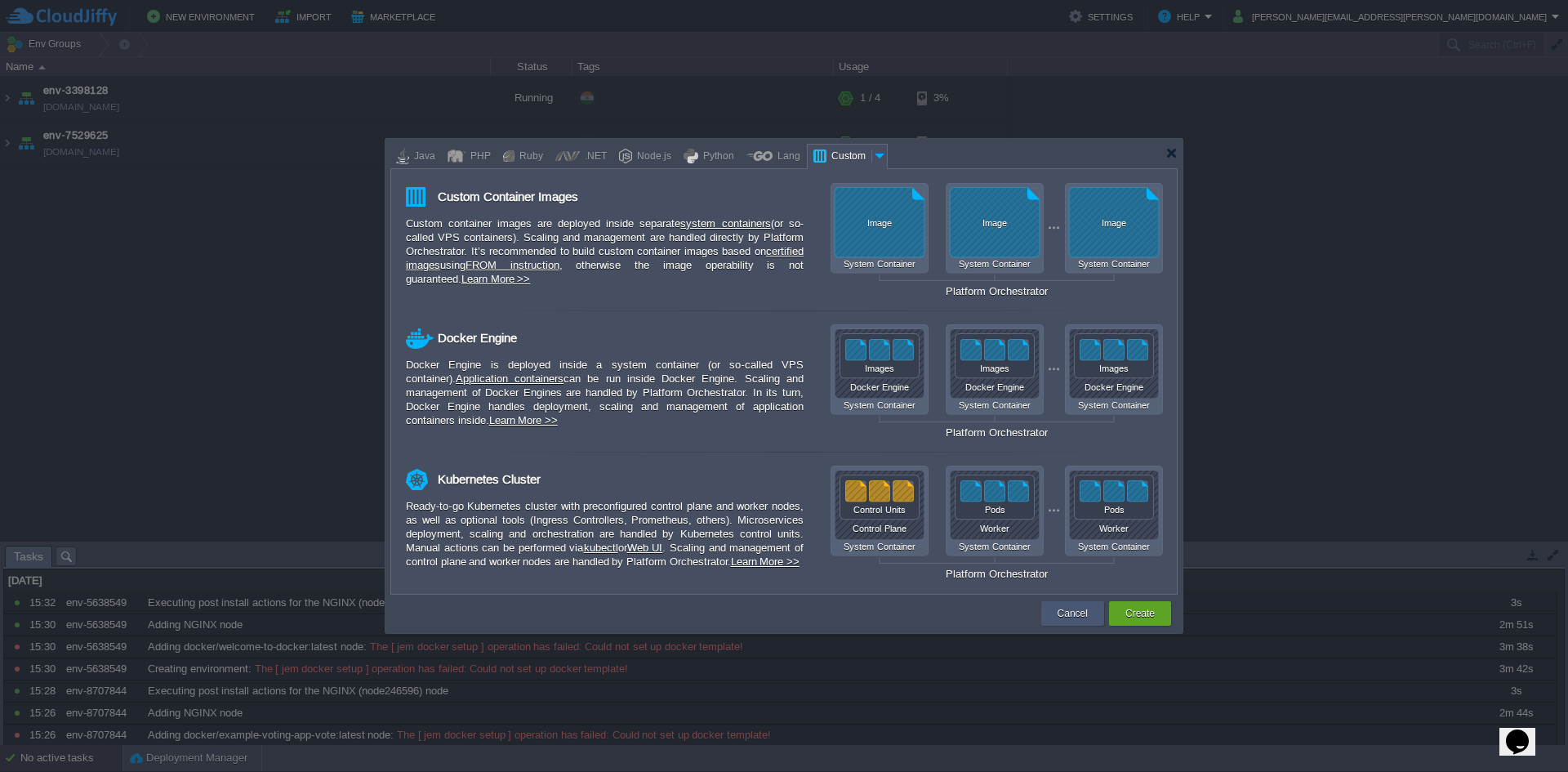
click at [1067, 606] on button "Cancel" at bounding box center [1072, 613] width 30 height 16
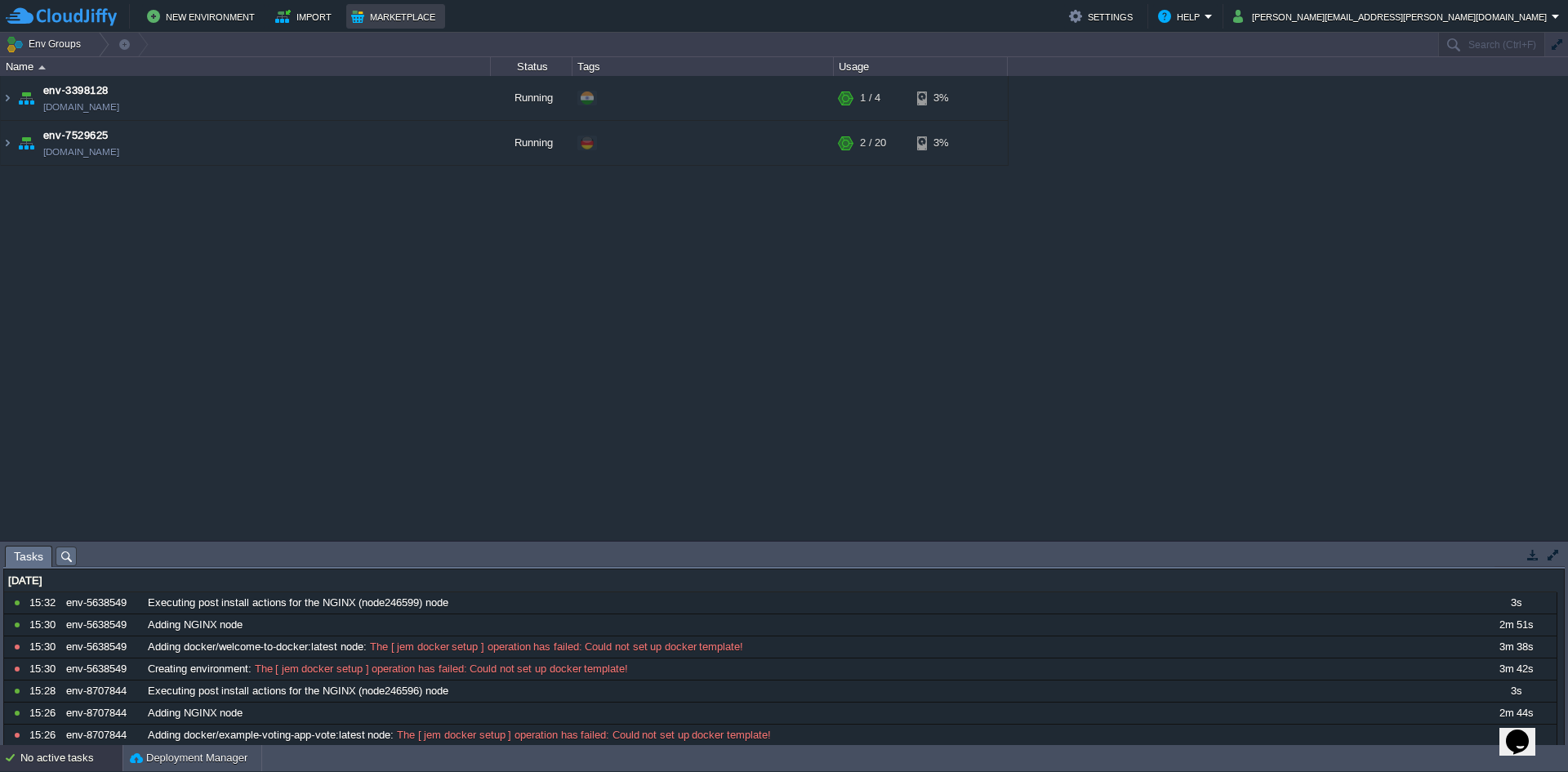
click at [413, 18] on button "Marketplace" at bounding box center [395, 16] width 89 height 20
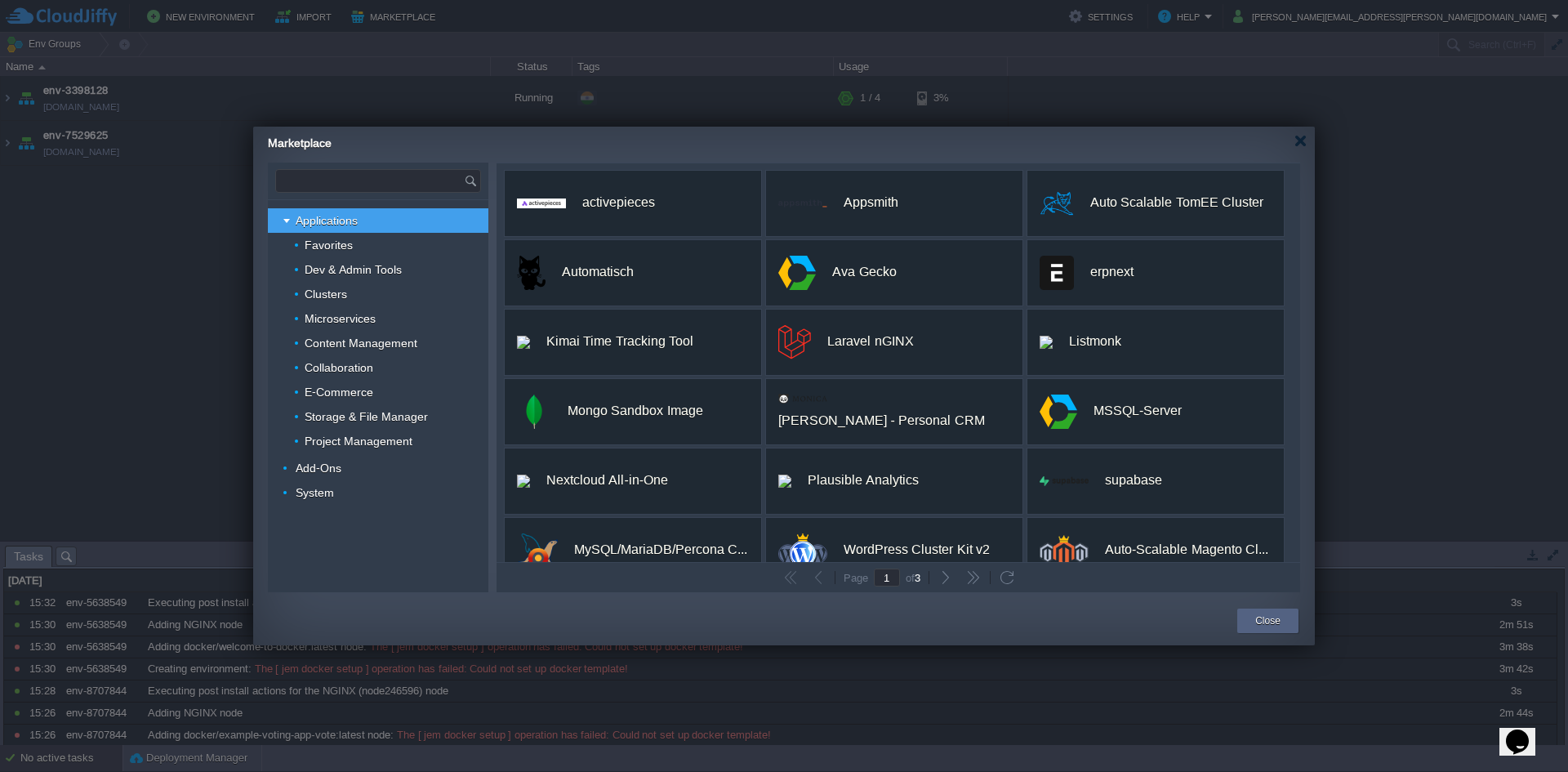
click at [407, 175] on input "text" at bounding box center [370, 180] width 188 height 22
paste input "cat /tmp/all-updates.txt"
type input "cat /tmp/all-updates.txt"
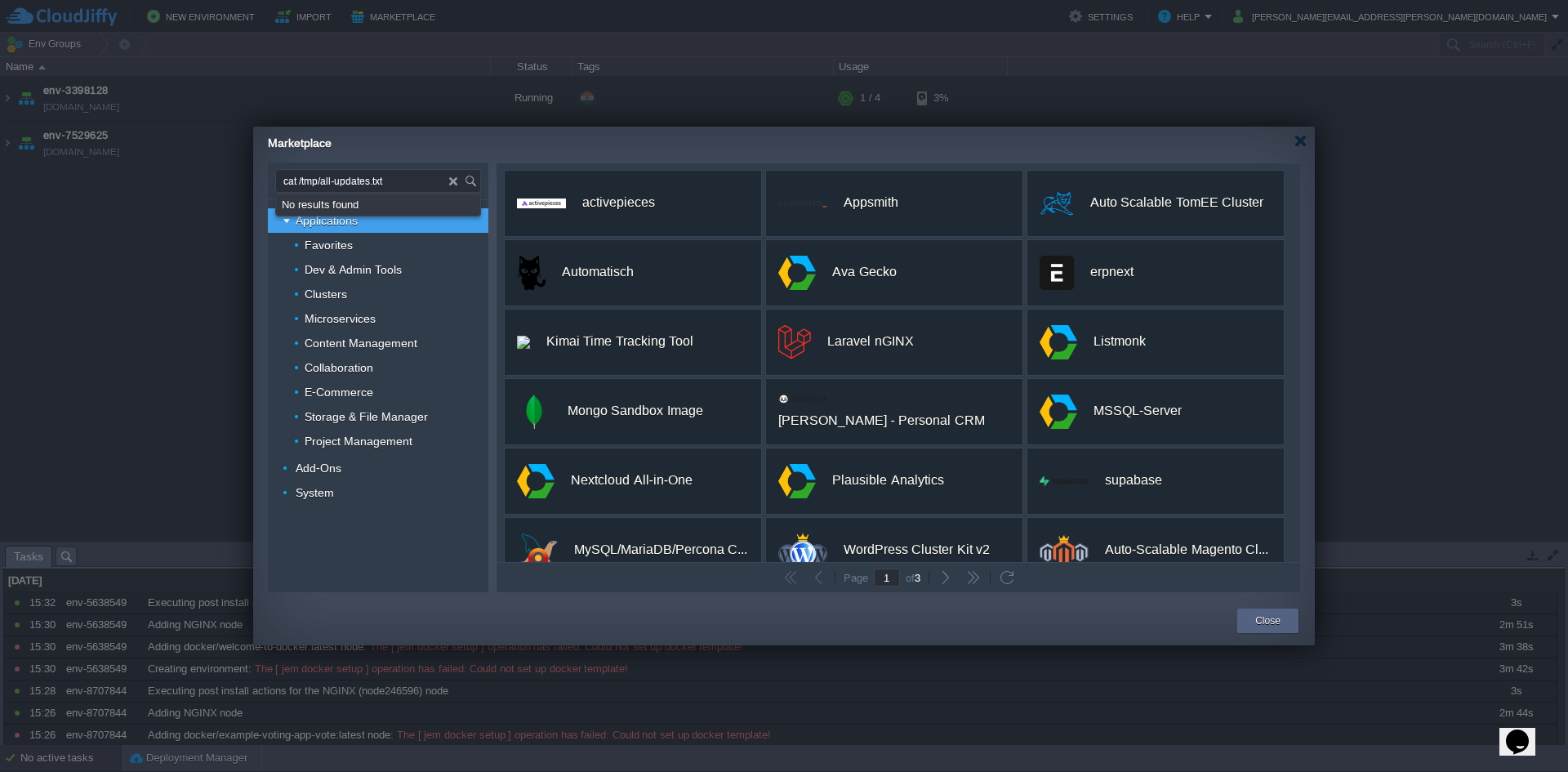
click at [357, 194] on div "No results found" at bounding box center [380, 205] width 198 height 21
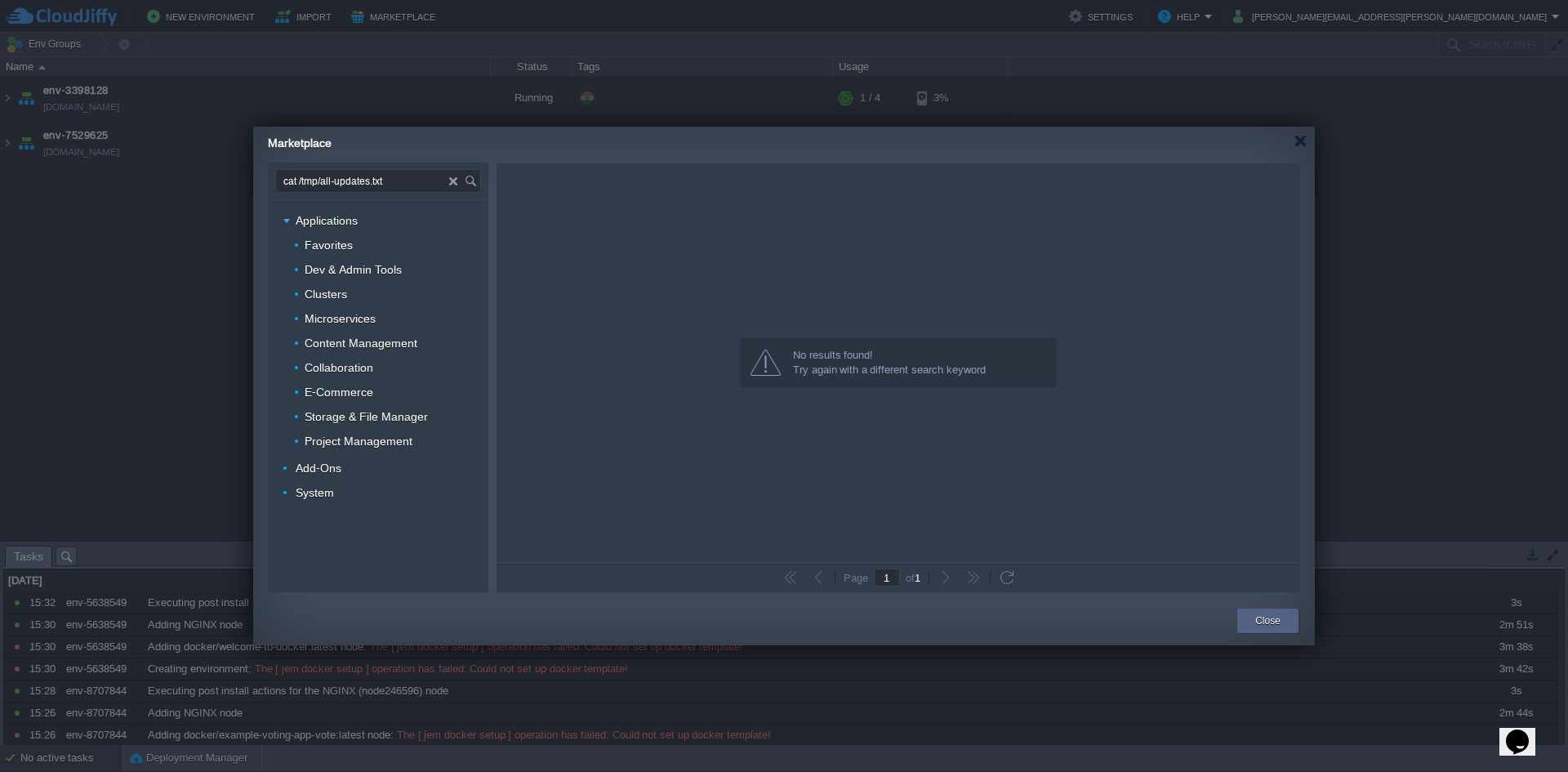
click at [364, 180] on input "cat /tmp/all-updates.txt" at bounding box center [362, 180] width 173 height 22
type input "visual studio"
click at [1283, 629] on div "Close" at bounding box center [1267, 621] width 37 height 25
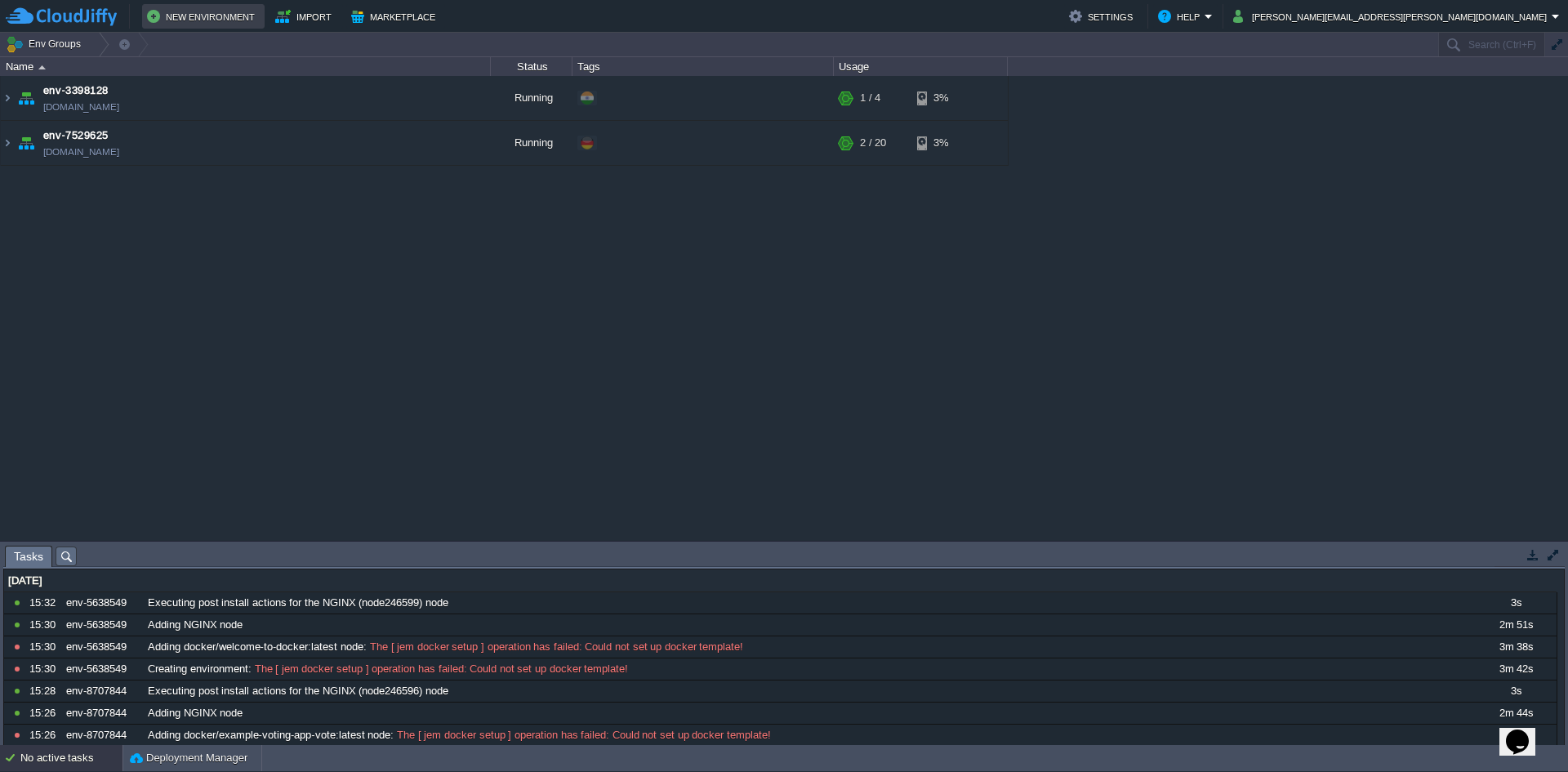
click at [190, 28] on td "New Environment" at bounding box center [203, 16] width 122 height 25
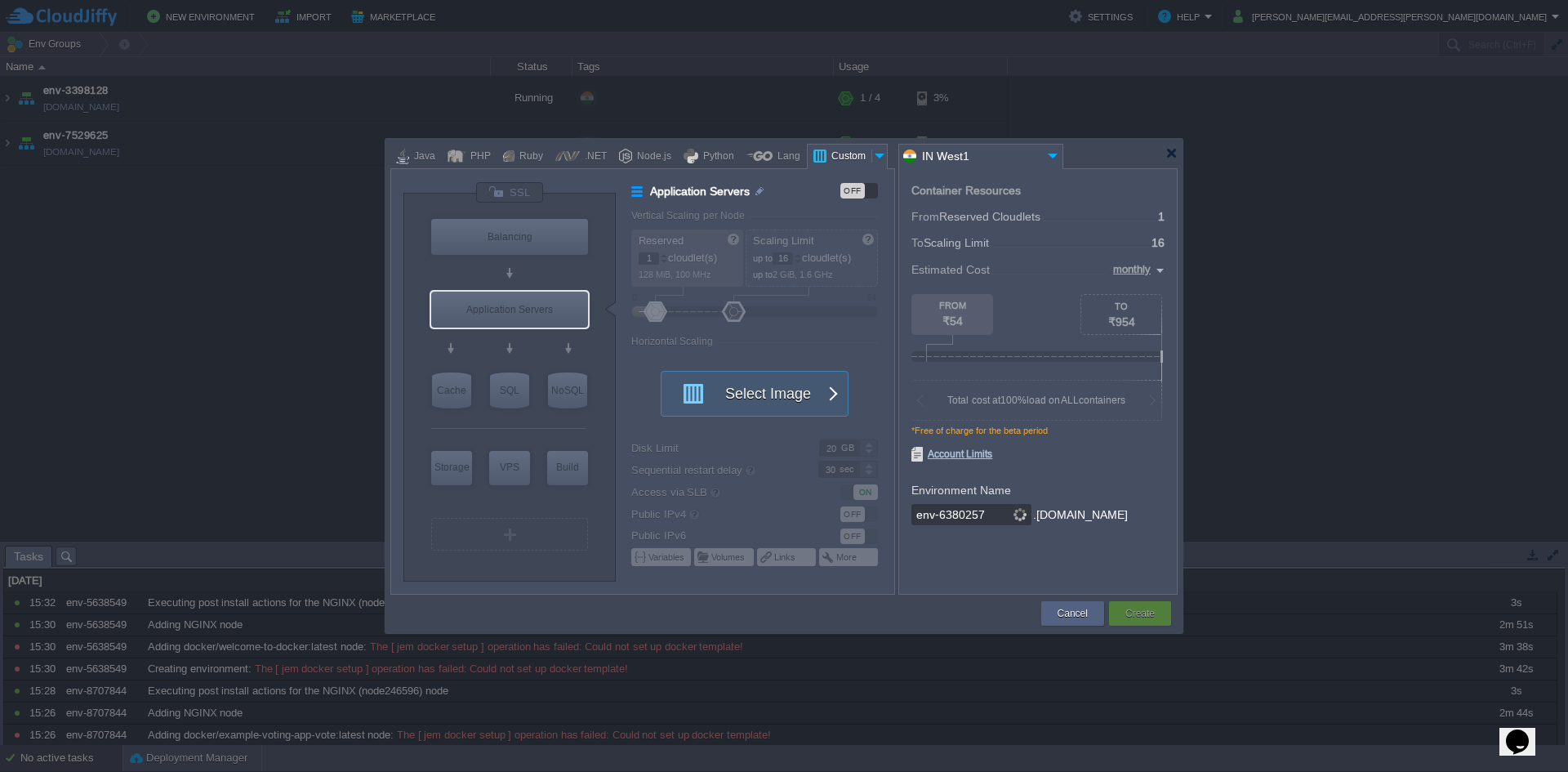
click at [190, 23] on div at bounding box center [784, 386] width 1568 height 772
click at [562, 307] on div "Application Servers" at bounding box center [509, 310] width 156 height 36
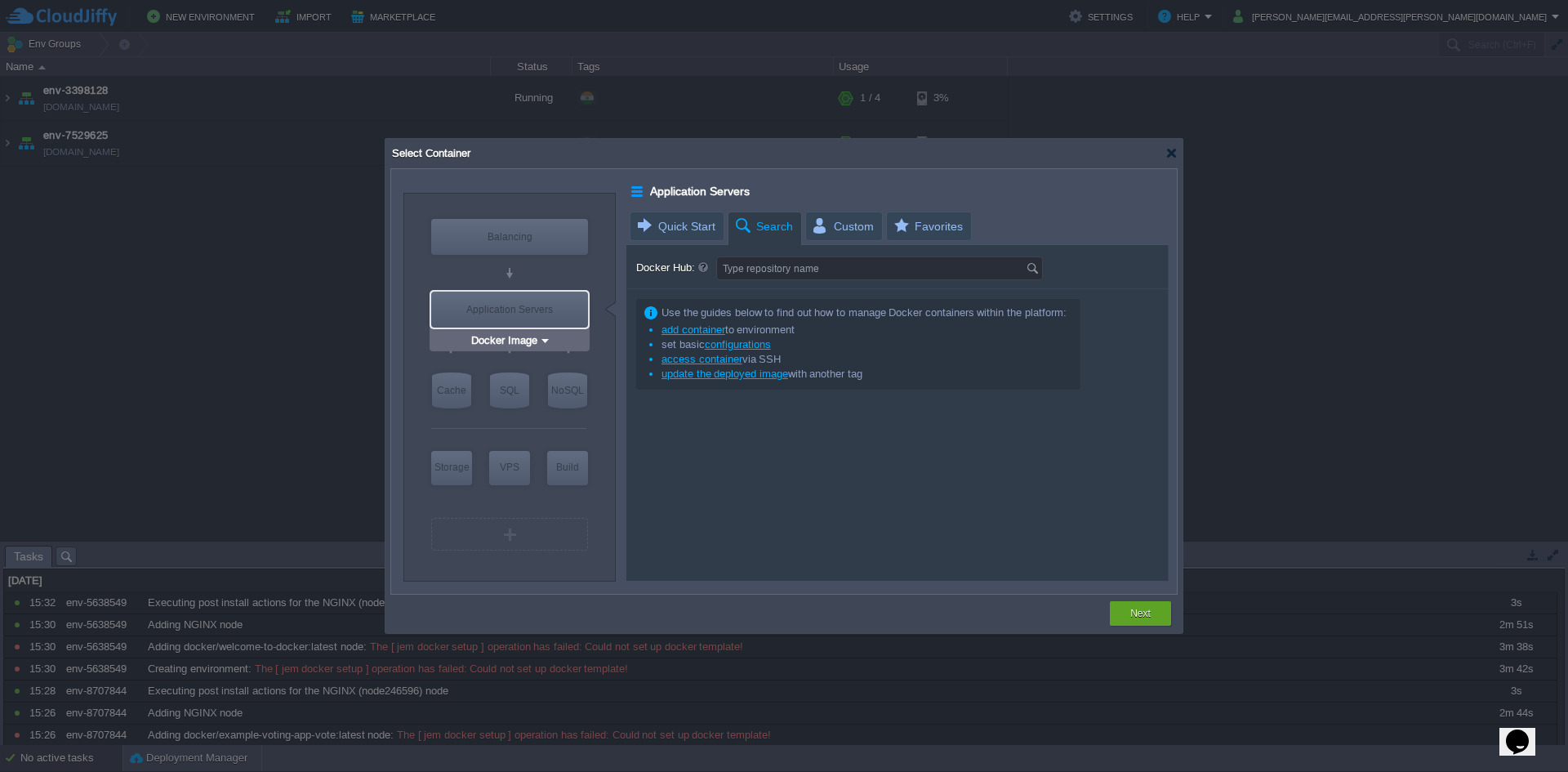
click at [545, 339] on img at bounding box center [544, 340] width 12 height 16
click at [1175, 152] on div at bounding box center [1171, 153] width 12 height 12
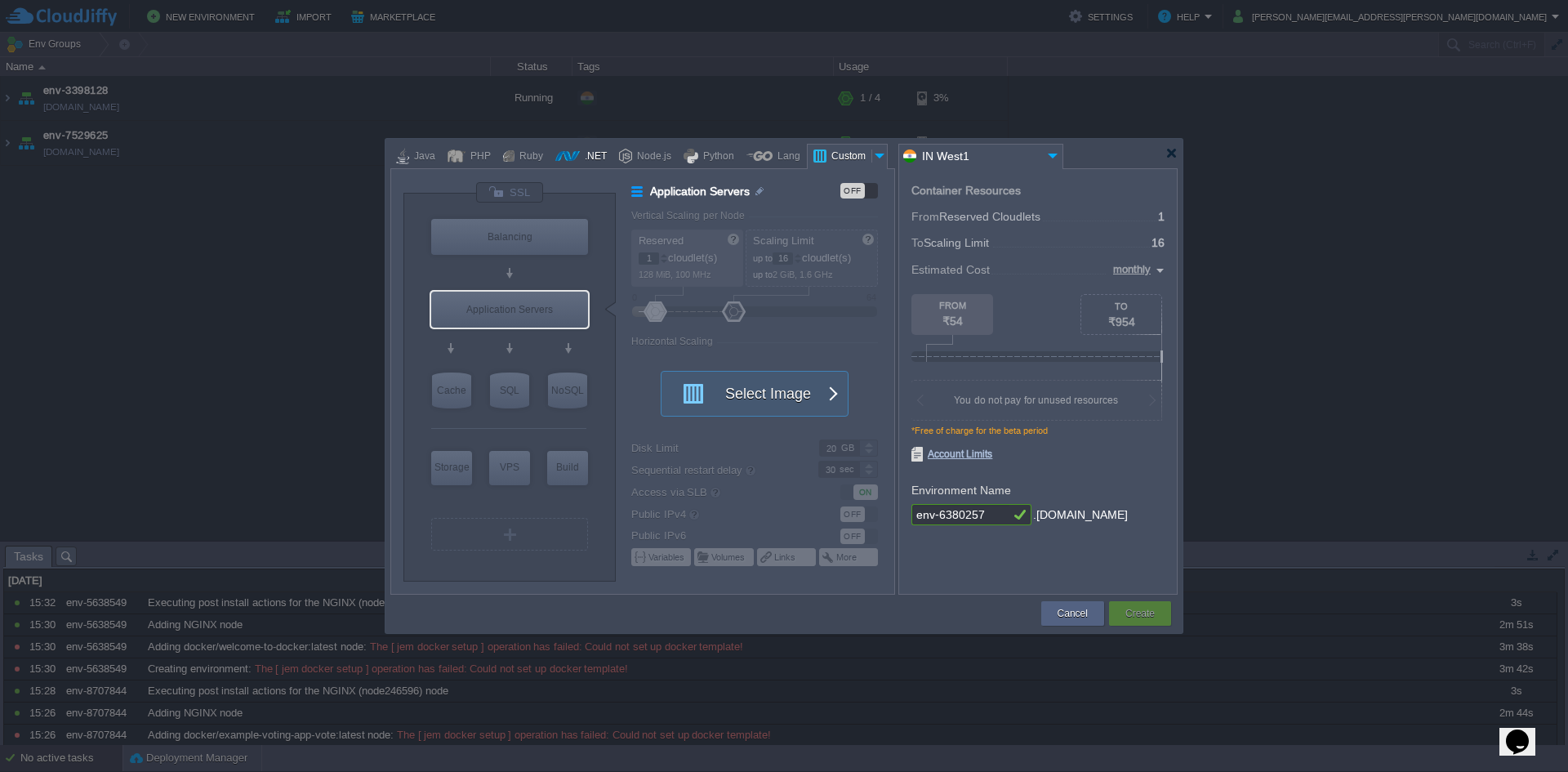
click at [556, 152] on div at bounding box center [568, 156] width 25 height 25
type input "Application Servers"
type input "6"
type input ".NET Core 9.0.301"
type input ".NET 9.0.301"
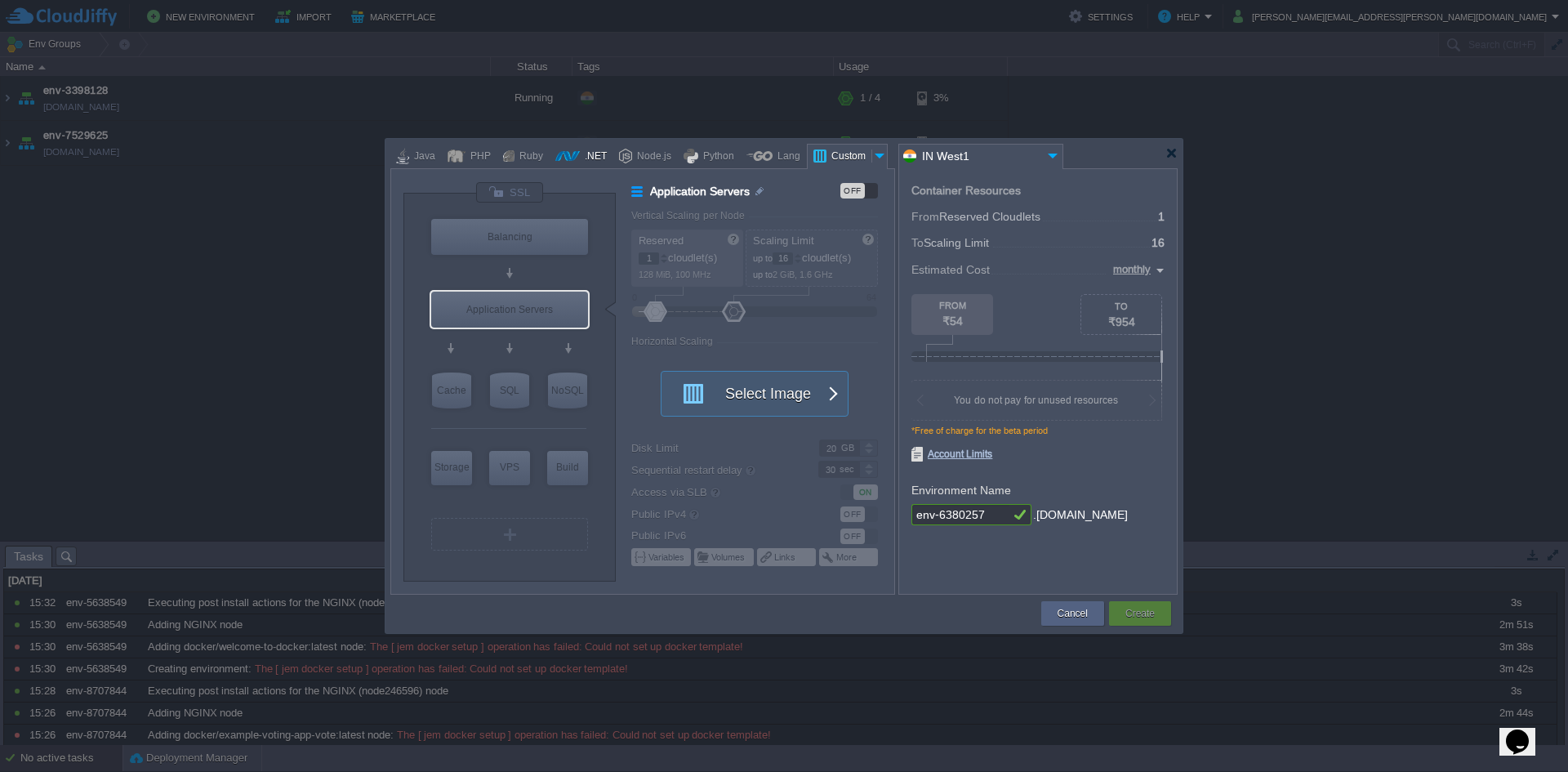
type input "Stateful"
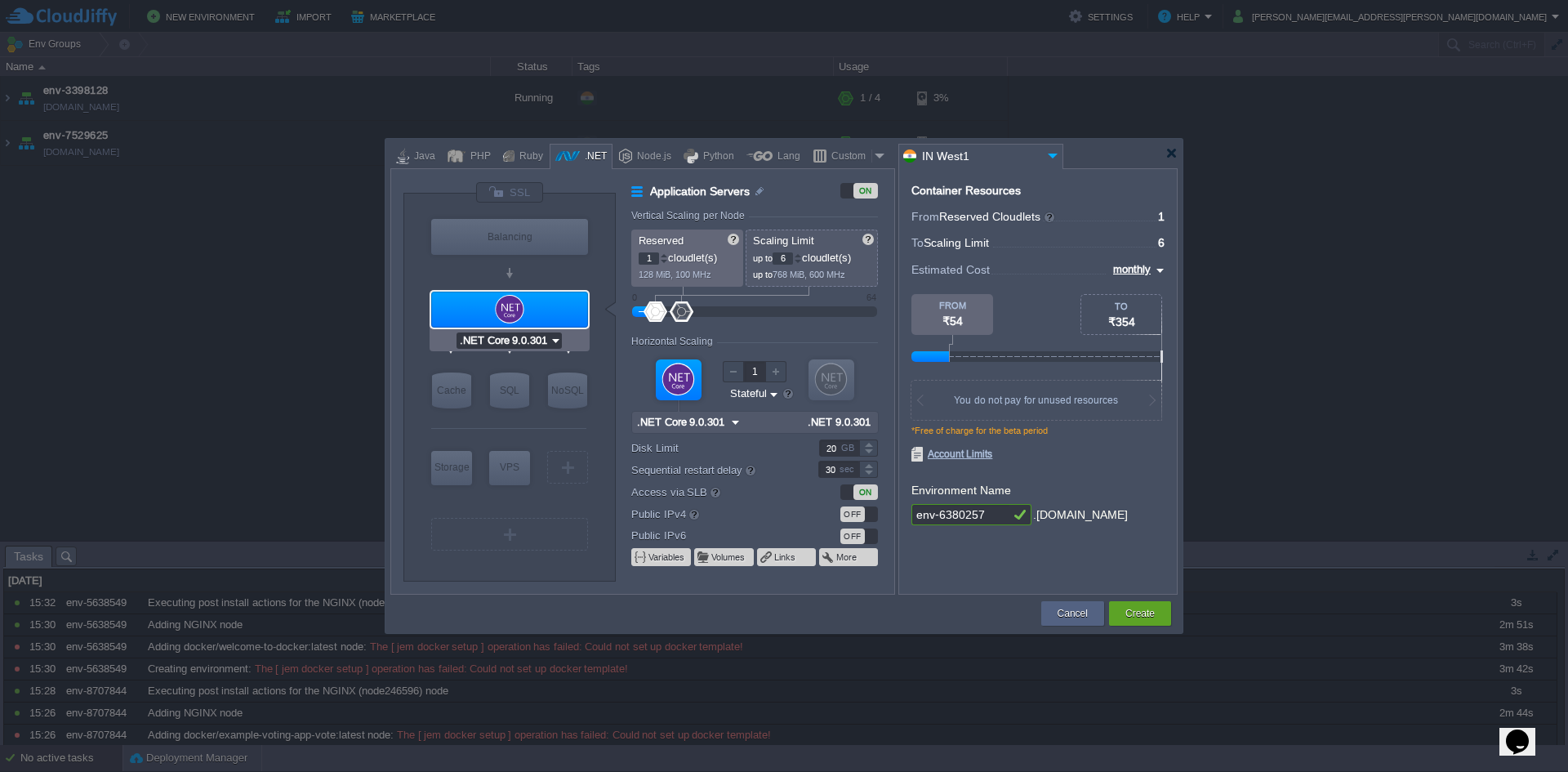
click at [499, 342] on input ".NET Core 9.0.301" at bounding box center [502, 340] width 93 height 16
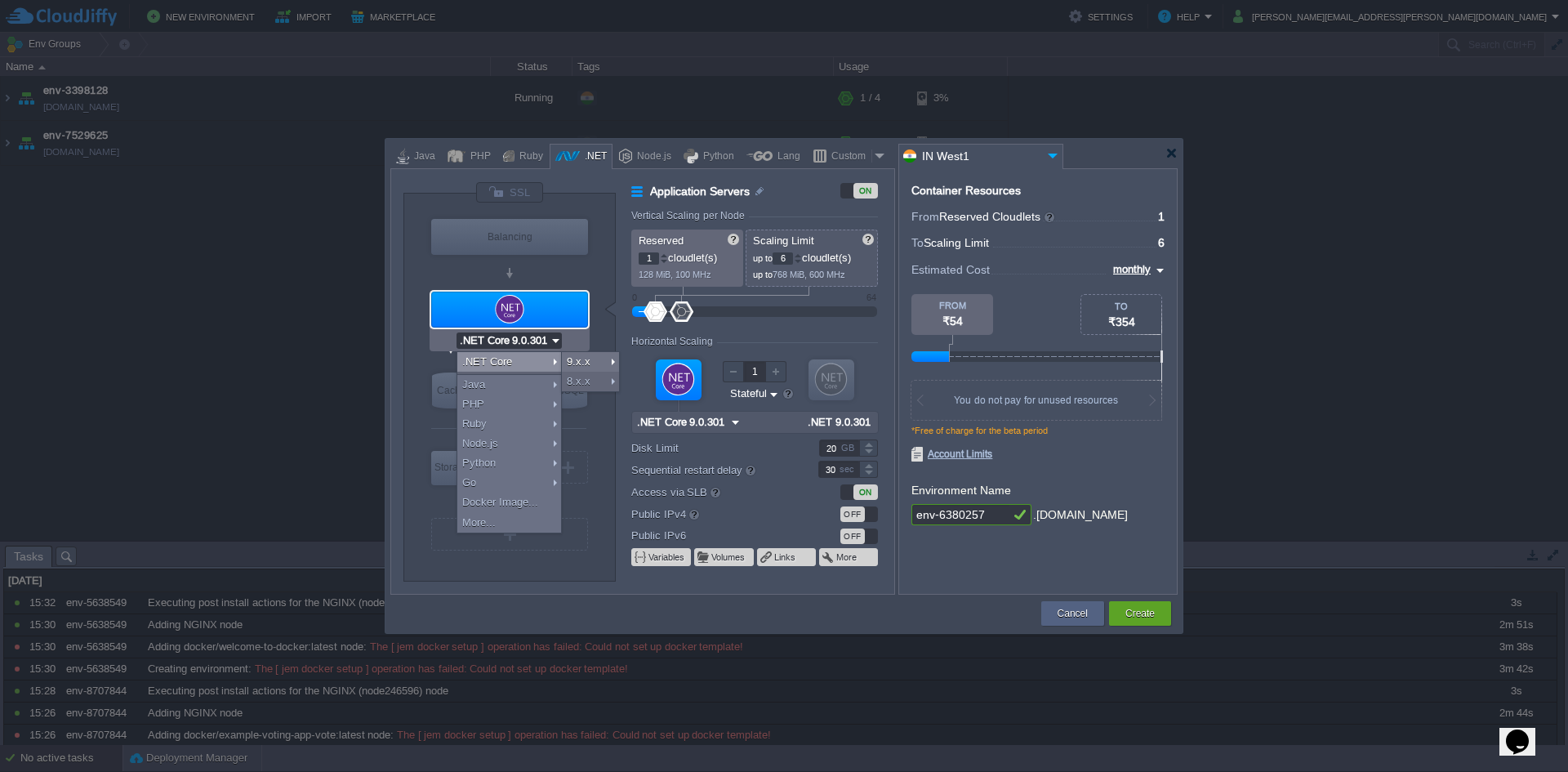
click at [499, 342] on input ".NET Core 9.0.301" at bounding box center [502, 340] width 93 height 16
click at [397, 383] on div "VM Balancing VM Application Servers VM Cache VM SQL VM NoSQL VM Storage VM VPS …" at bounding box center [643, 381] width 504 height 427
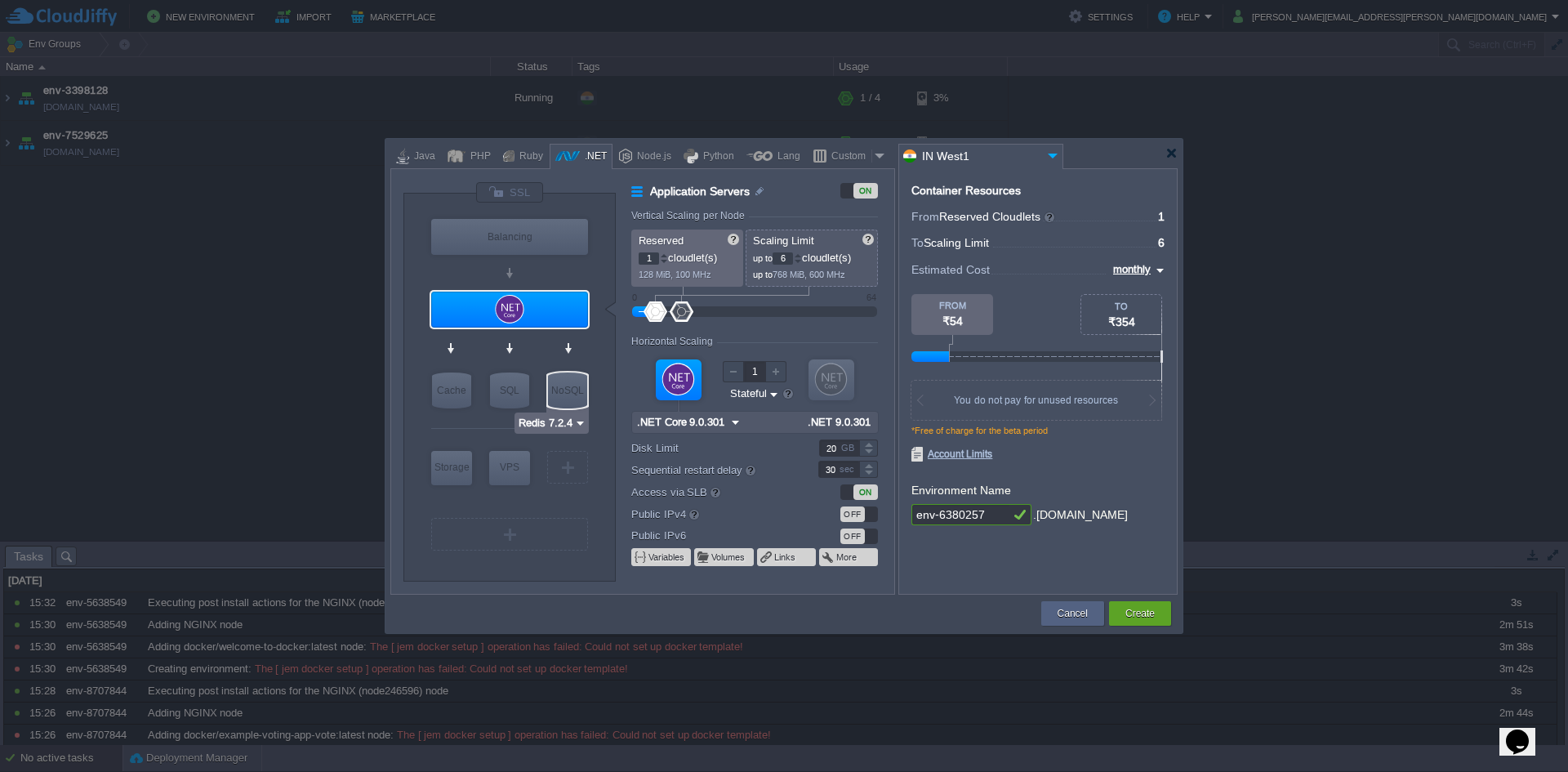
type input "MariaDB 12.0.2"
click at [520, 413] on div "MariaDB 12.0.2" at bounding box center [535, 423] width 93 height 21
click at [525, 429] on input "MariaDB 12.0.2" at bounding box center [529, 423] width 76 height 16
